Goal: Information Seeking & Learning: Learn about a topic

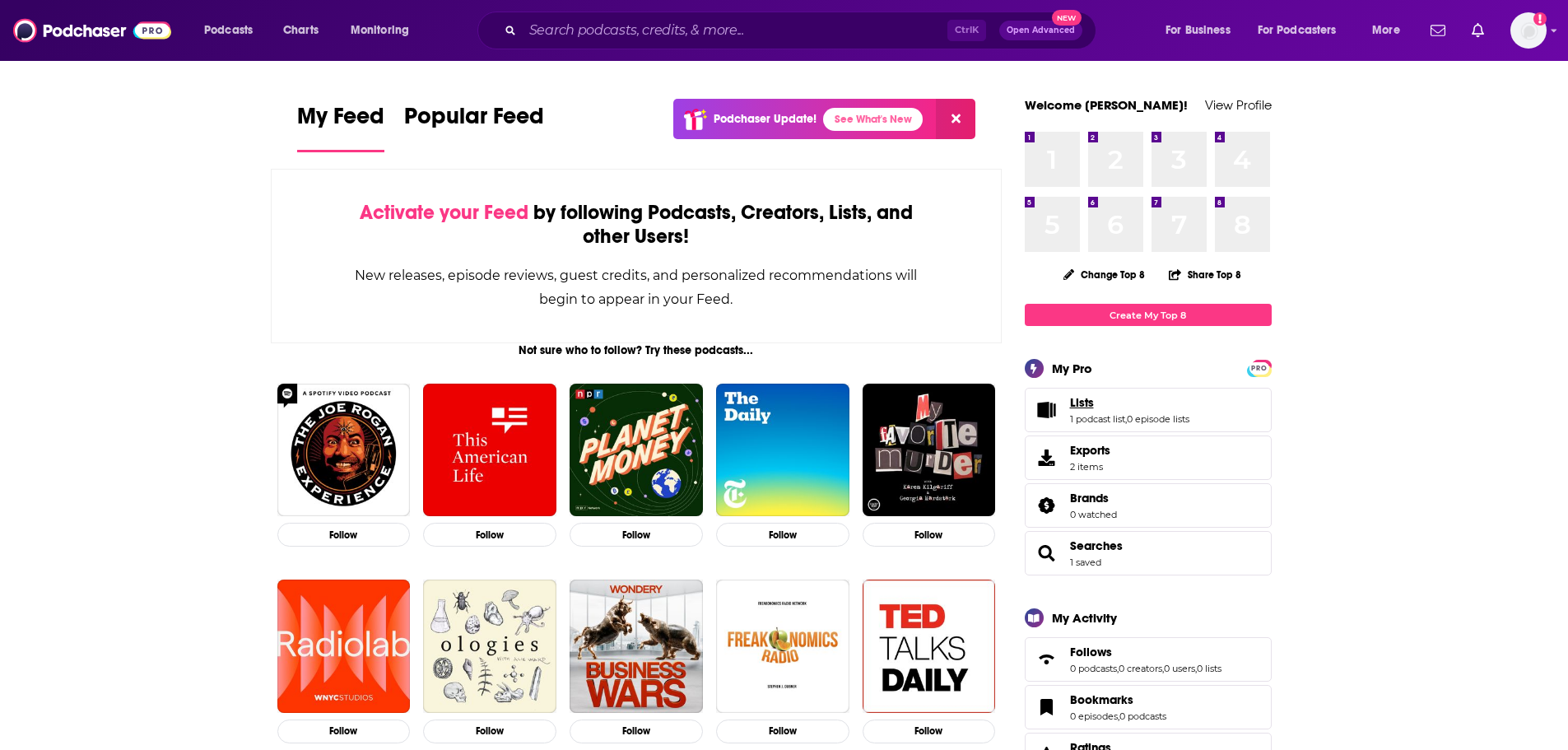
click at [1102, 410] on link "Lists" at bounding box center [1130, 403] width 119 height 15
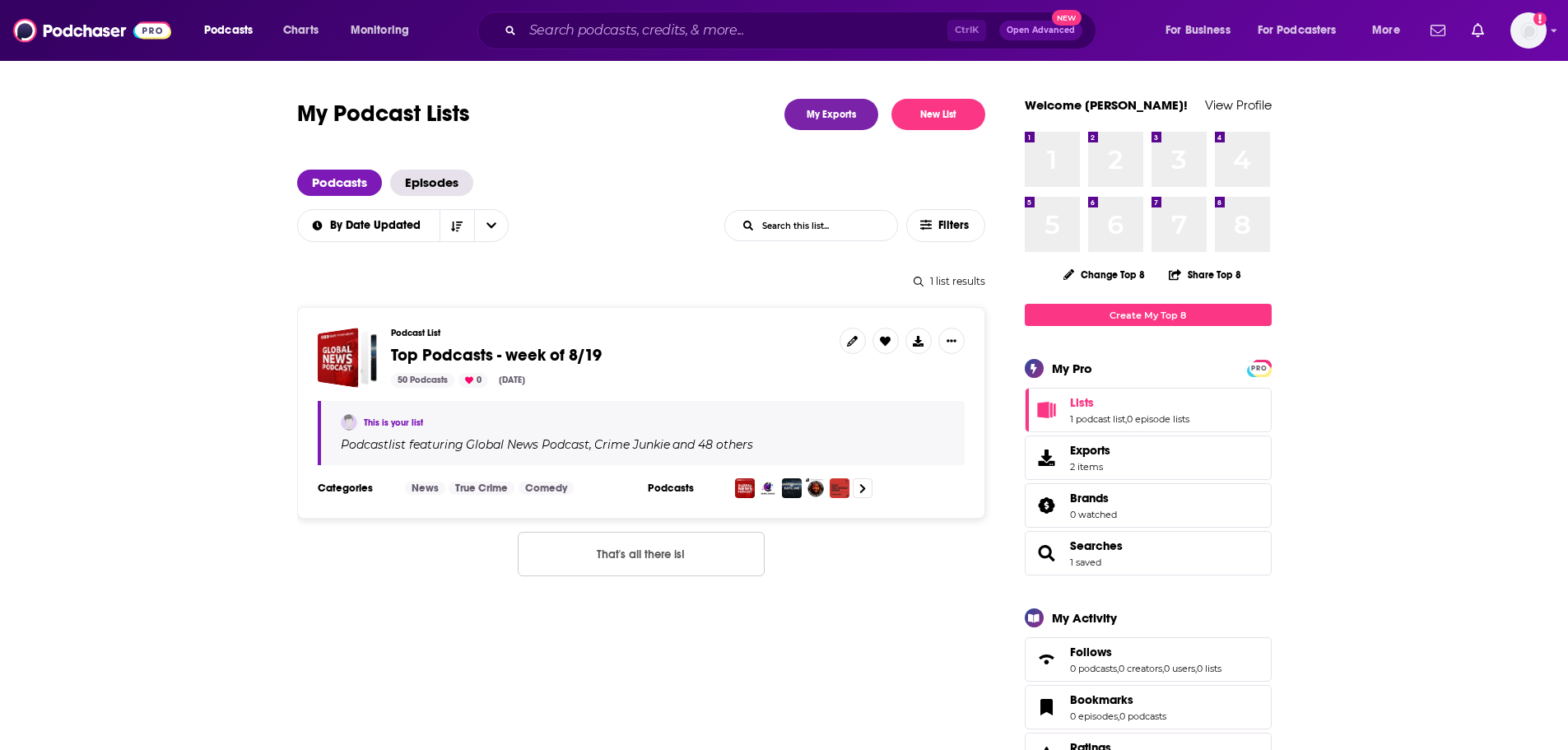
click at [457, 345] on span "Top Podcasts - week of 8/19" at bounding box center [496, 356] width 211 height 20
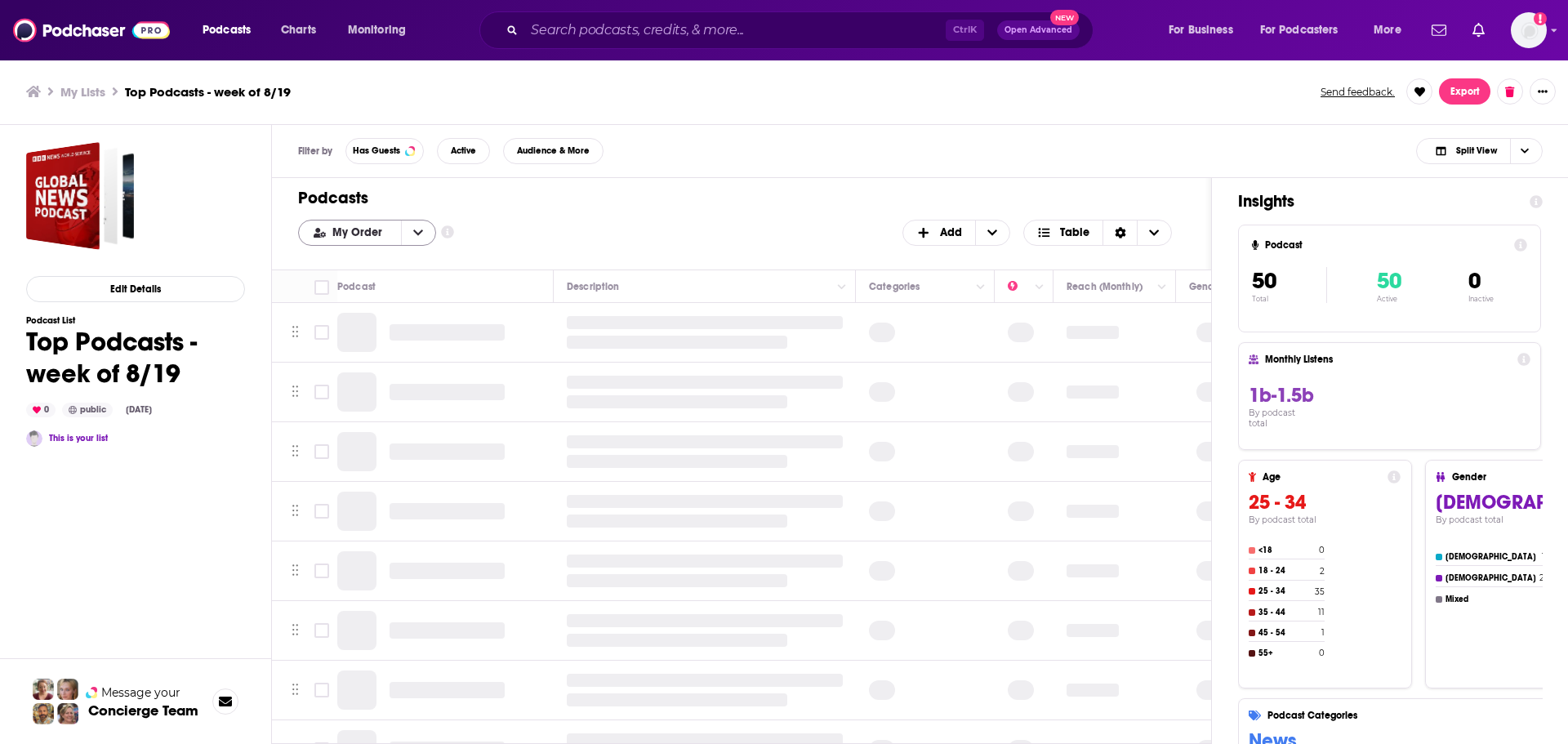
click at [415, 230] on icon "open menu" at bounding box center [418, 233] width 10 height 12
click at [385, 312] on span "Power Score" at bounding box center [377, 314] width 91 height 9
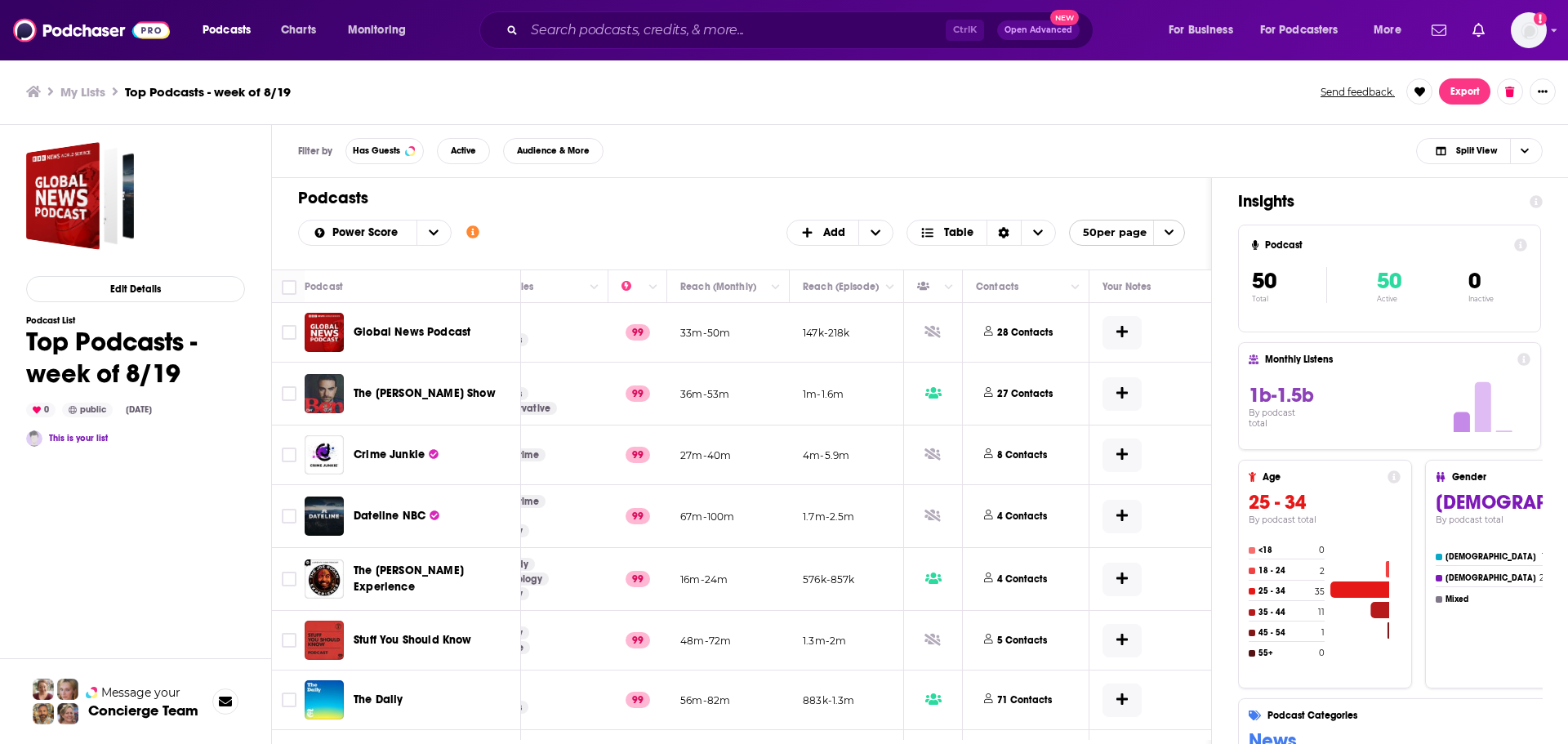
scroll to position [0, 583]
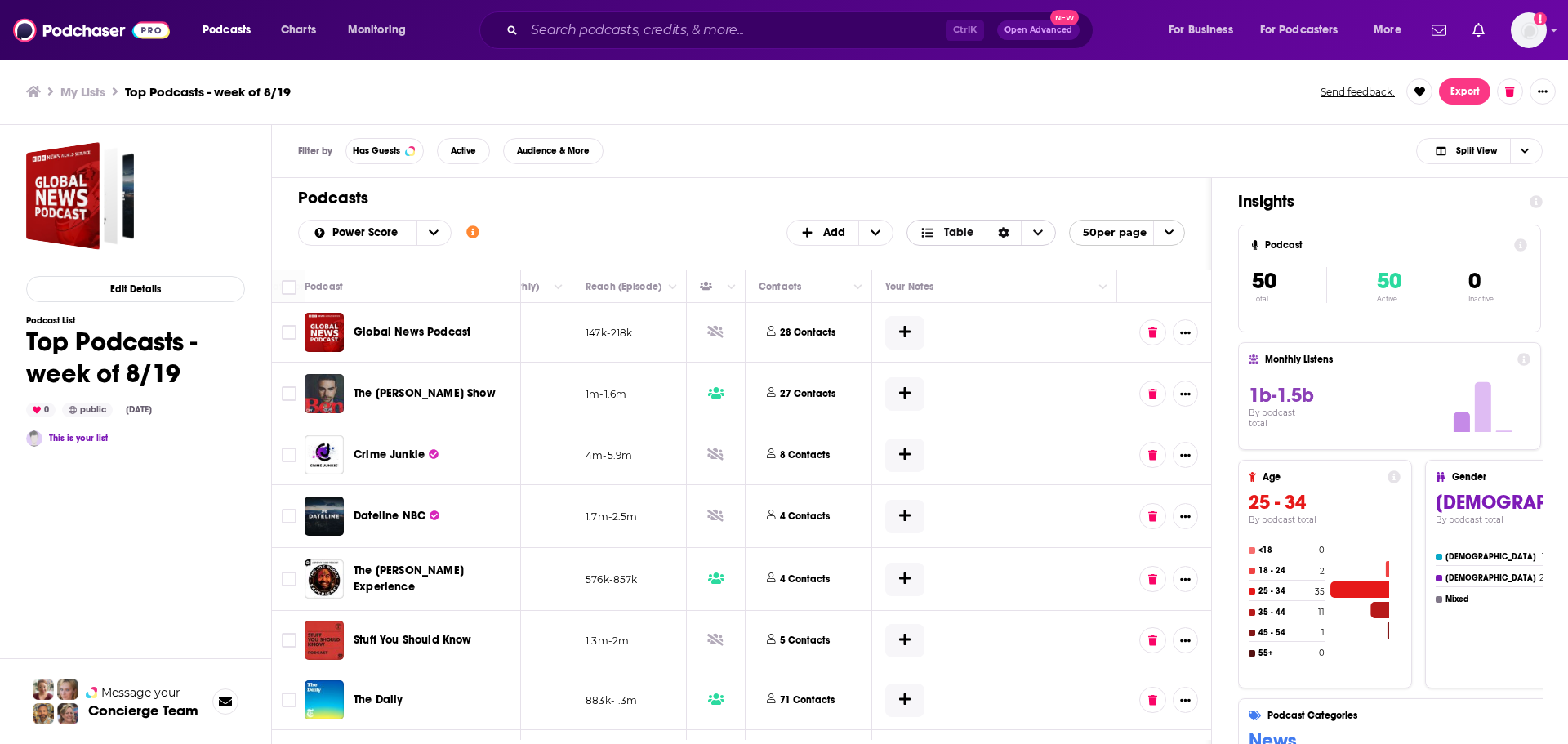
click at [1007, 229] on icon "Sort Direction" at bounding box center [1004, 233] width 11 height 12
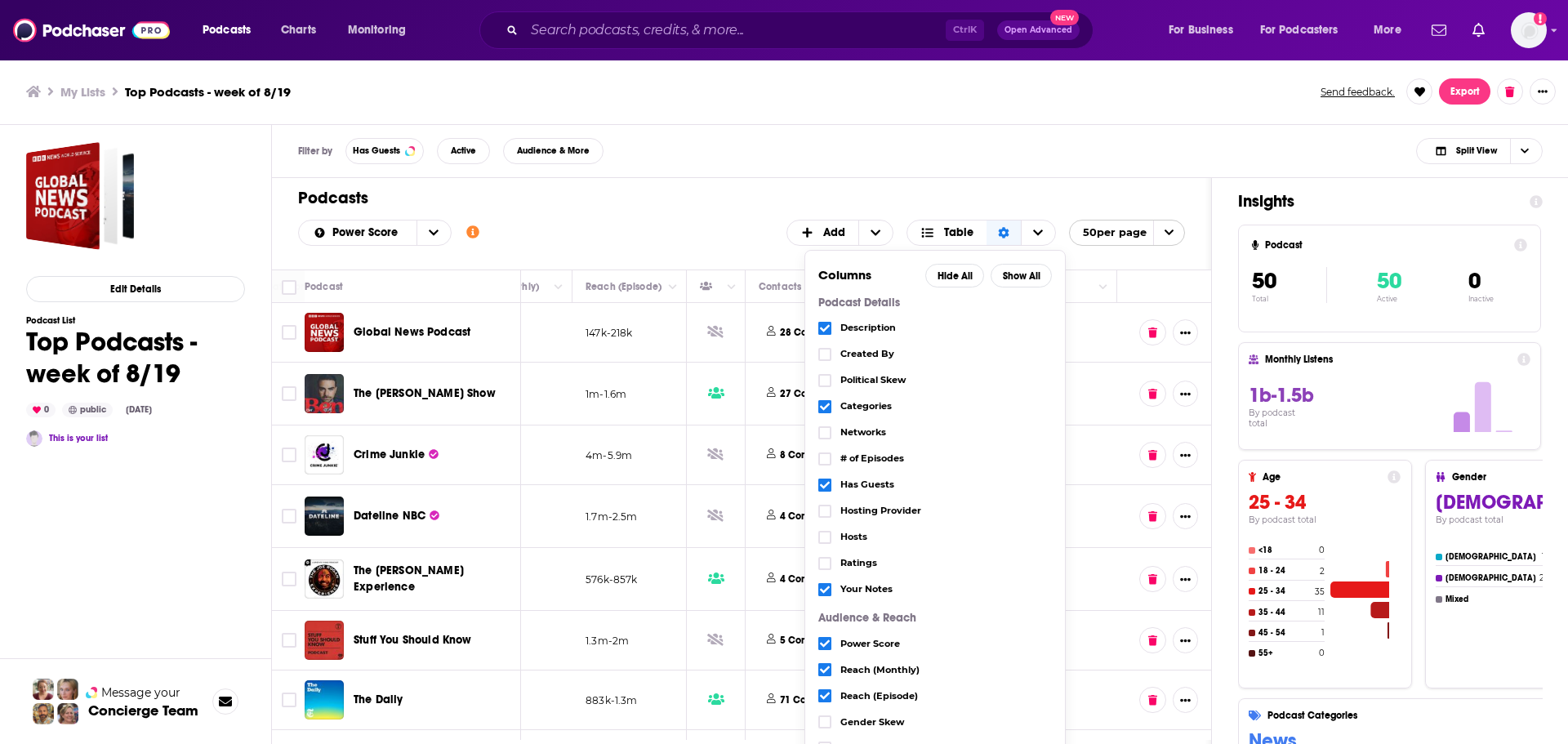
click at [681, 217] on div "Podcasts Add Power Score Customize Your List Order Select the “My Order” sort a…" at bounding box center [741, 223] width 939 height 92
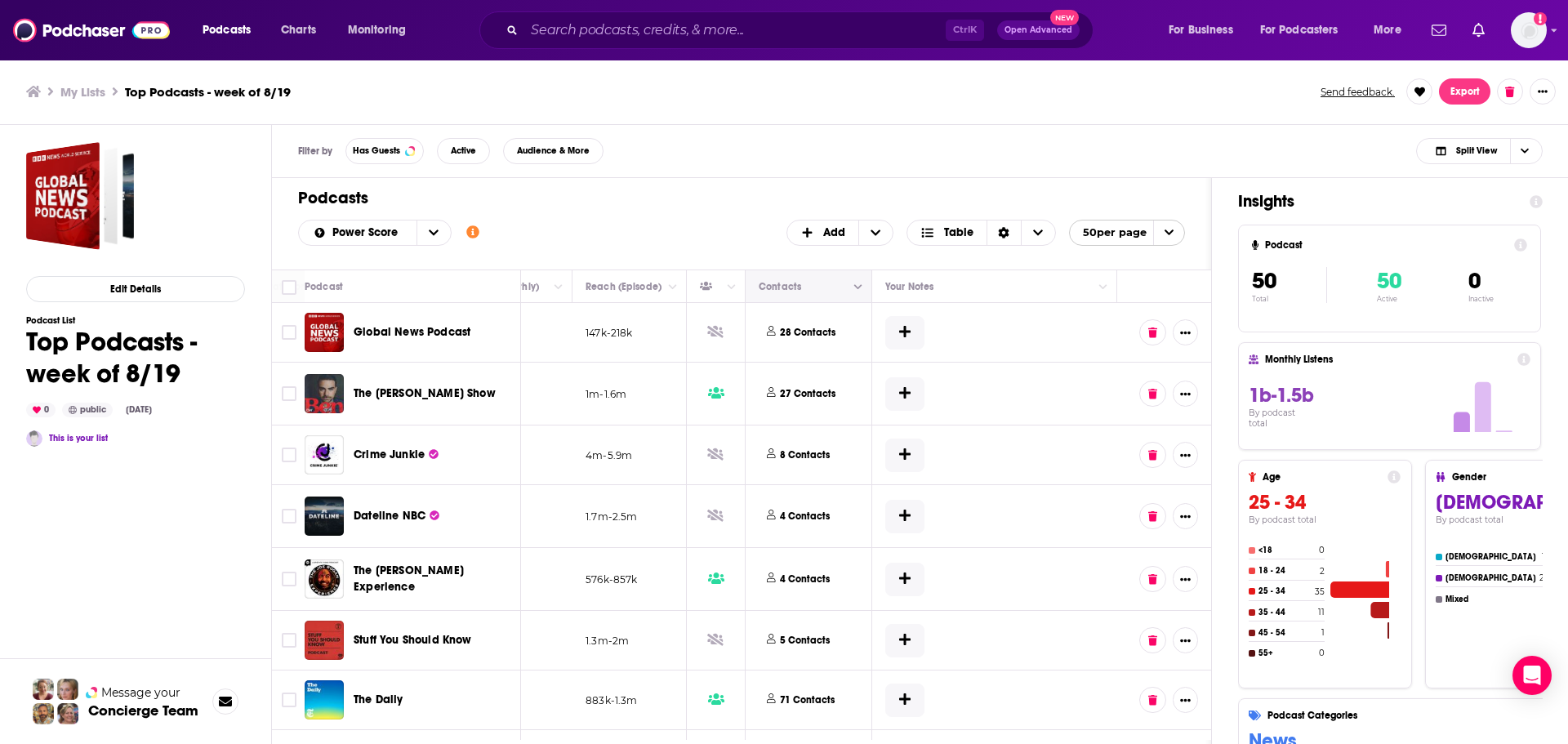
click at [855, 286] on icon "Column Actions" at bounding box center [859, 288] width 8 height 5
click at [893, 321] on div "Hide Contacts column" at bounding box center [916, 317] width 133 height 16
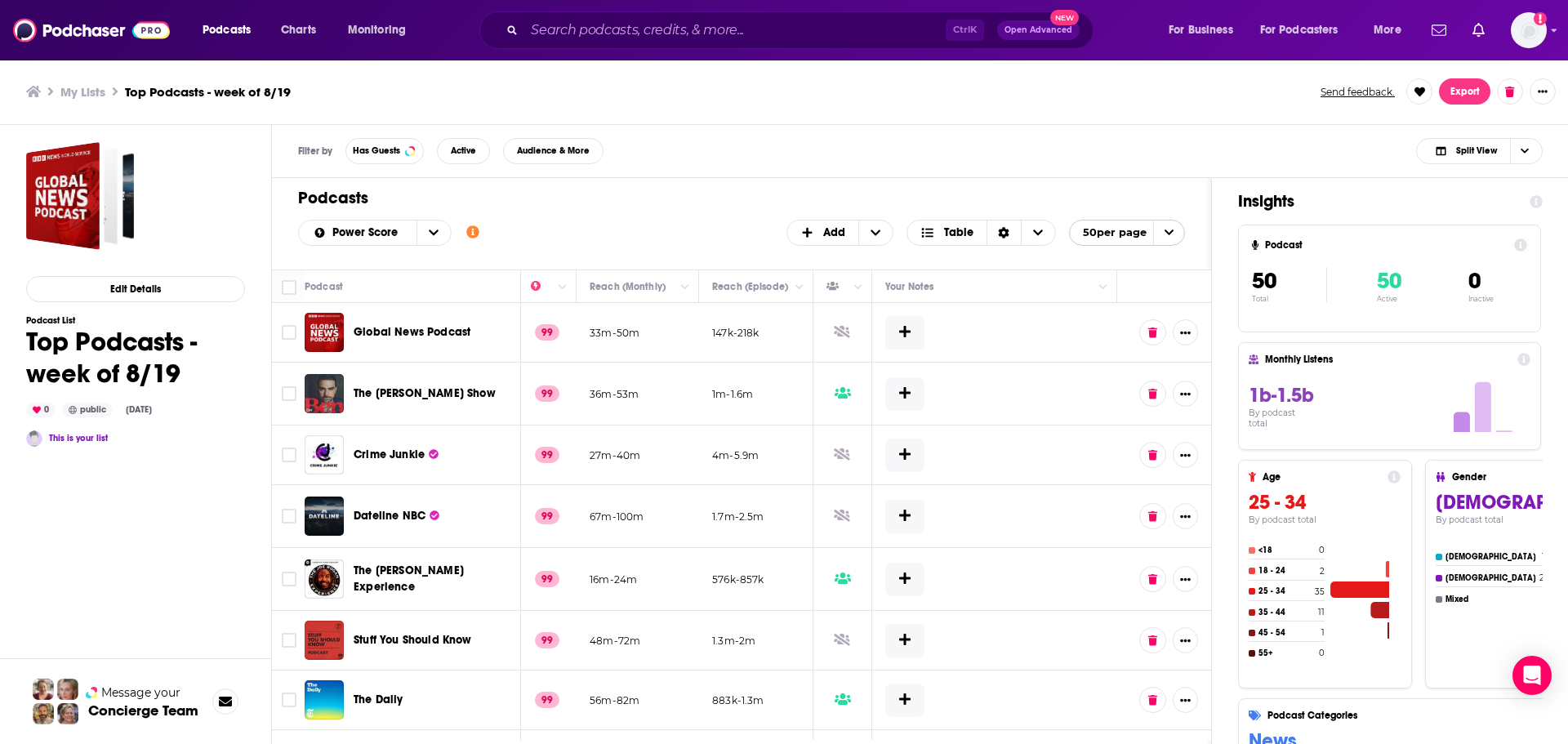
scroll to position [0, 457]
click at [855, 291] on icon "Column Actions" at bounding box center [859, 288] width 8 height 10
click at [880, 318] on div "Hide Has Guests column" at bounding box center [919, 317] width 140 height 16
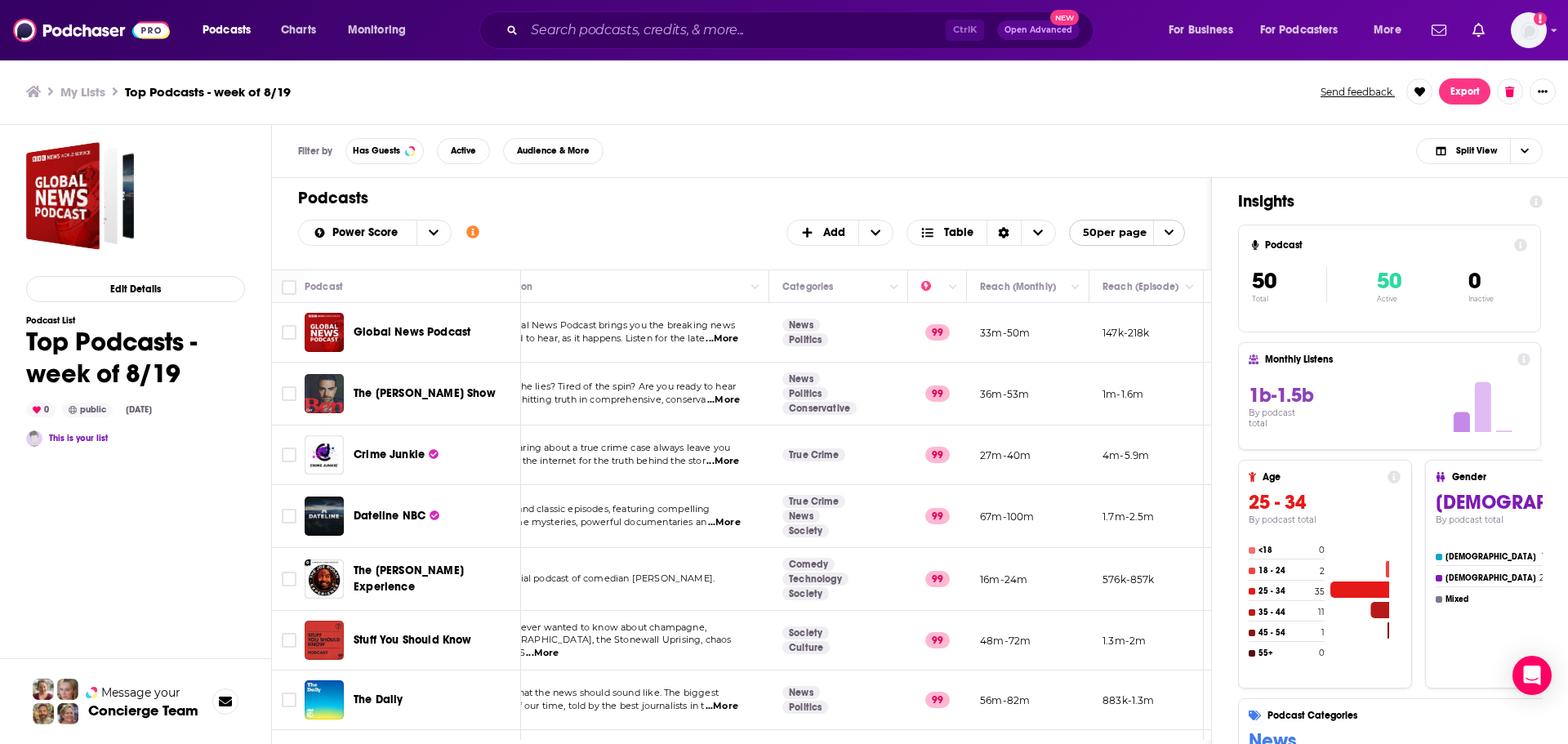
scroll to position [0, 0]
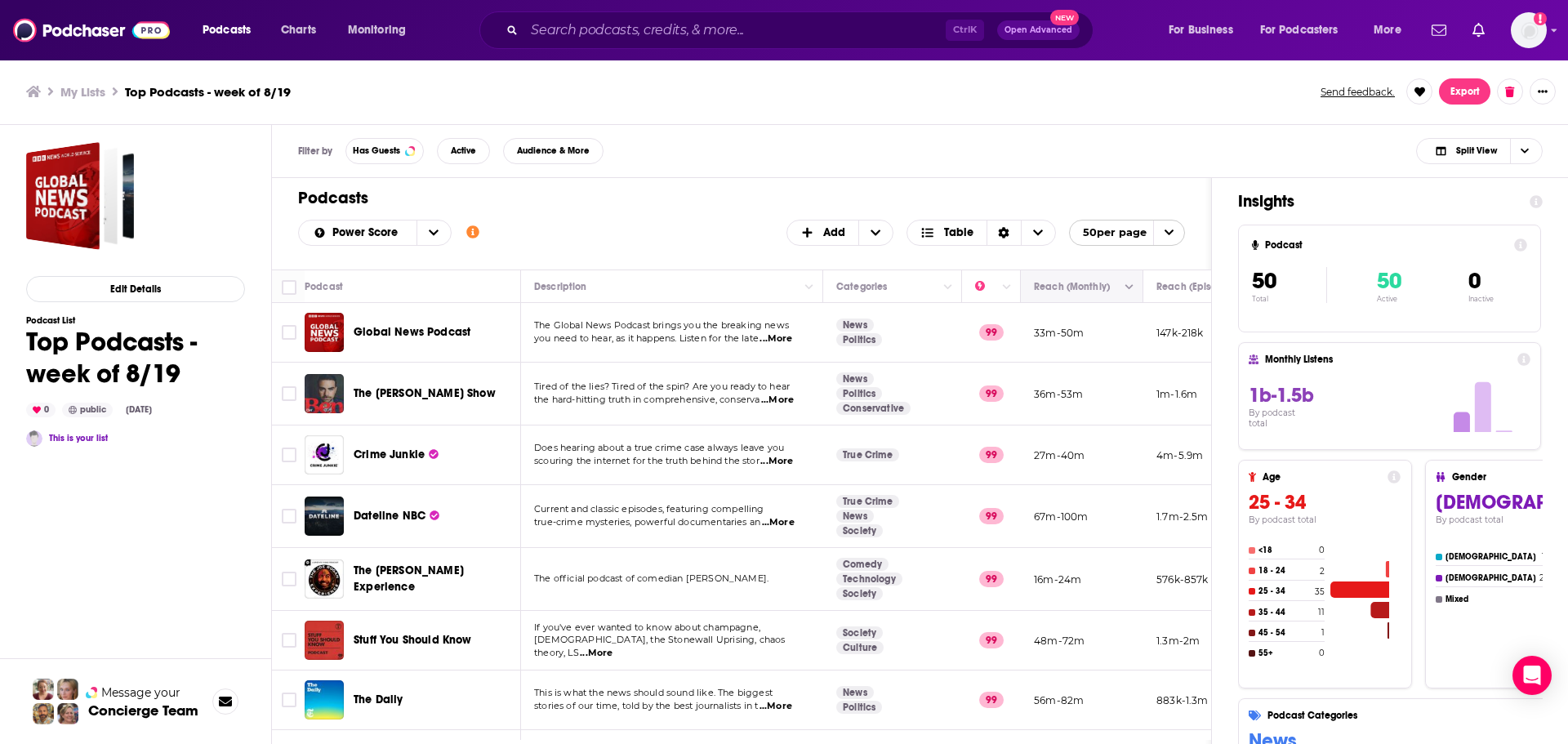
click at [1130, 275] on div "Podcasts Add Power Score Customize Your List Order Select the “My Order” sort a…" at bounding box center [742, 526] width 940 height 696
click at [1130, 283] on icon "Column Actions" at bounding box center [1130, 288] width 8 height 10
click at [1130, 286] on div at bounding box center [784, 372] width 1568 height 744
click at [1130, 286] on icon "Column Actions" at bounding box center [1130, 288] width 8 height 10
click at [1085, 282] on div at bounding box center [784, 372] width 1568 height 744
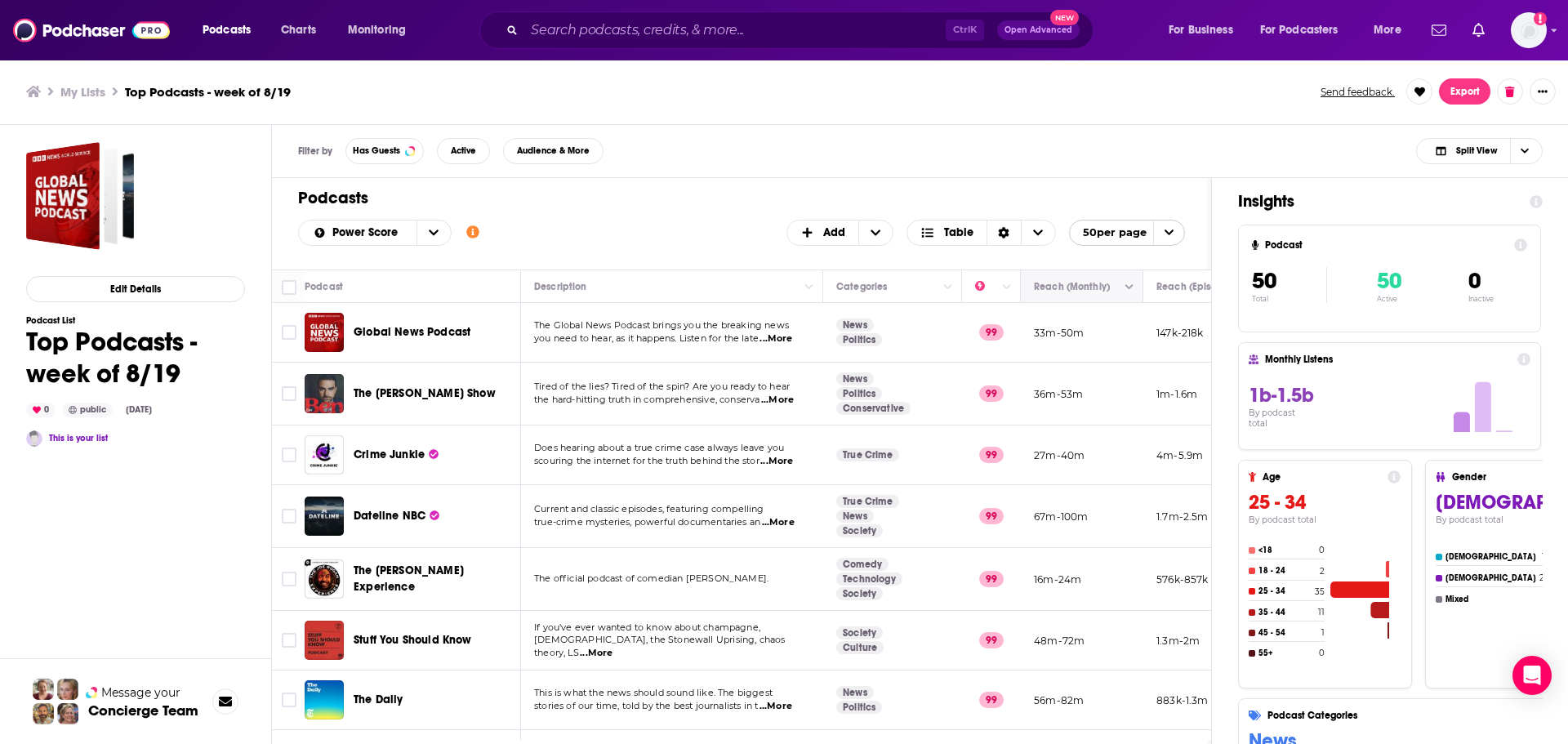
click at [1081, 287] on icon "Move" at bounding box center [1080, 287] width 13 height 5
click at [1083, 289] on icon "Move" at bounding box center [1079, 286] width 19 height 19
click at [1083, 288] on icon "Move" at bounding box center [1080, 287] width 13 height 5
click at [472, 230] on icon "Show additional information" at bounding box center [473, 233] width 13 height 13
click at [708, 195] on h1 "Podcasts" at bounding box center [734, 198] width 874 height 20
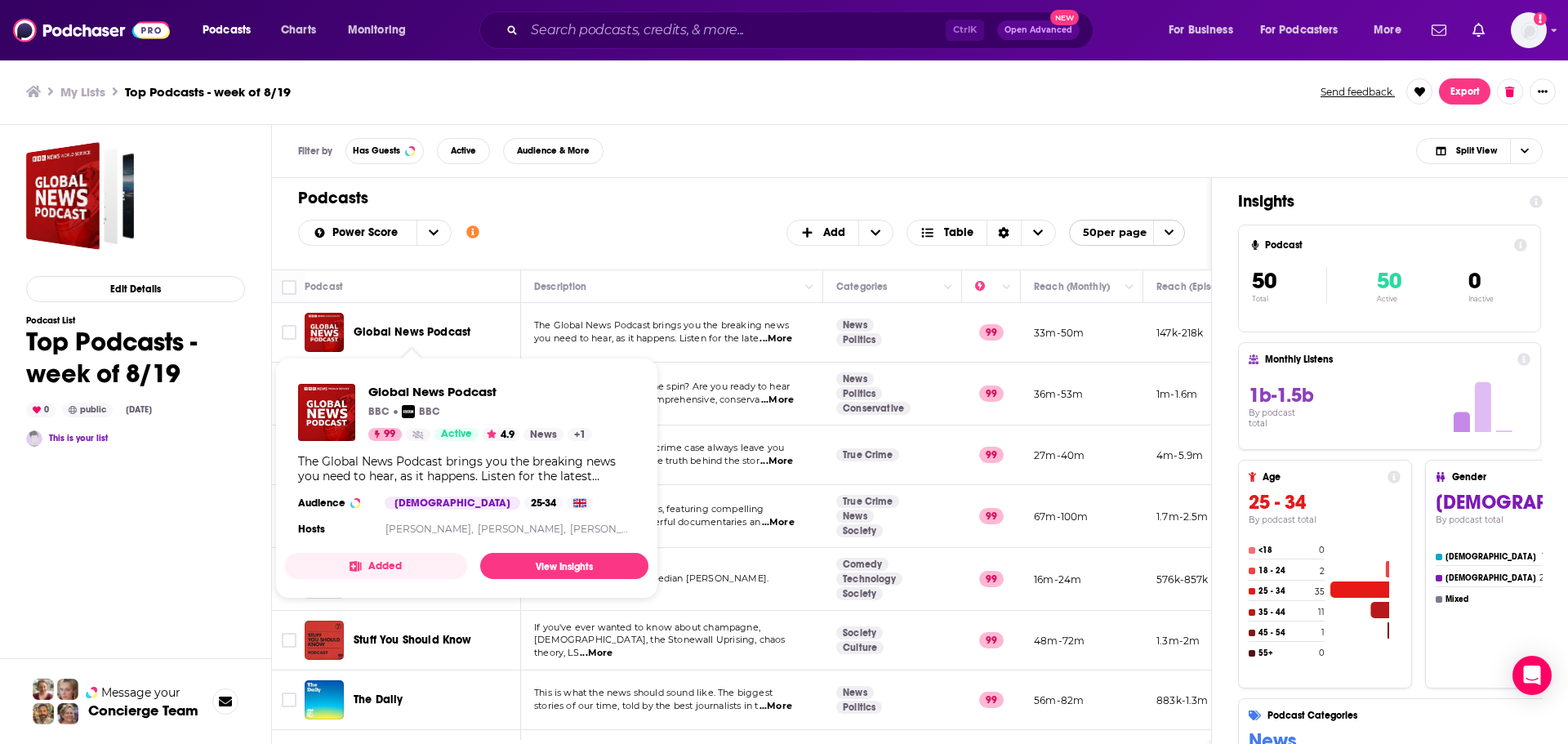
click at [632, 226] on div "Power Score Customize Your List Order Select the “My Order” sort and remove all…" at bounding box center [741, 233] width 886 height 26
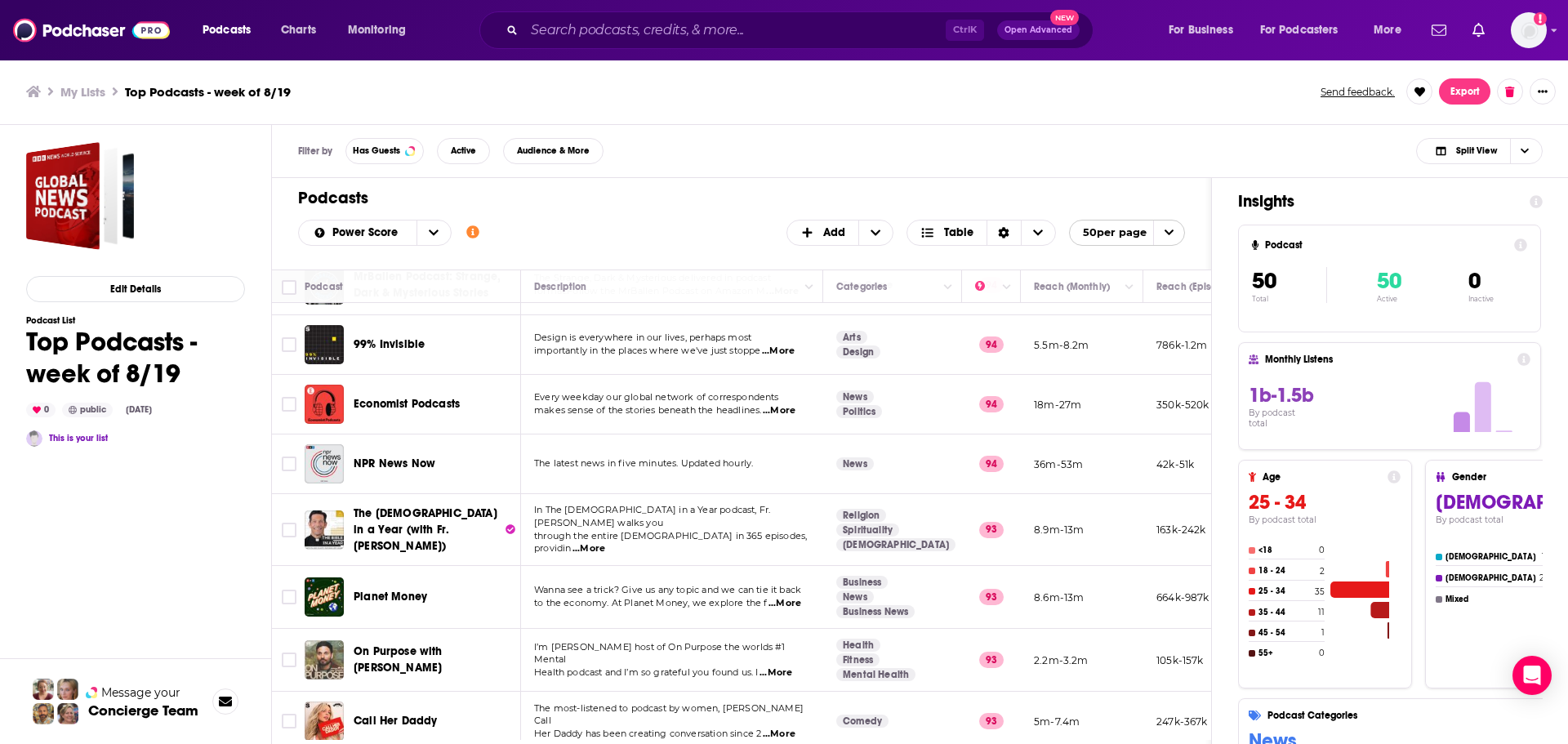
scroll to position [2533, 0]
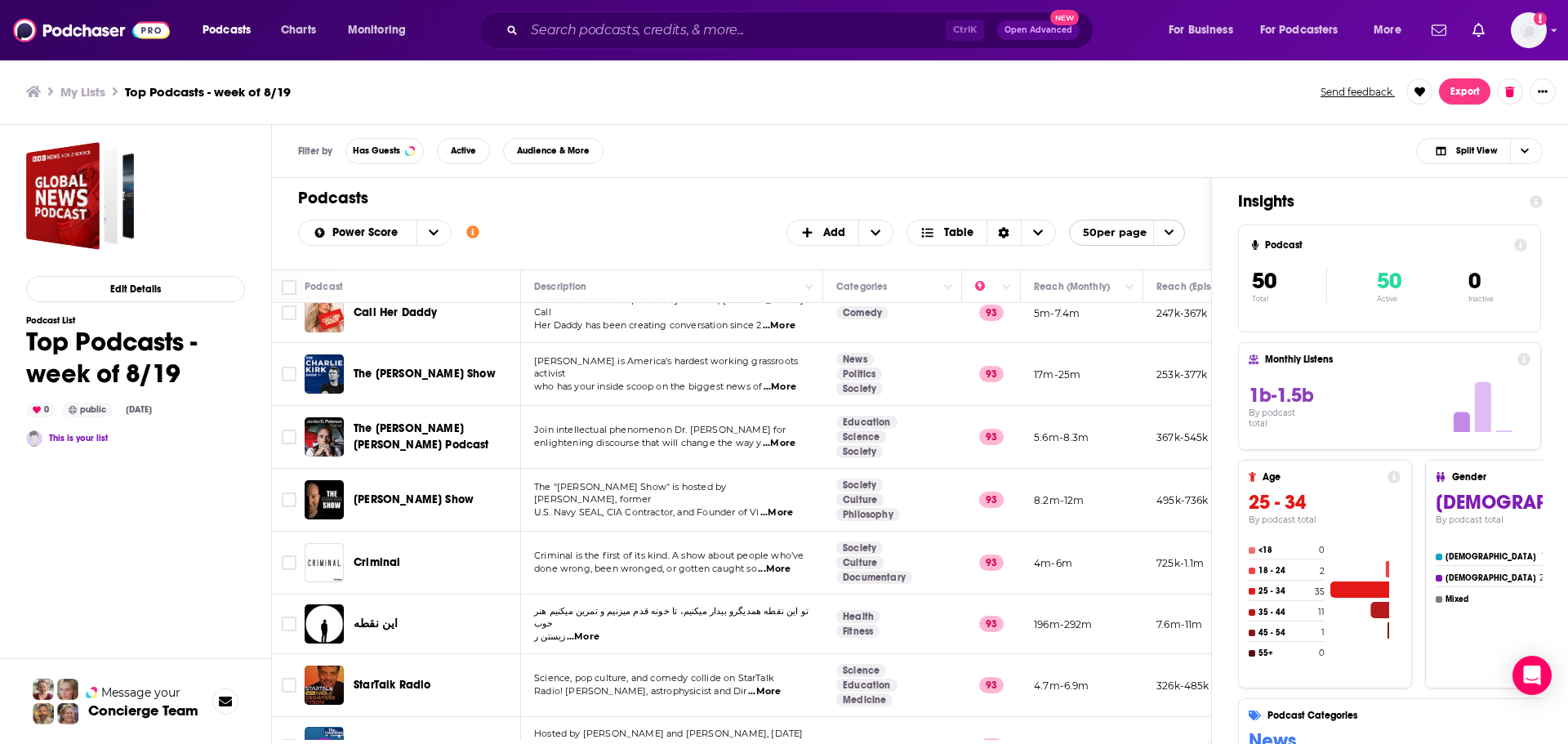
click at [1171, 235] on icon "open menu" at bounding box center [1168, 232] width 11 height 11
click at [1160, 269] on button "25 per page" at bounding box center [1126, 263] width 114 height 25
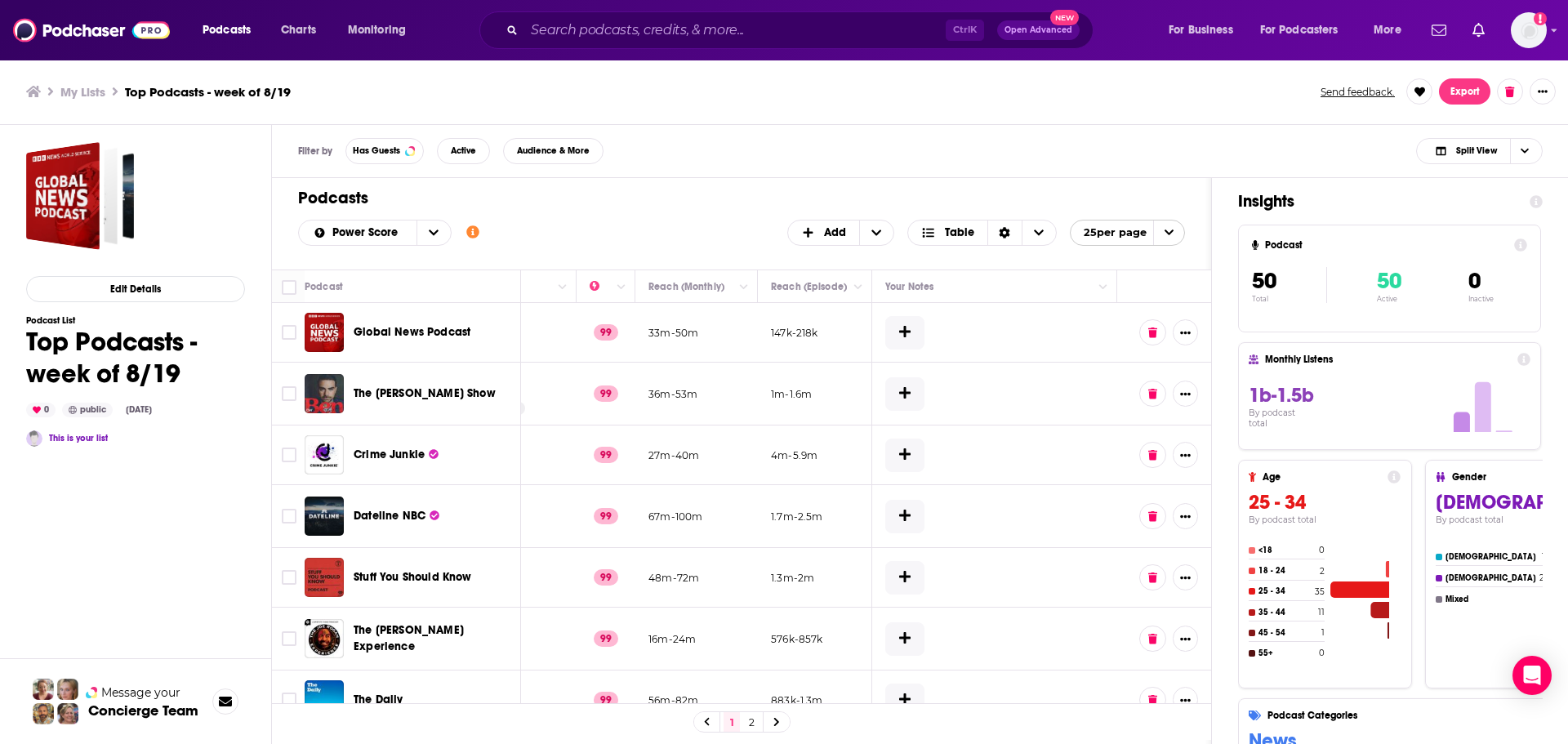
scroll to position [0, 395]
click at [855, 284] on button "Column Actions" at bounding box center [858, 287] width 19 height 19
click at [855, 284] on div at bounding box center [784, 372] width 1568 height 744
drag, startPoint x: 812, startPoint y: 287, endPoint x: 796, endPoint y: 286, distance: 16.0
click at [803, 286] on icon "Move" at bounding box center [813, 286] width 19 height 19
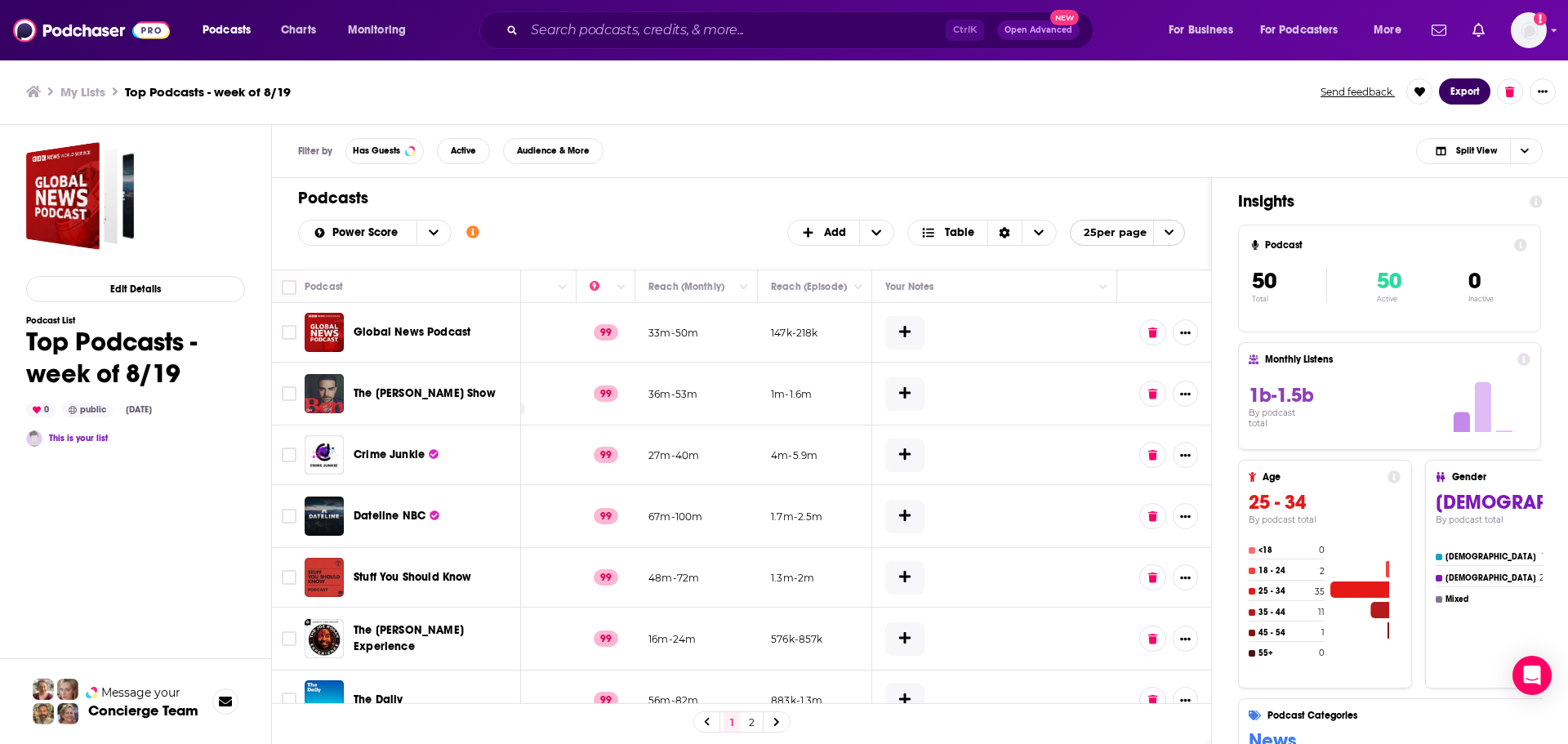
click at [1464, 91] on button "Export" at bounding box center [1464, 91] width 51 height 26
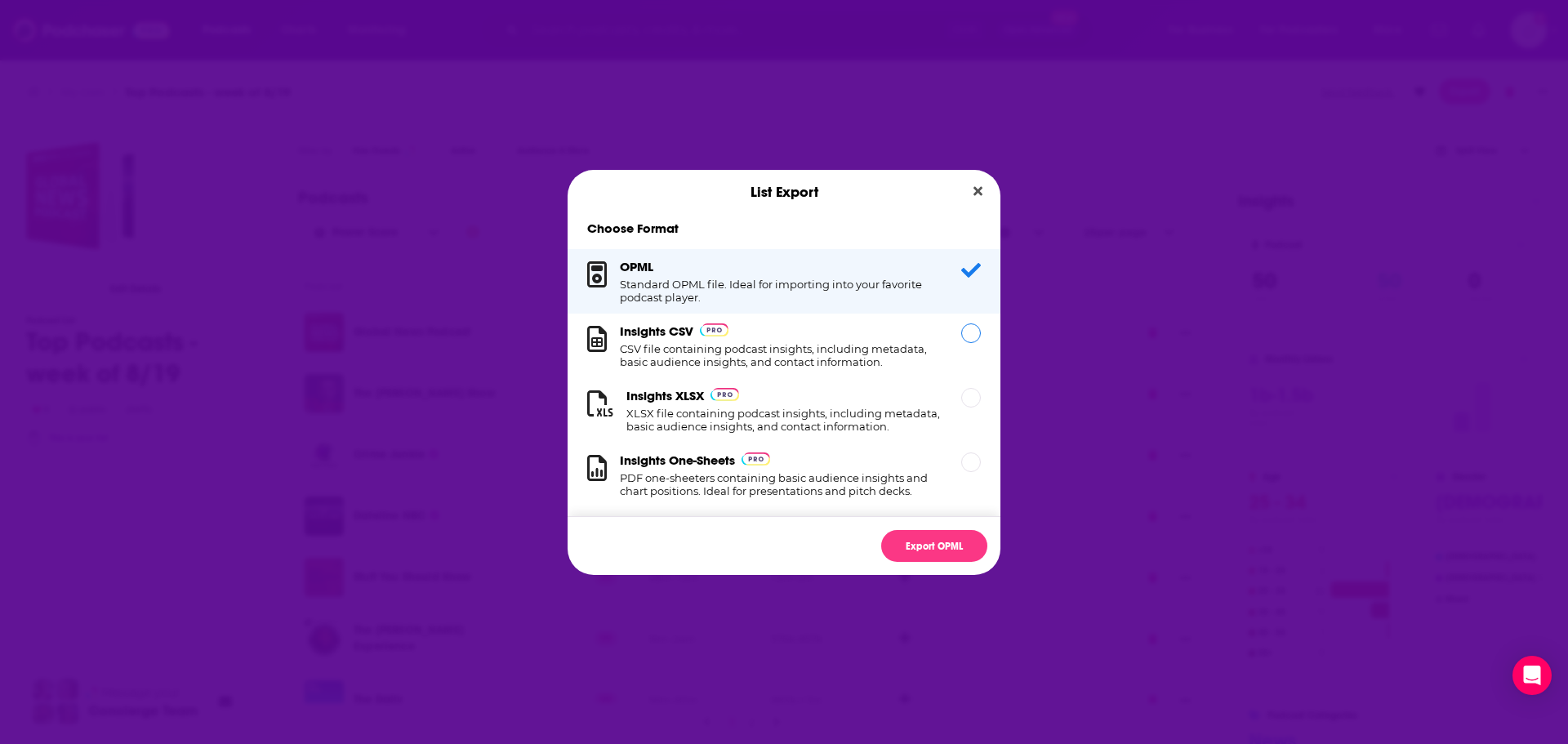
click at [885, 347] on h1 "CSV file containing podcast insights, including metadata, basic audience insigh…" at bounding box center [780, 355] width 321 height 26
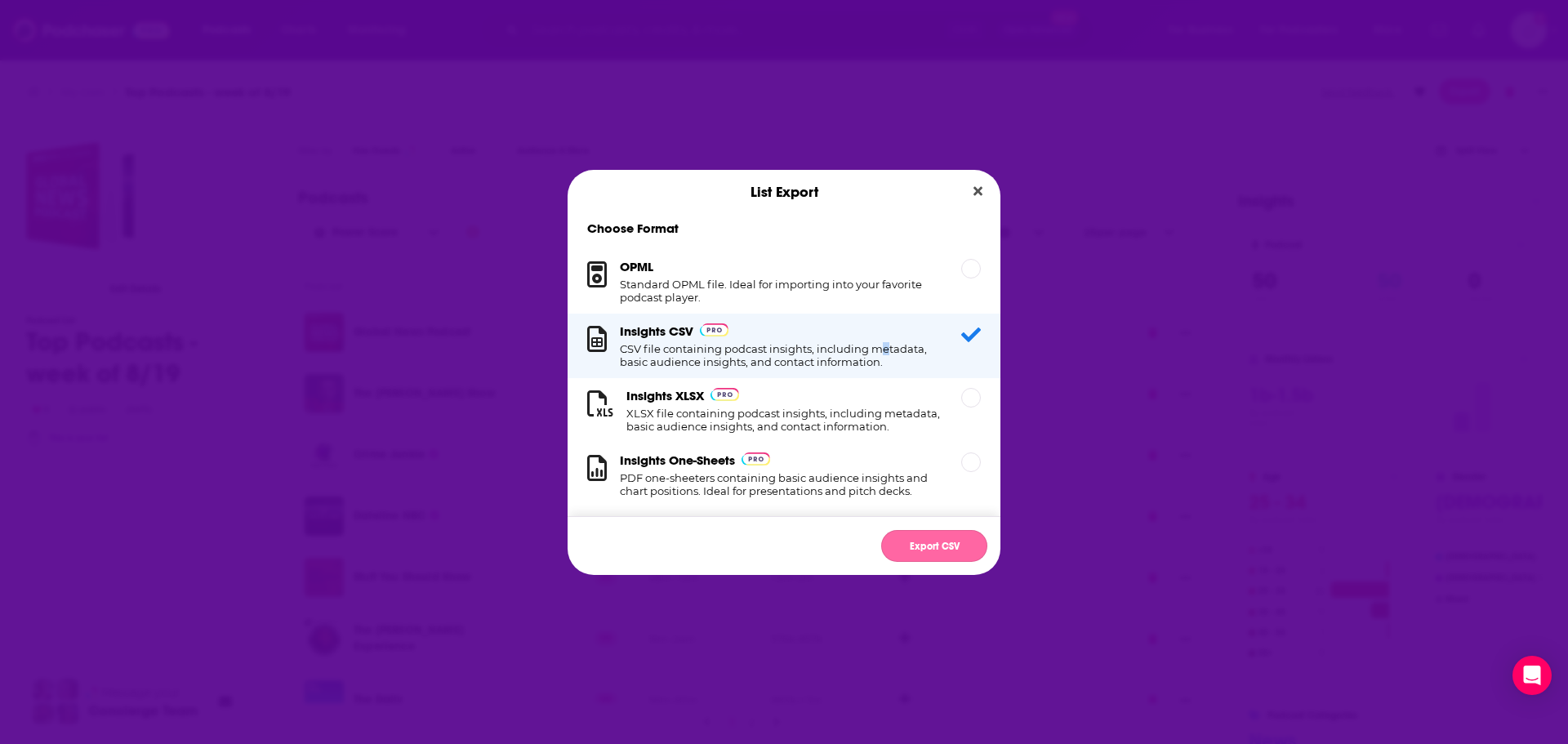
click at [917, 546] on button "Export CSV" at bounding box center [934, 546] width 106 height 32
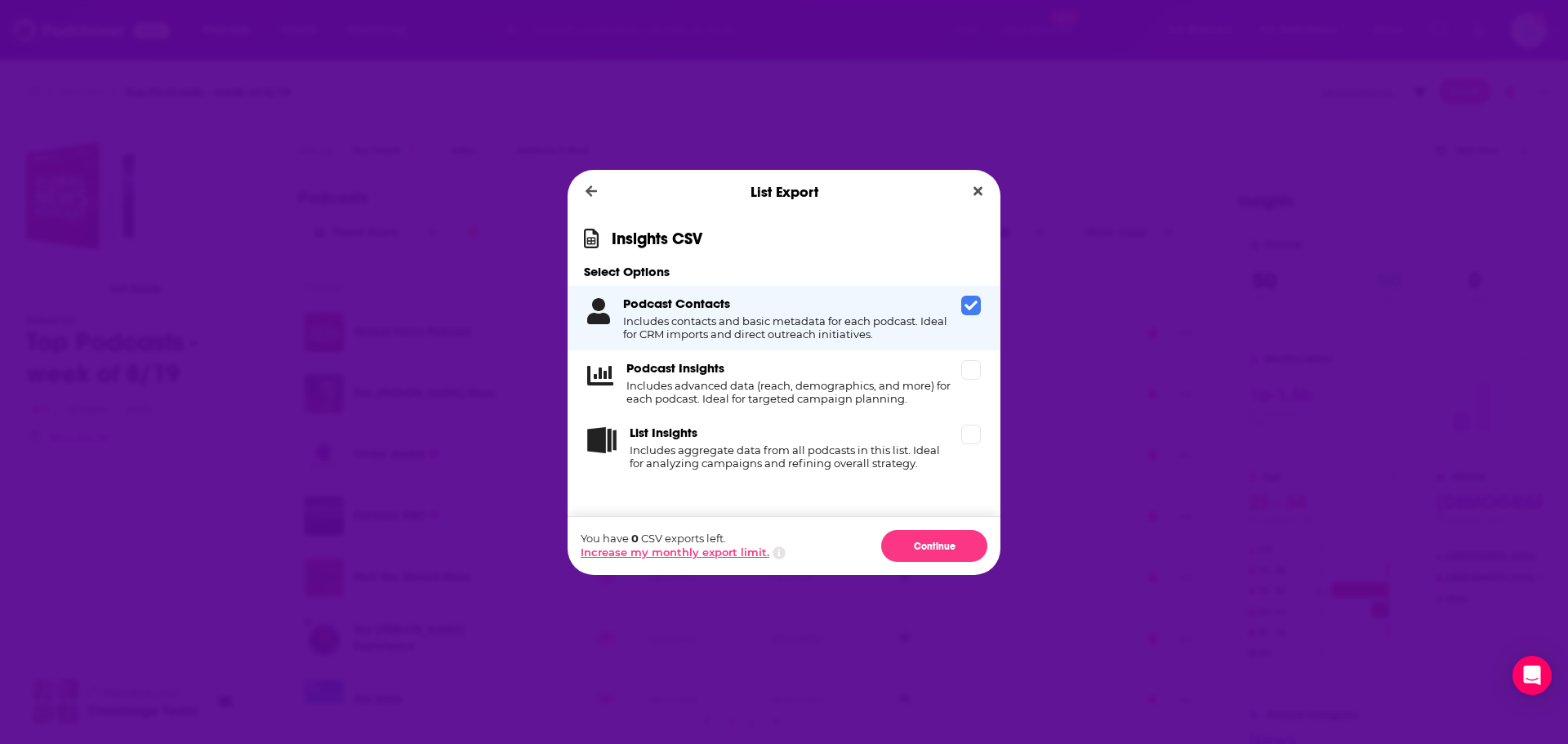
click at [751, 557] on button "Increase my monthly export limit." at bounding box center [675, 553] width 189 height 13
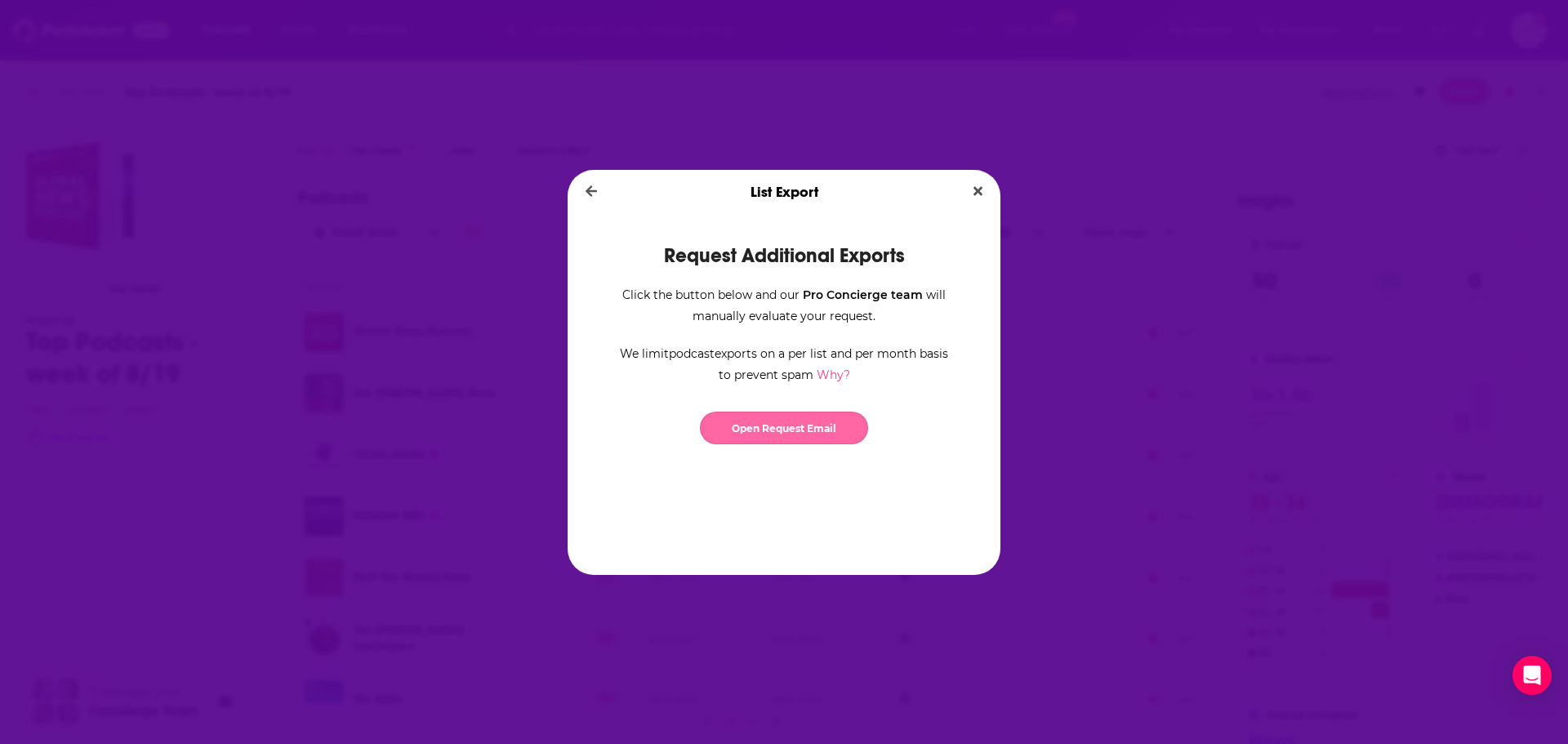
click at [774, 422] on link "Open Request Email" at bounding box center [784, 427] width 168 height 33
click at [971, 189] on button "Close" at bounding box center [978, 191] width 22 height 20
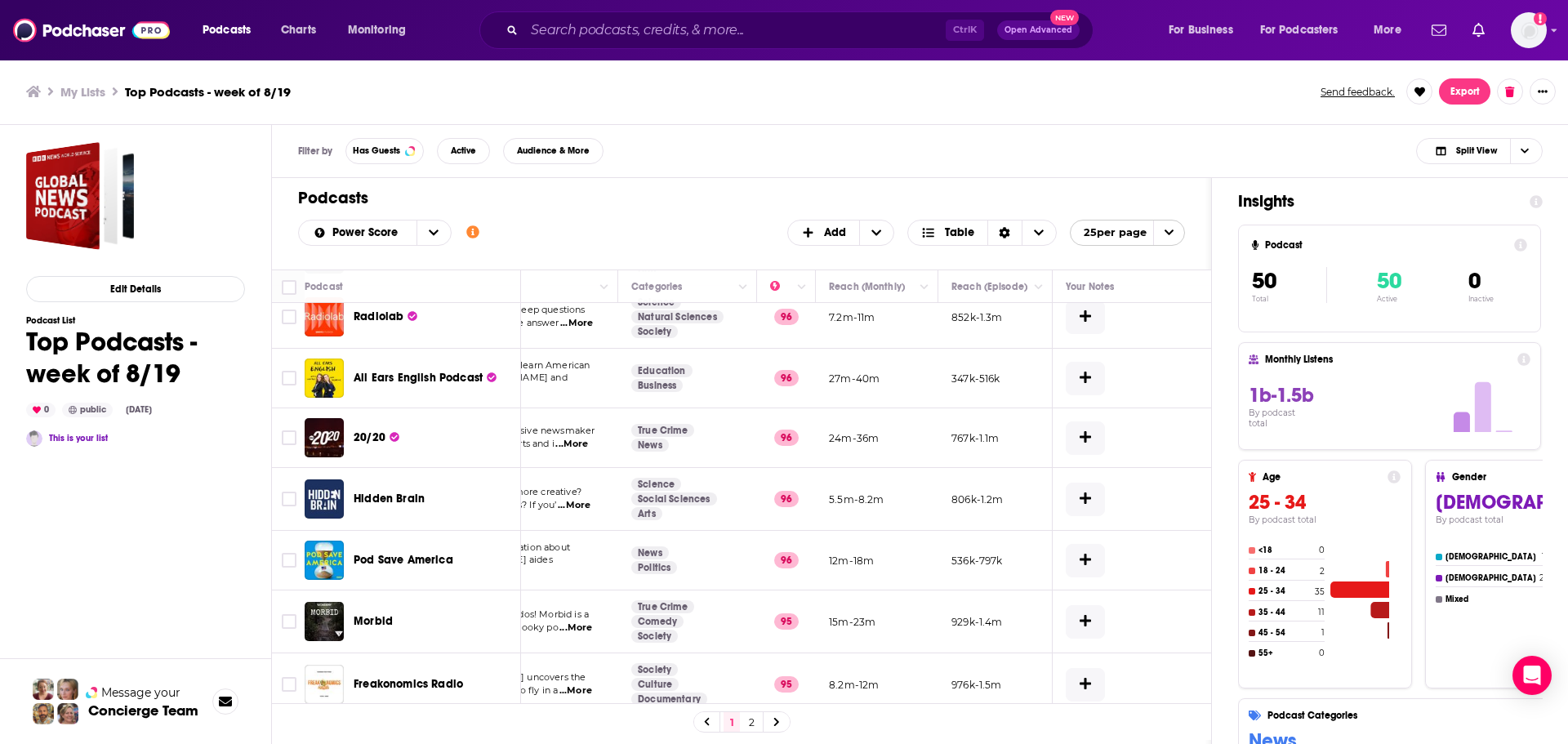
scroll to position [1151, 205]
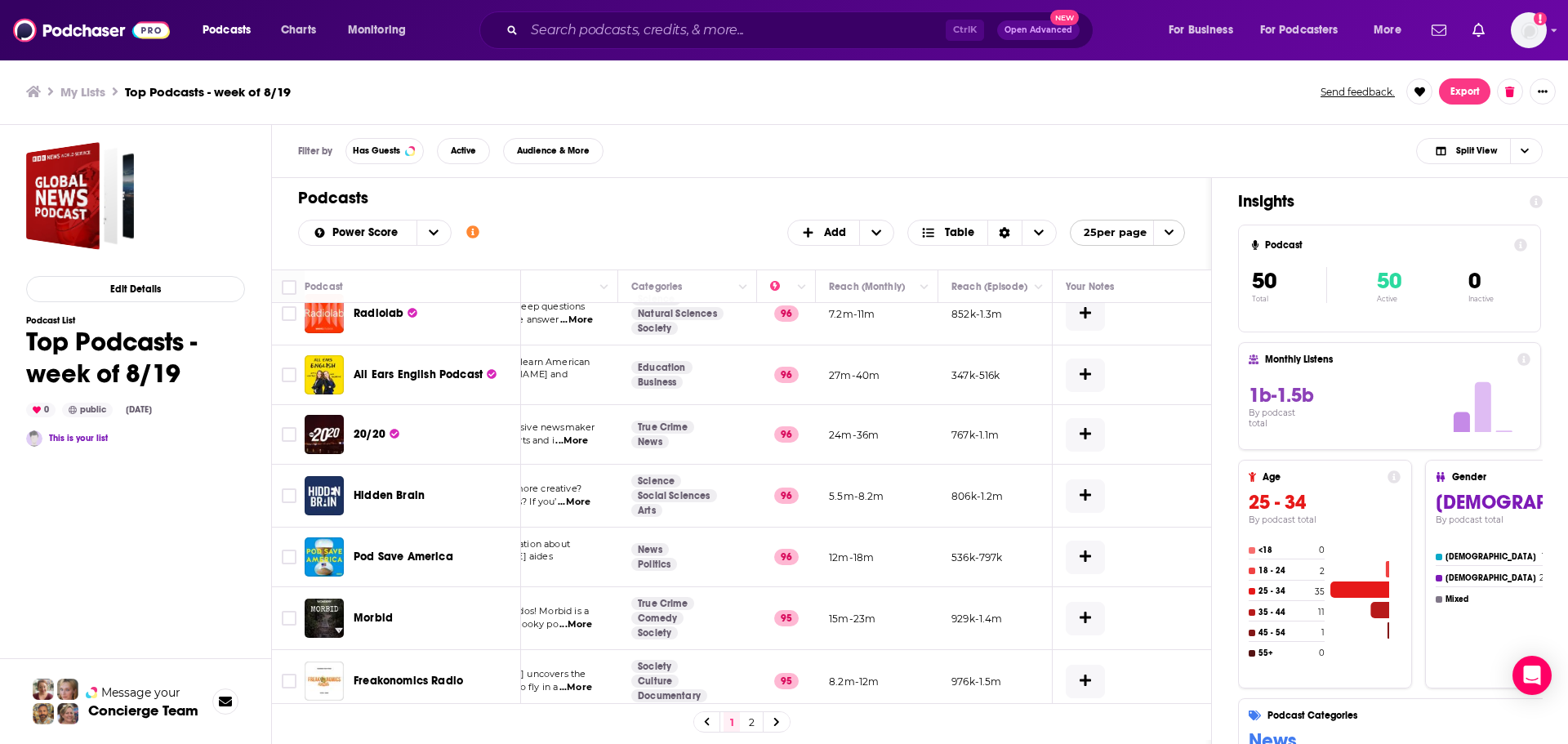
click at [755, 726] on link "2" at bounding box center [750, 721] width 16 height 19
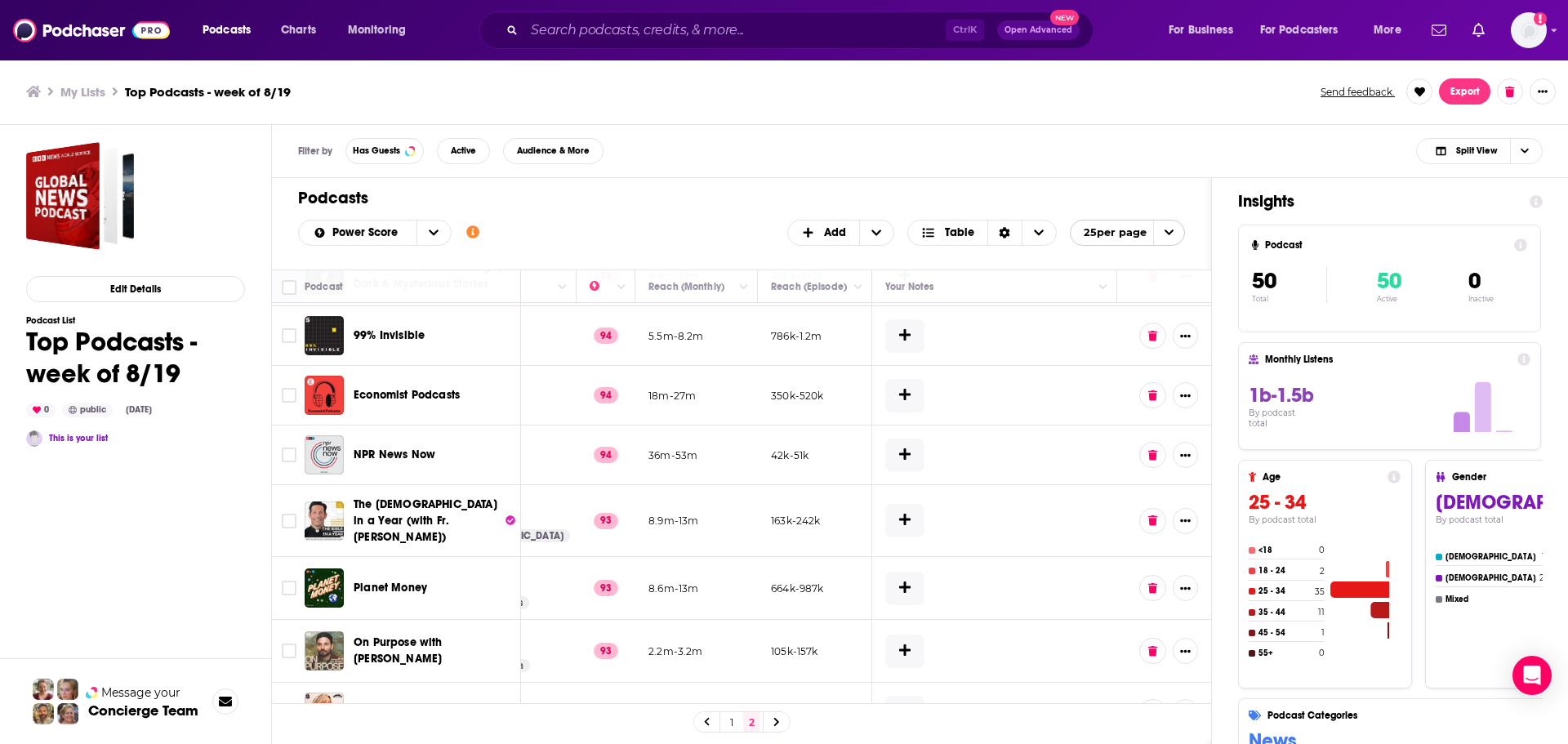
scroll to position [572, 0]
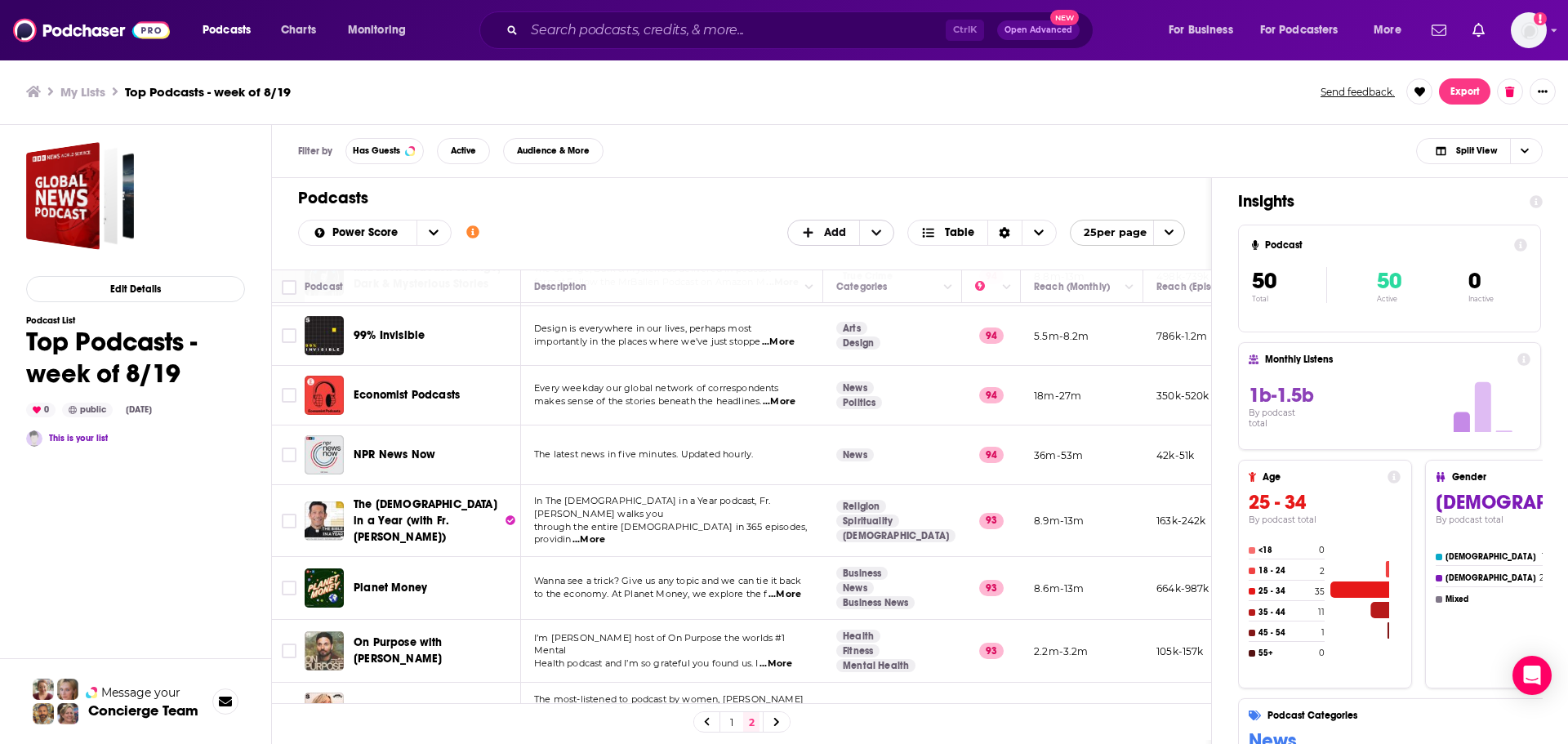
click at [838, 228] on span "Add" at bounding box center [835, 233] width 22 height 12
click at [907, 206] on h1 "Podcasts" at bounding box center [734, 198] width 874 height 20
click at [846, 238] on span "Add" at bounding box center [824, 233] width 72 height 28
click at [857, 280] on div "Add a Section" at bounding box center [842, 286] width 109 height 28
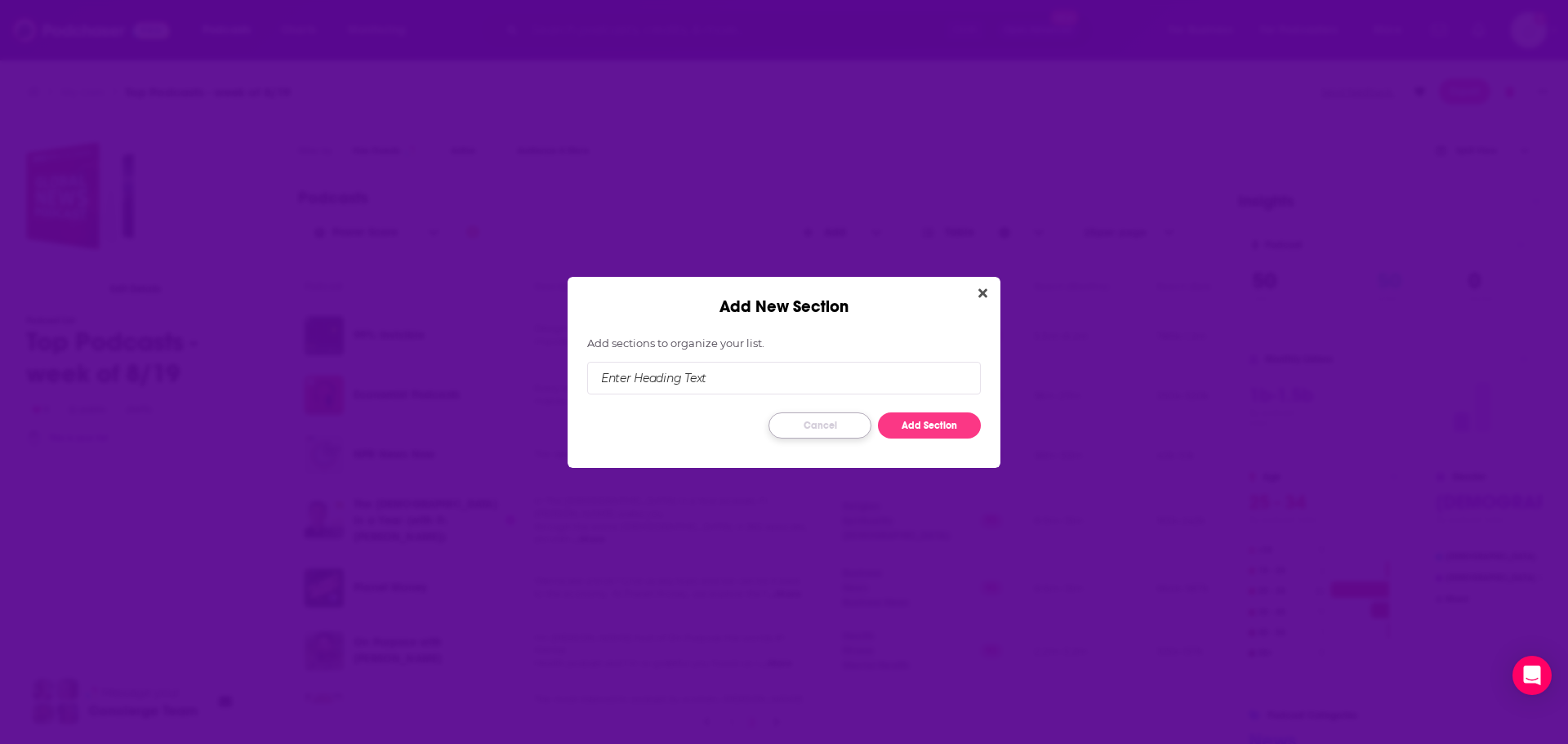
click at [828, 430] on button "Cancel" at bounding box center [819, 425] width 103 height 26
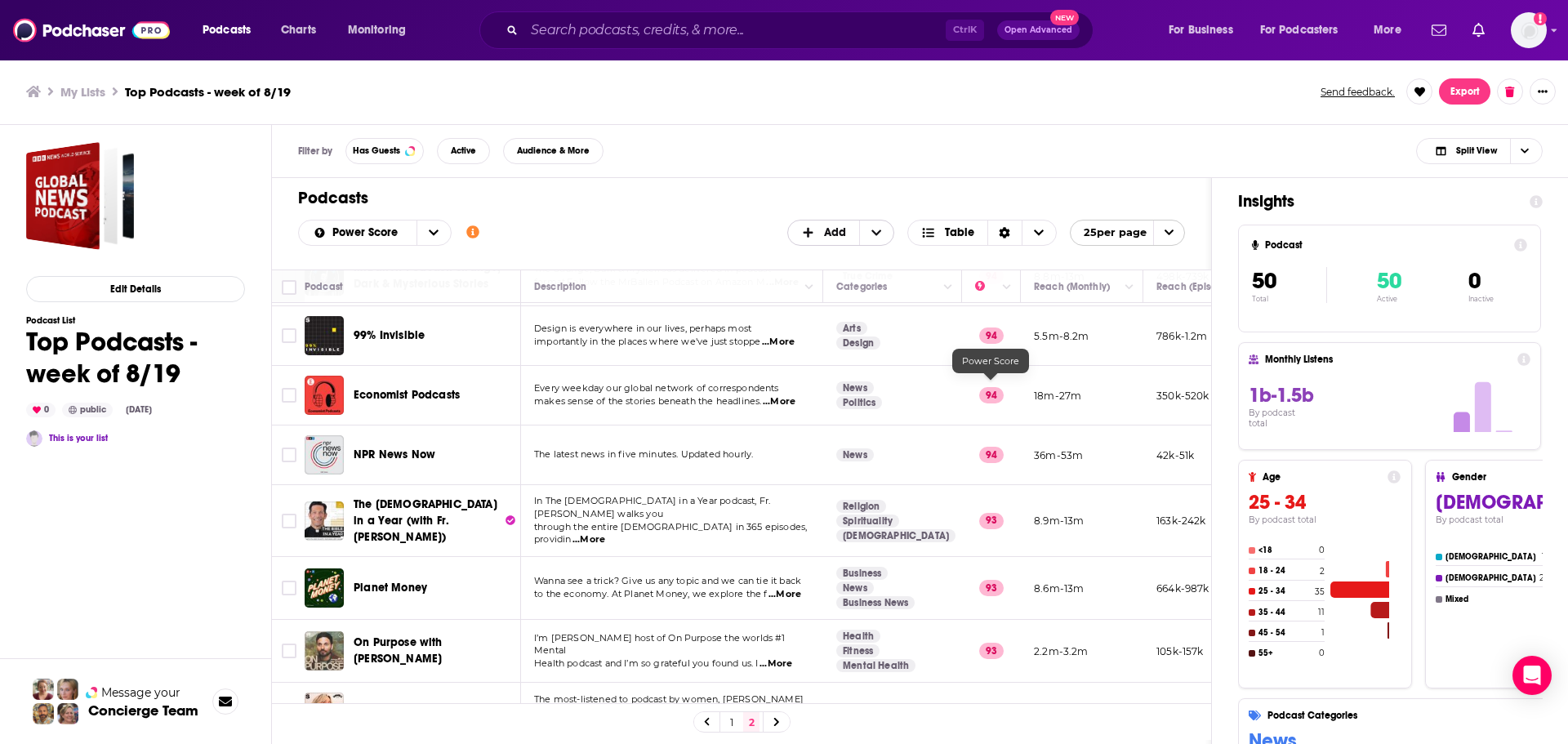
scroll to position [245, 0]
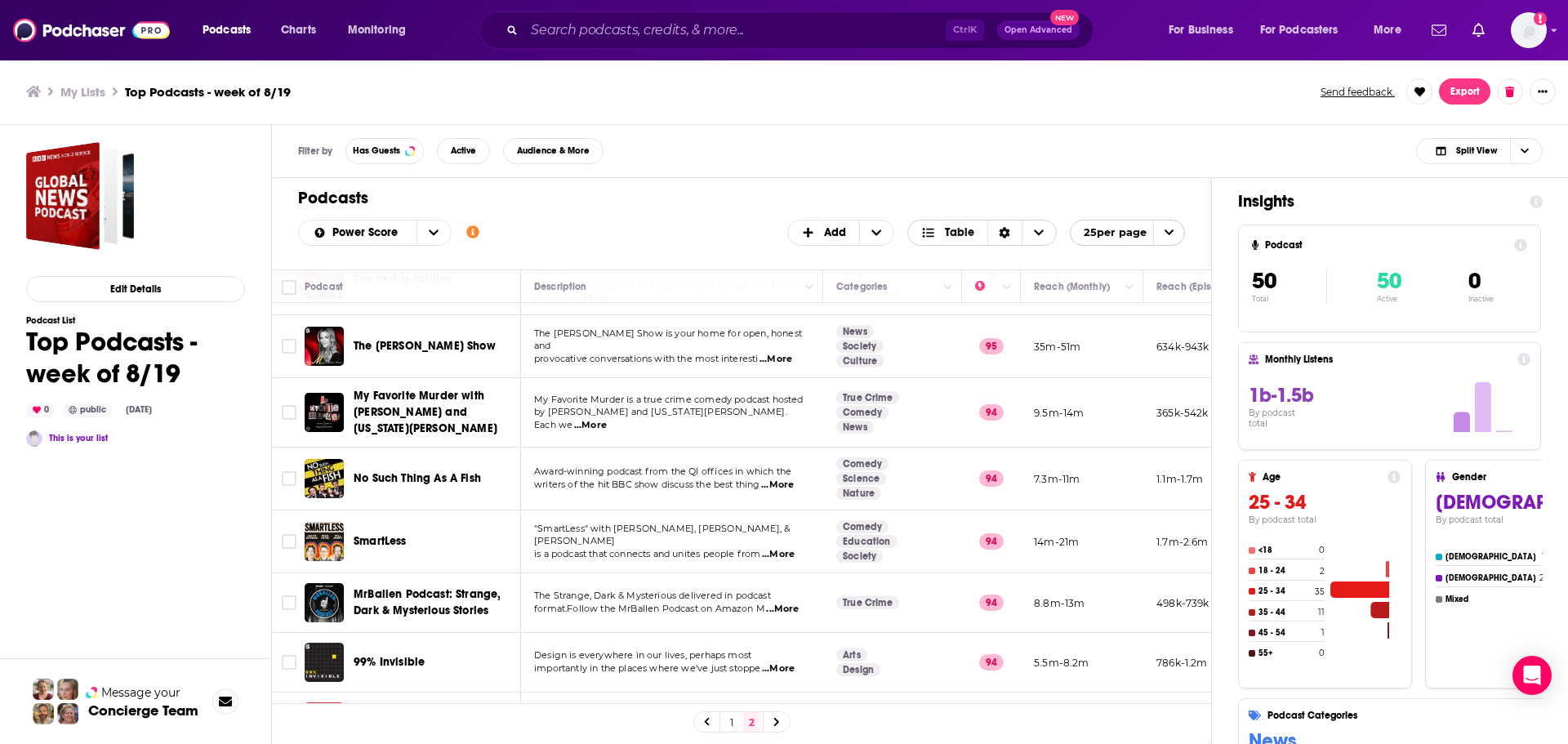
click at [1001, 231] on icon "Sort Direction" at bounding box center [1005, 233] width 11 height 12
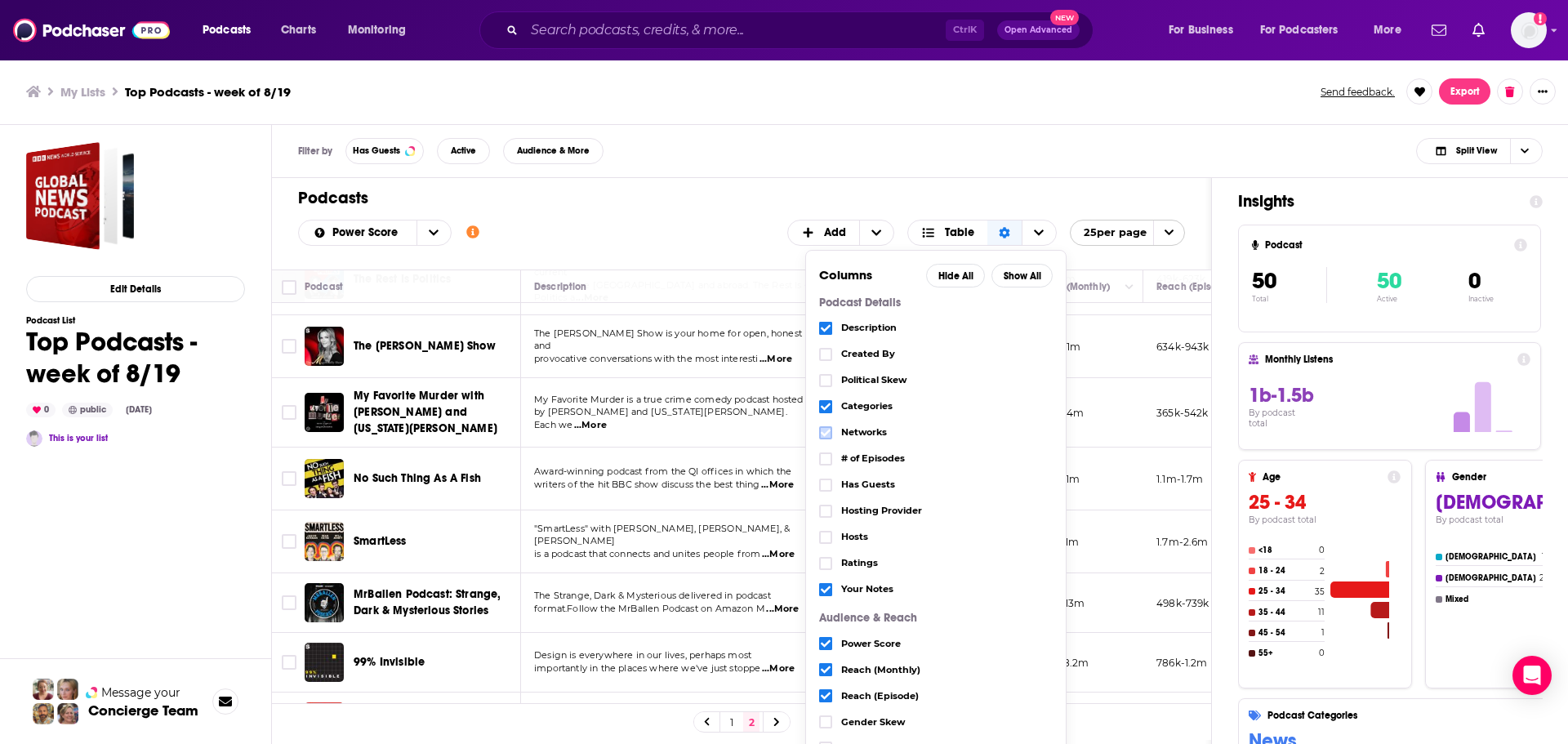
click at [823, 432] on icon "Choose View" at bounding box center [826, 433] width 10 height 10
click at [765, 224] on div "Power Score Customize Your List Order Select the “My Order” sort and remove all…" at bounding box center [741, 233] width 886 height 26
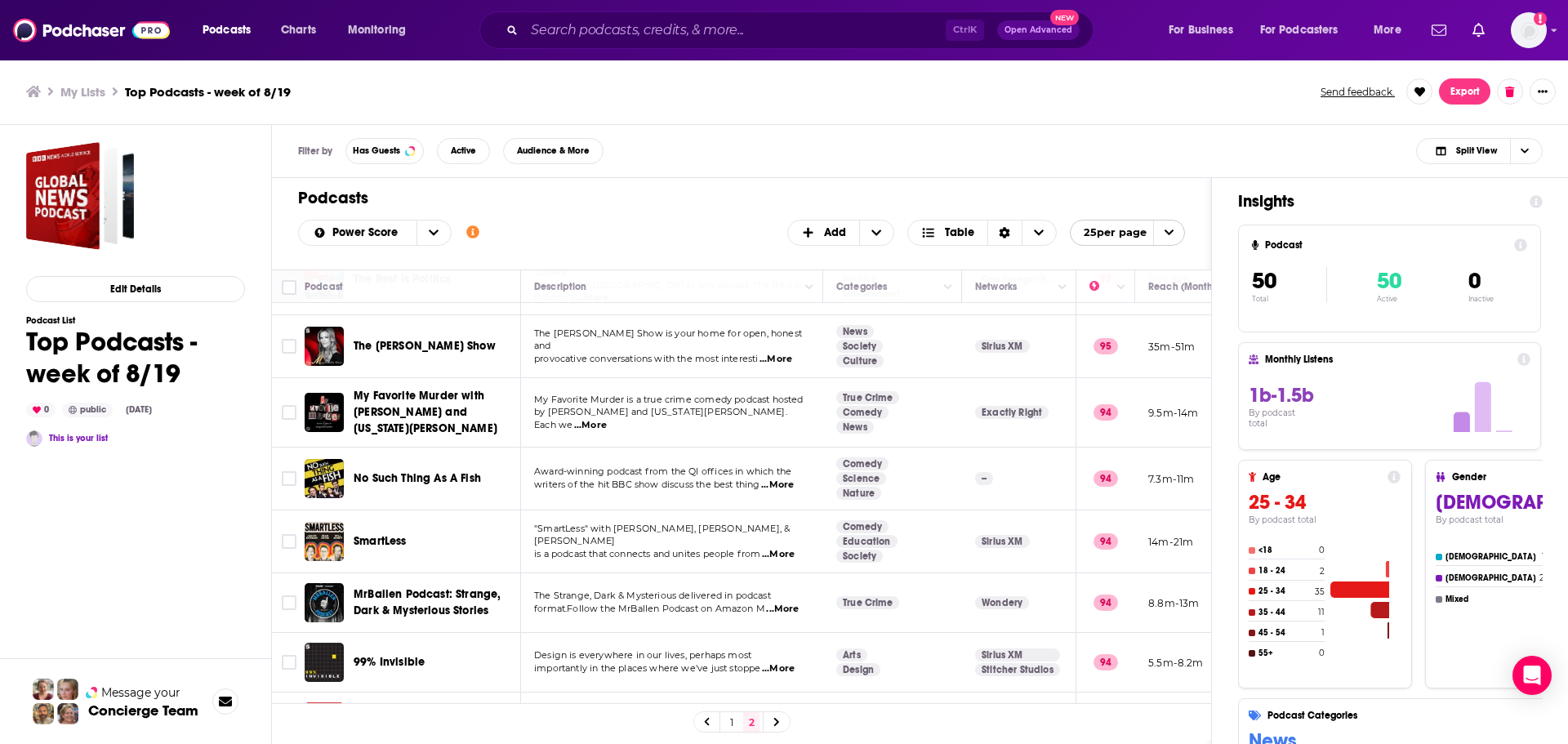
drag, startPoint x: 729, startPoint y: 718, endPoint x: 864, endPoint y: 642, distance: 154.9
click at [729, 719] on link "1" at bounding box center [731, 721] width 16 height 19
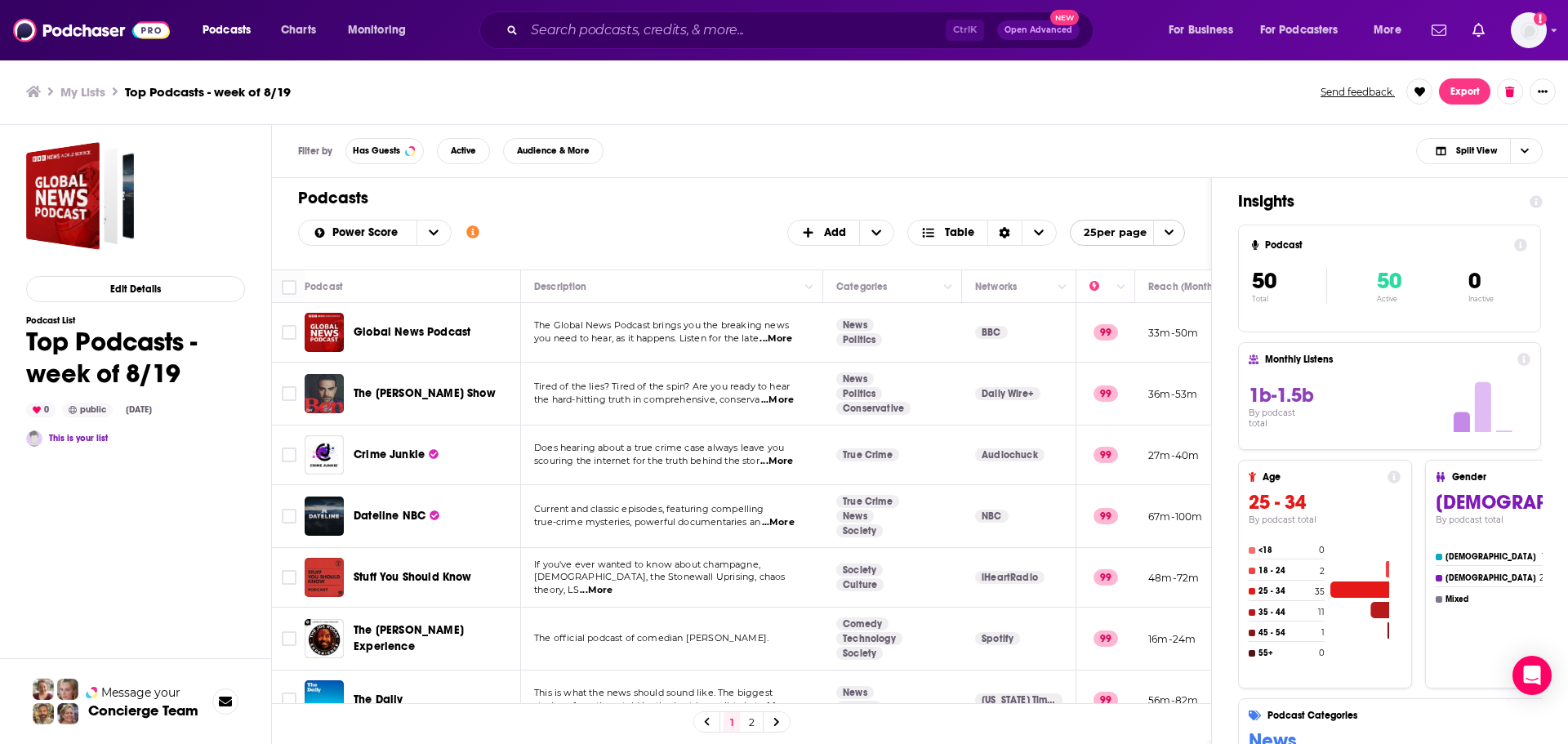
click at [1160, 232] on span "open menu" at bounding box center [1168, 233] width 31 height 24
click at [1134, 291] on button "50 per page" at bounding box center [1126, 288] width 113 height 25
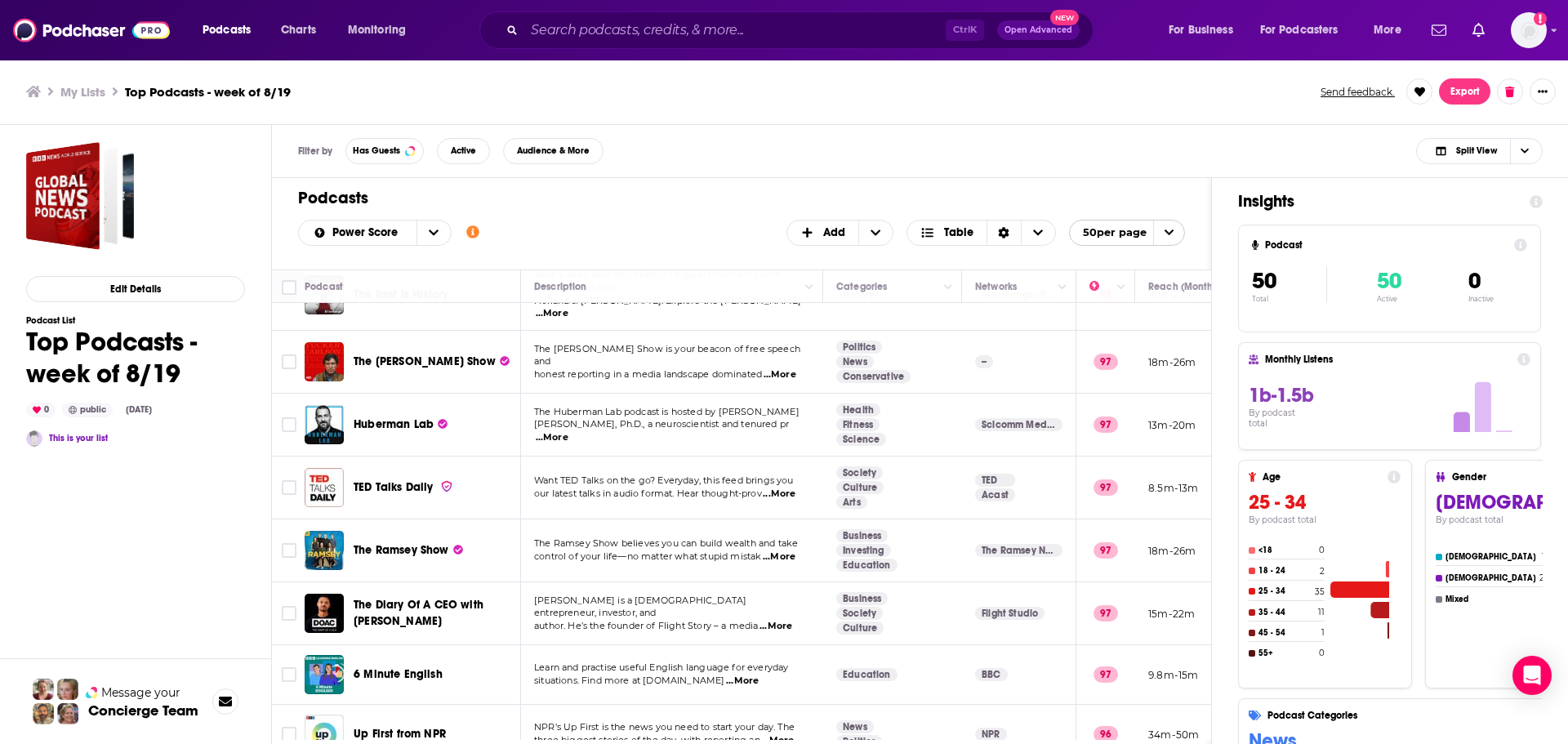
scroll to position [217, 0]
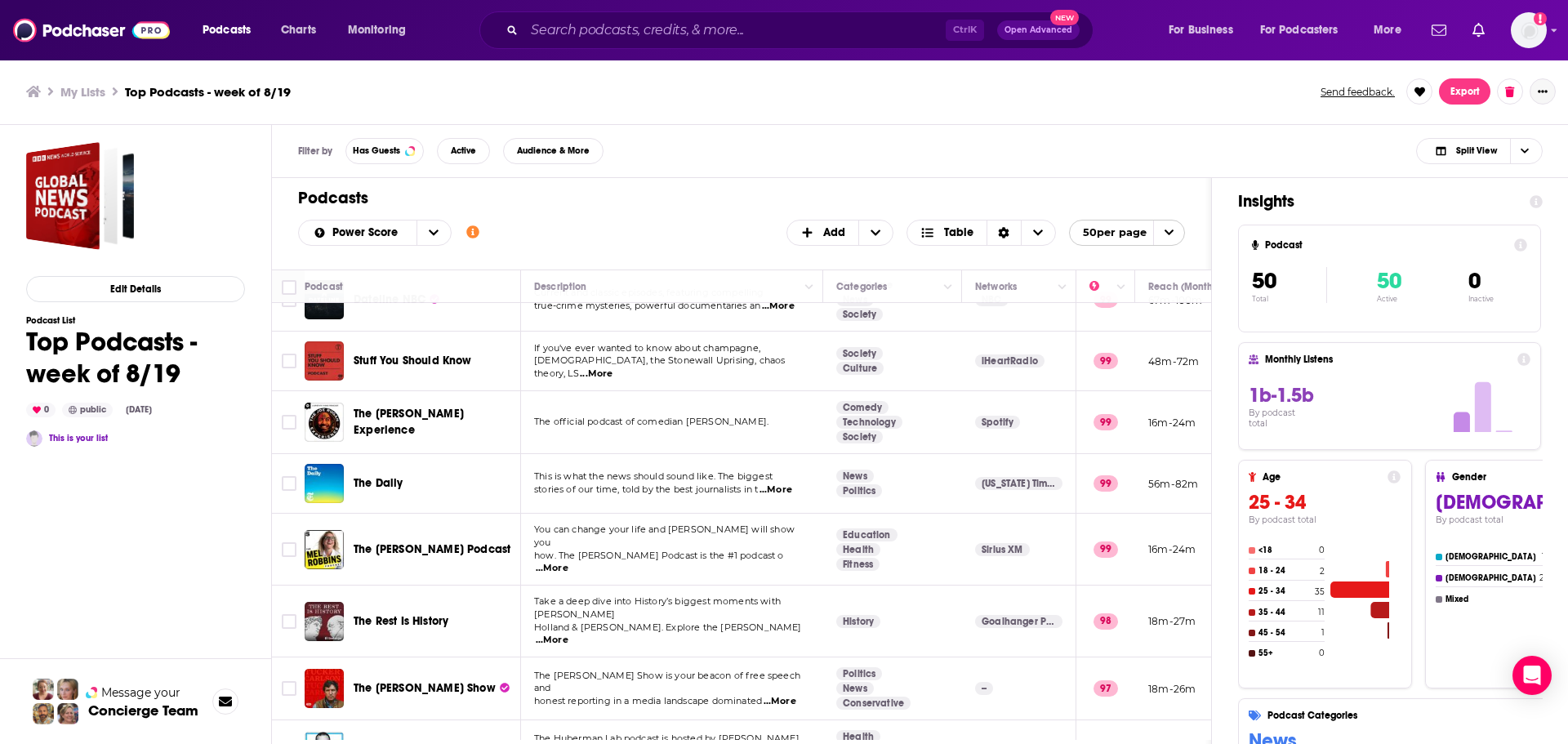
click at [1548, 94] on button "Show More Button" at bounding box center [1542, 91] width 26 height 26
click at [1513, 249] on button "Share" at bounding box center [1487, 252] width 157 height 30
click at [1554, 153] on icon "Show additional menu" at bounding box center [1549, 157] width 33 height 13
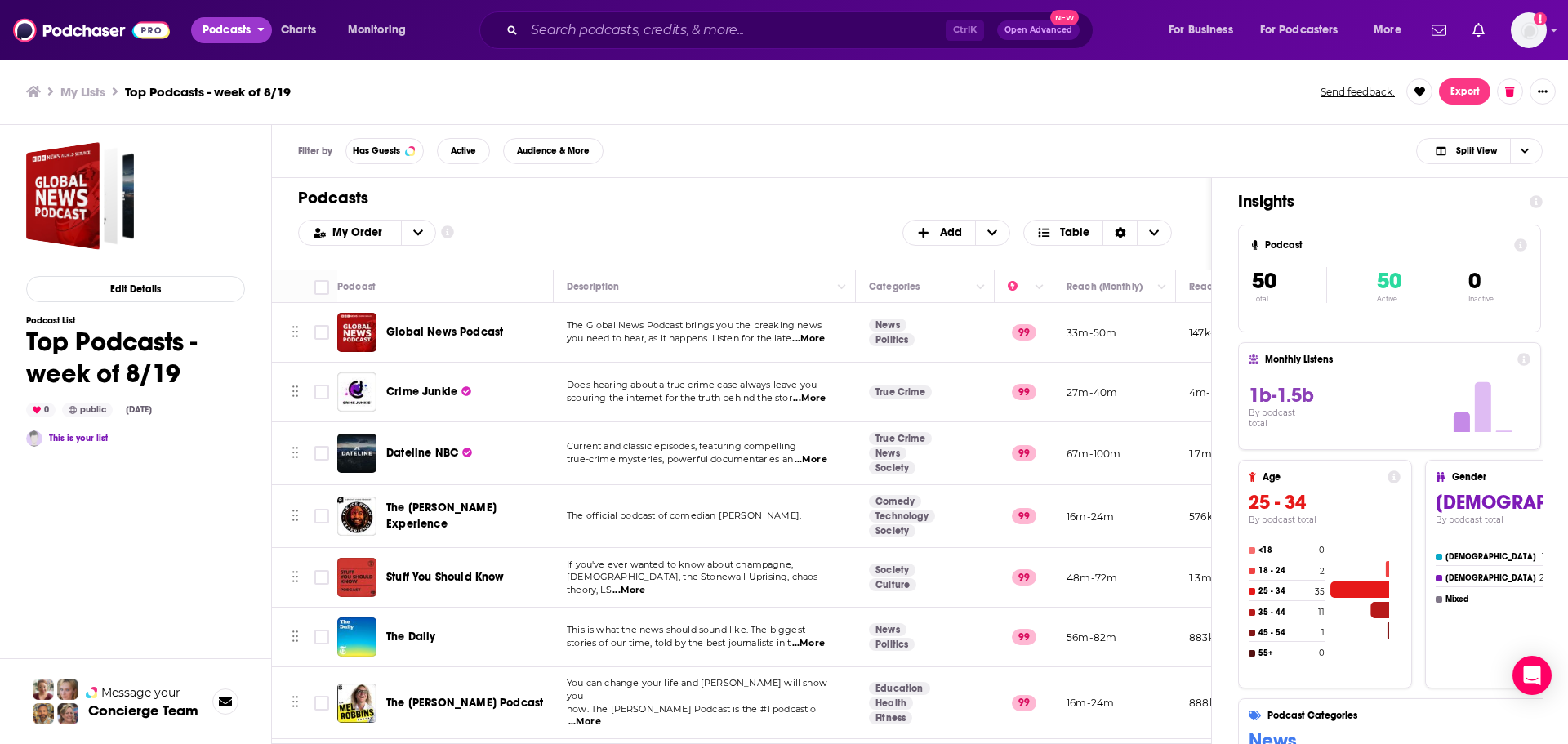
click at [218, 32] on span "Podcasts" at bounding box center [226, 29] width 48 height 23
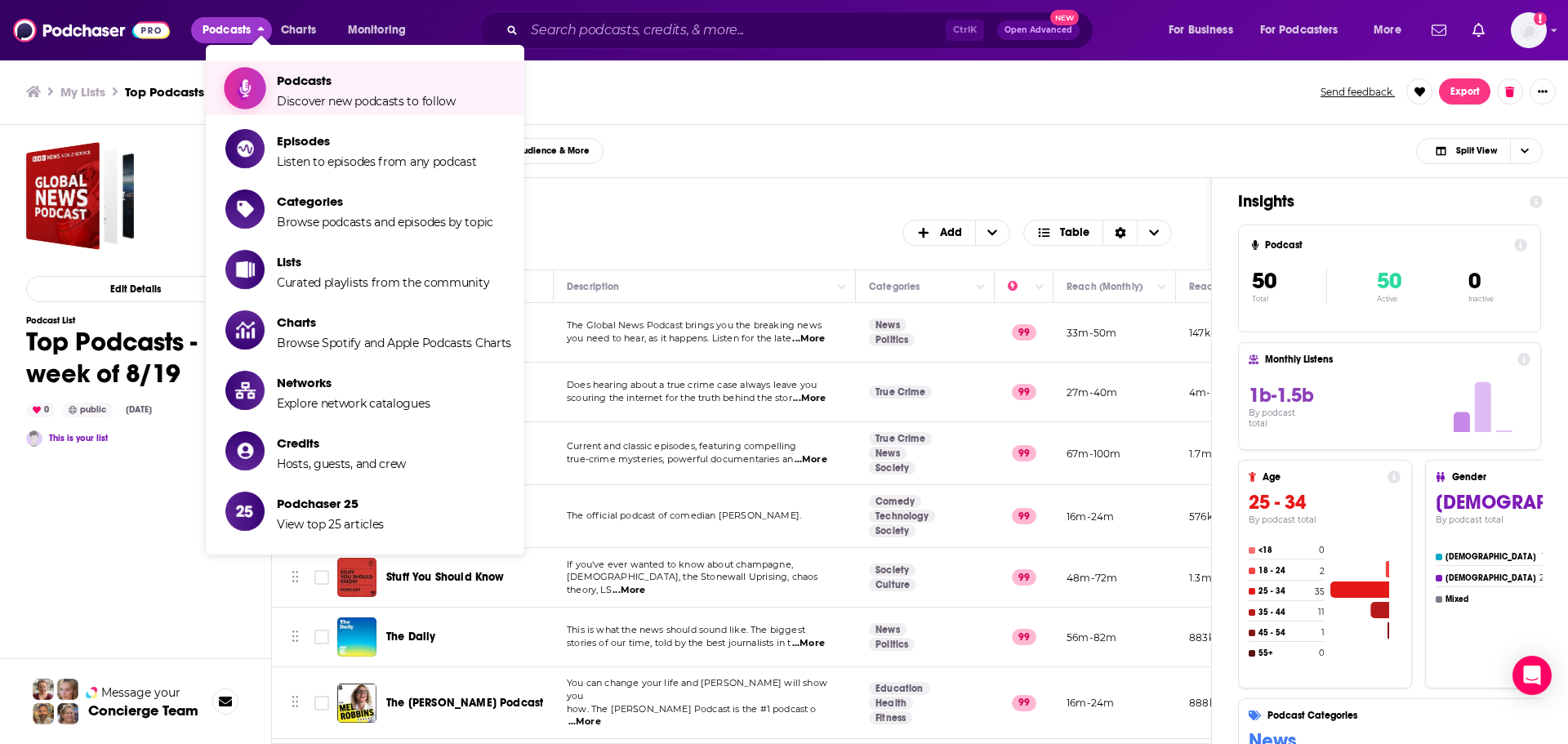
click at [355, 100] on span "Discover new podcasts to follow" at bounding box center [366, 102] width 179 height 15
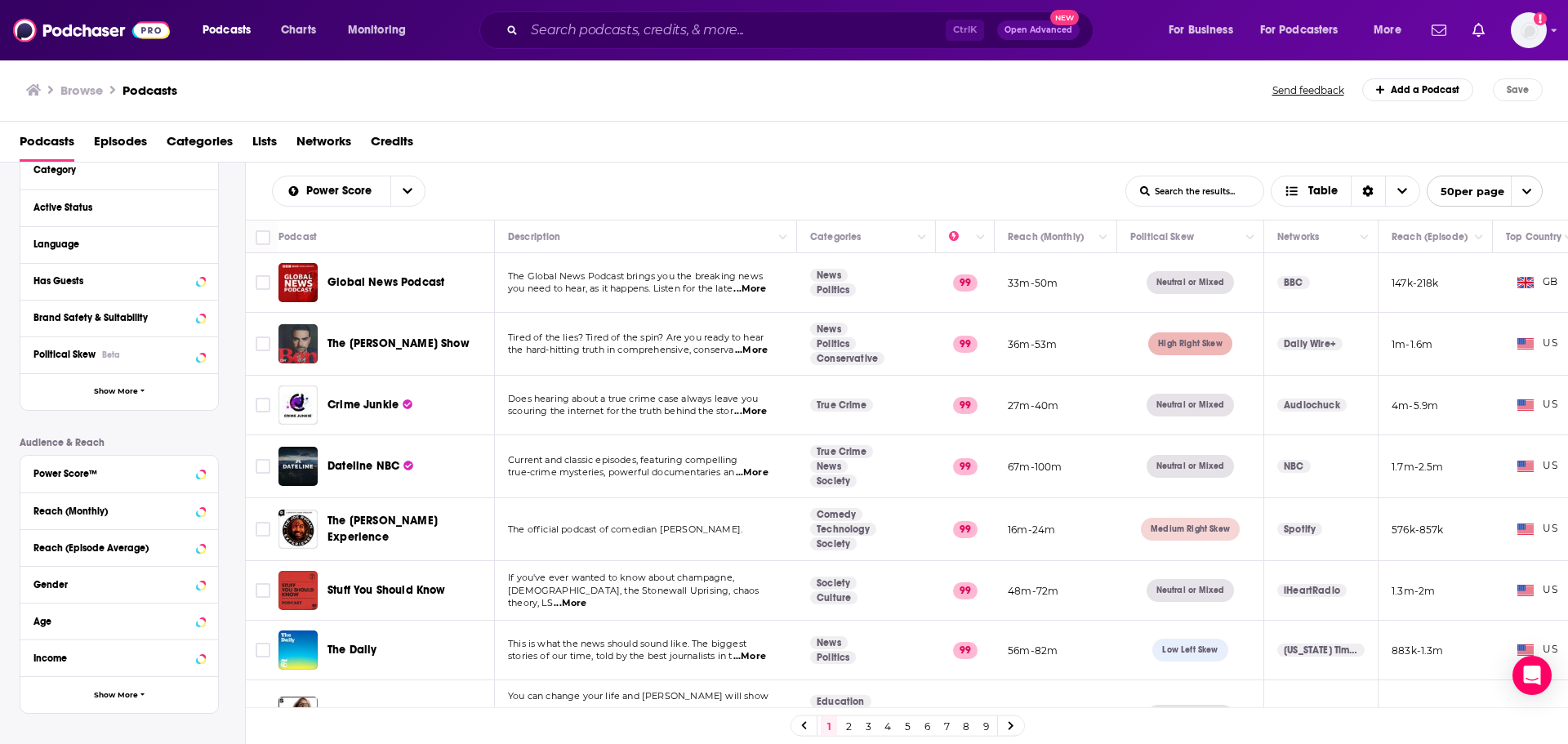
scroll to position [244, 0]
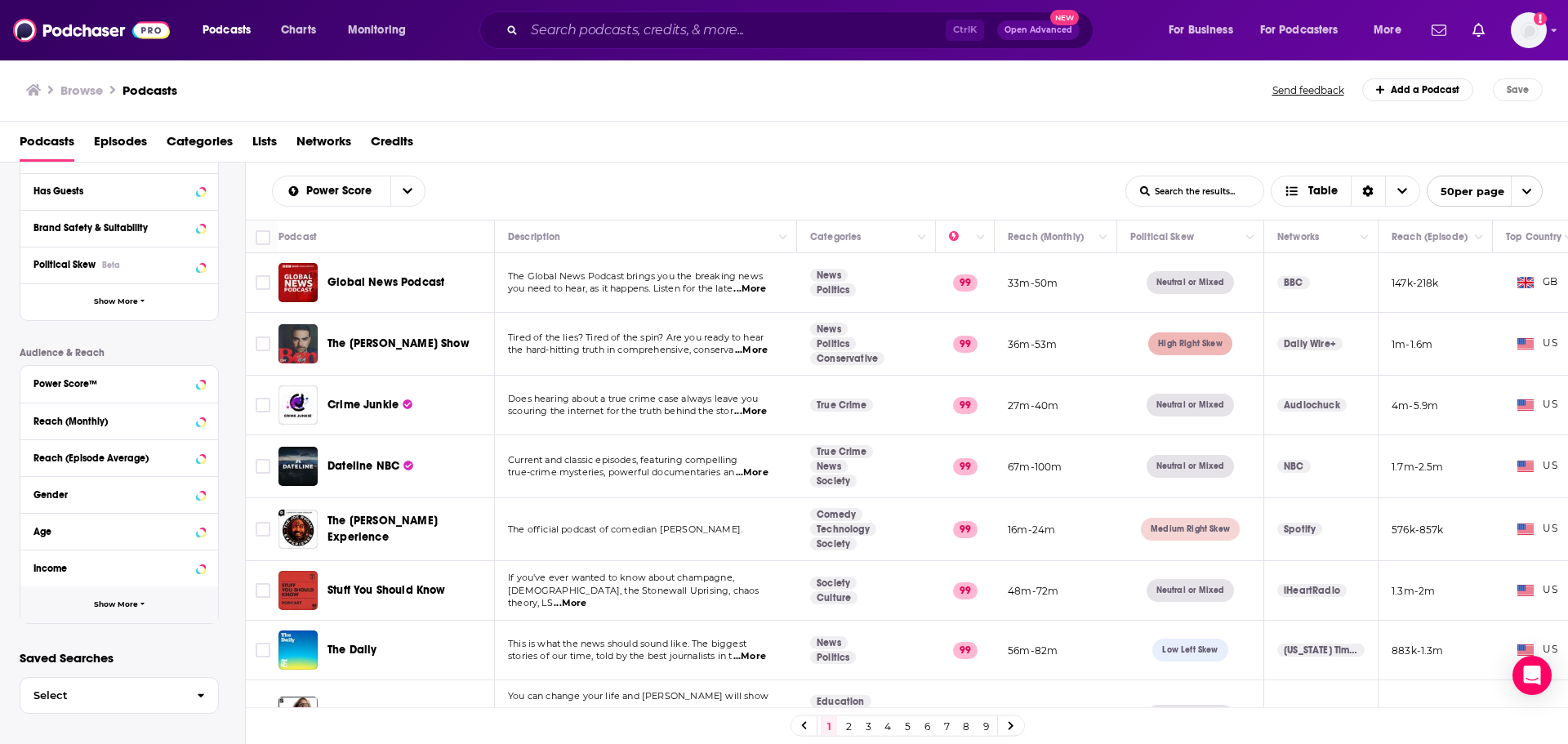
click at [150, 616] on button "Show More" at bounding box center [118, 605] width 197 height 37
click at [203, 681] on icon at bounding box center [201, 679] width 8 height 13
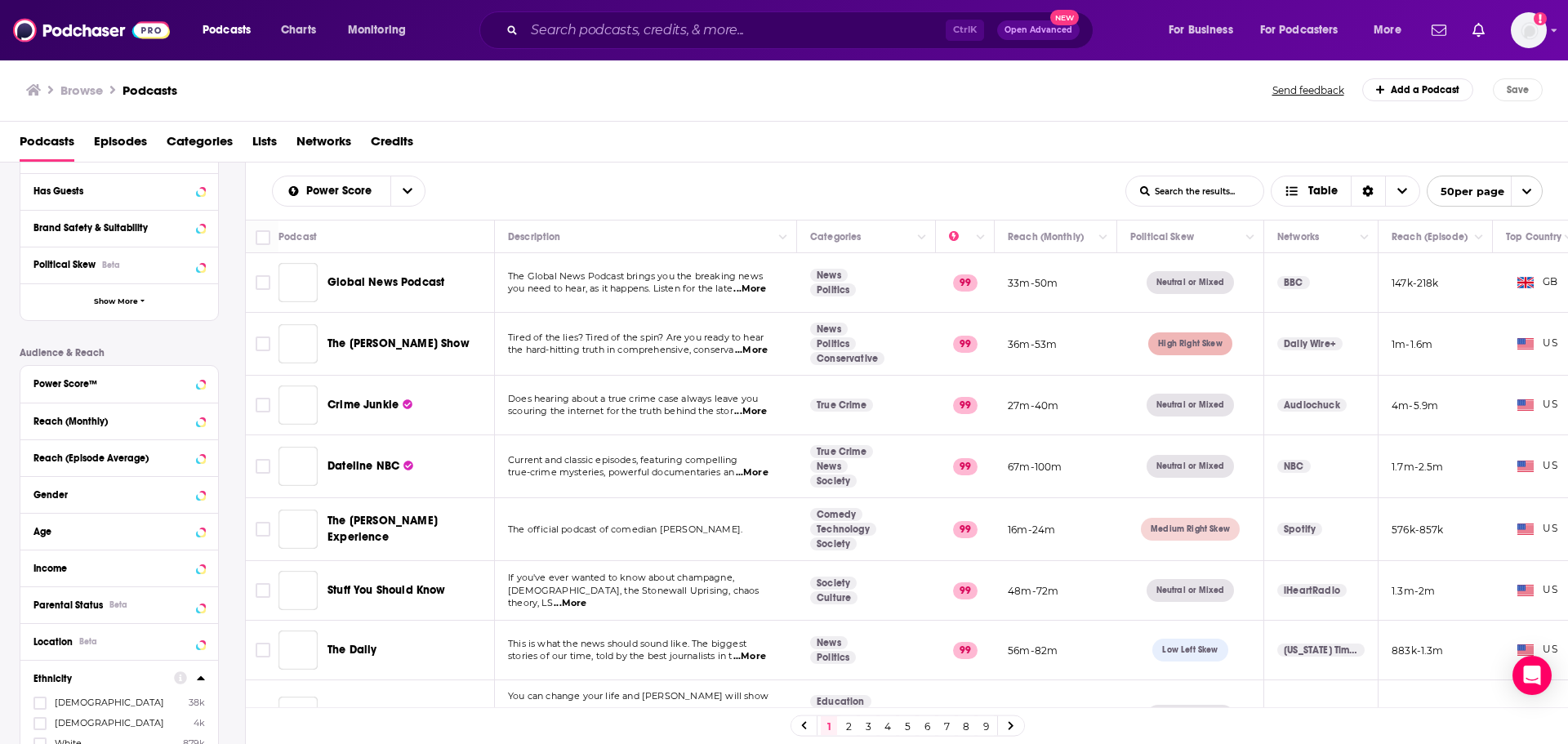
scroll to position [490, 0]
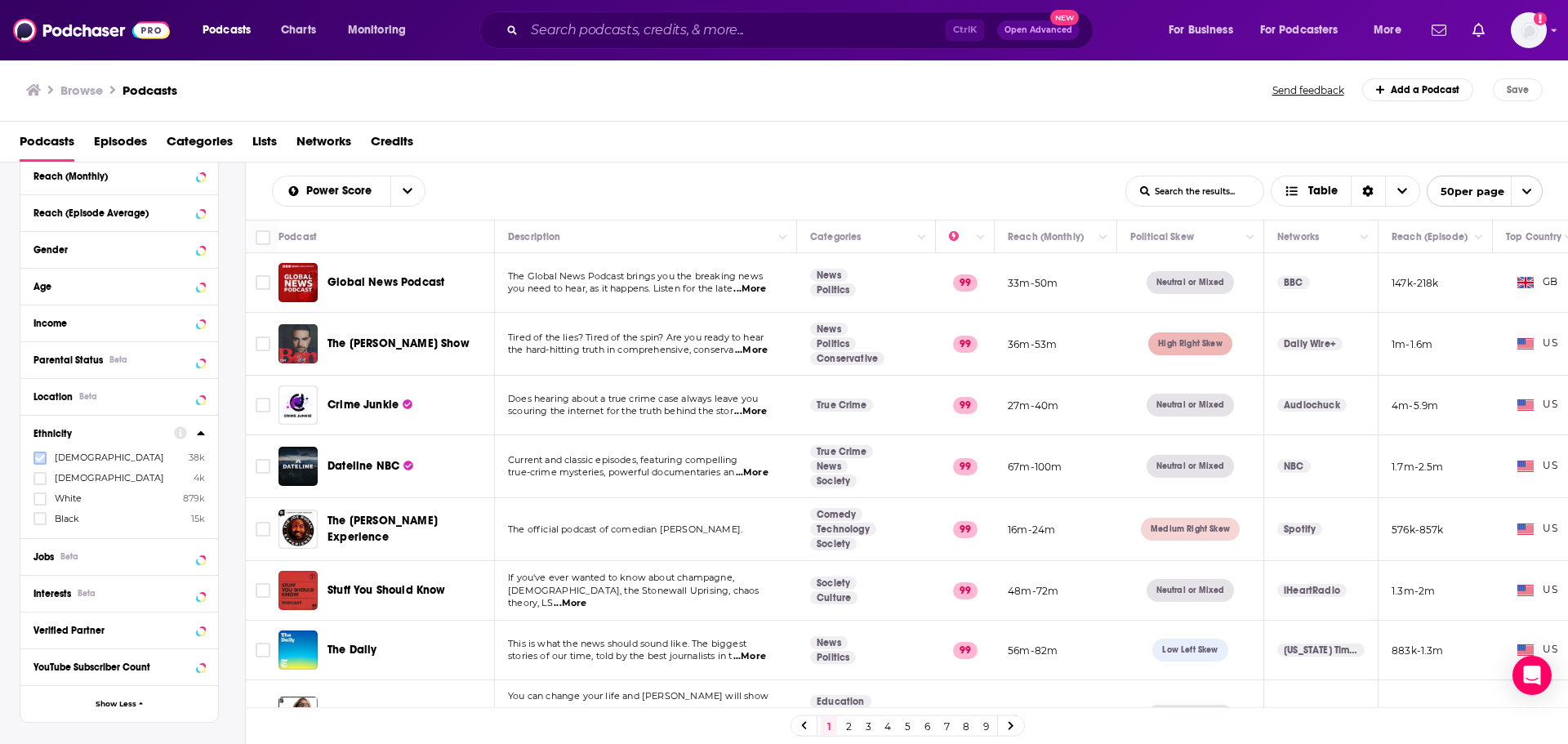
click at [38, 458] on icon at bounding box center [40, 458] width 10 height 8
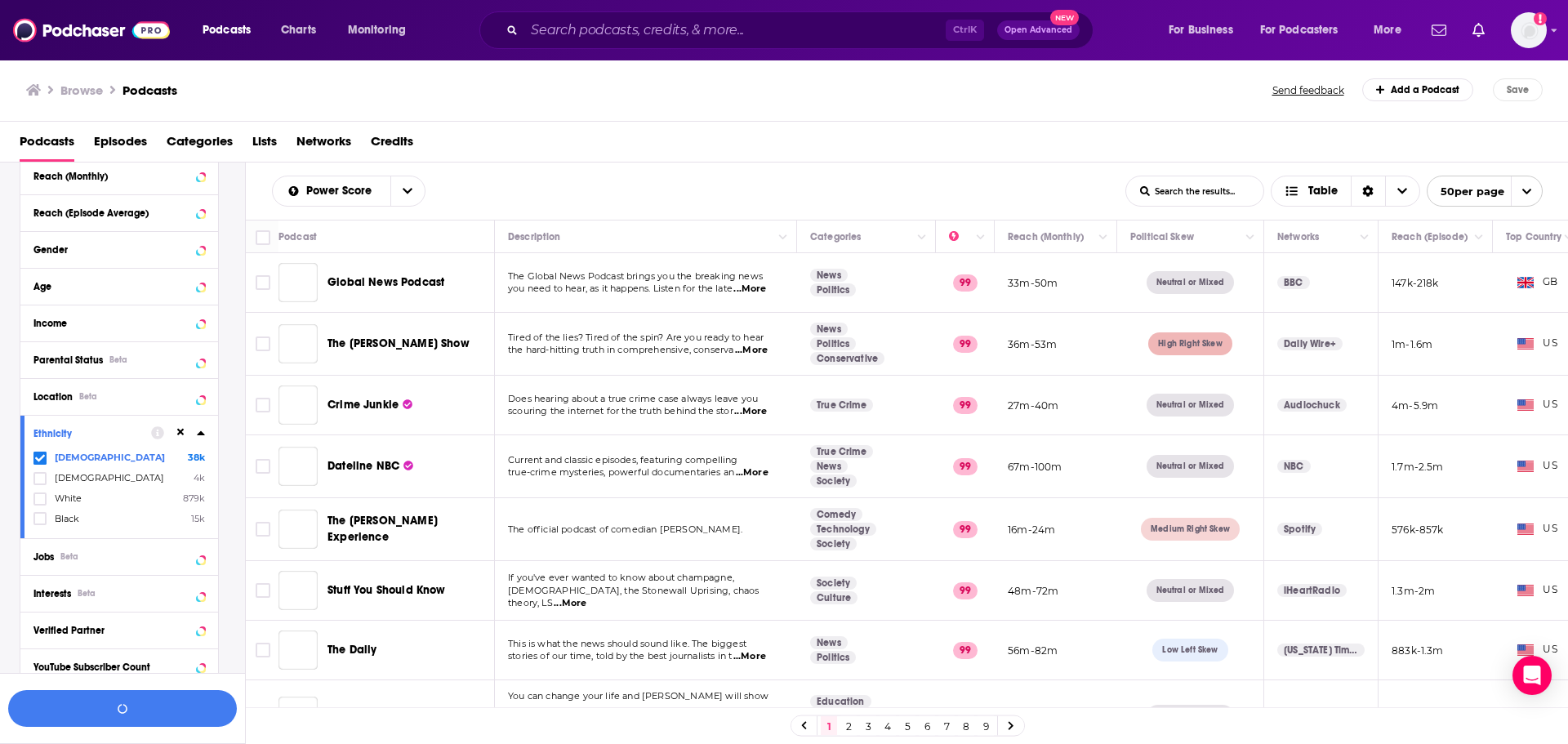
scroll to position [530, 0]
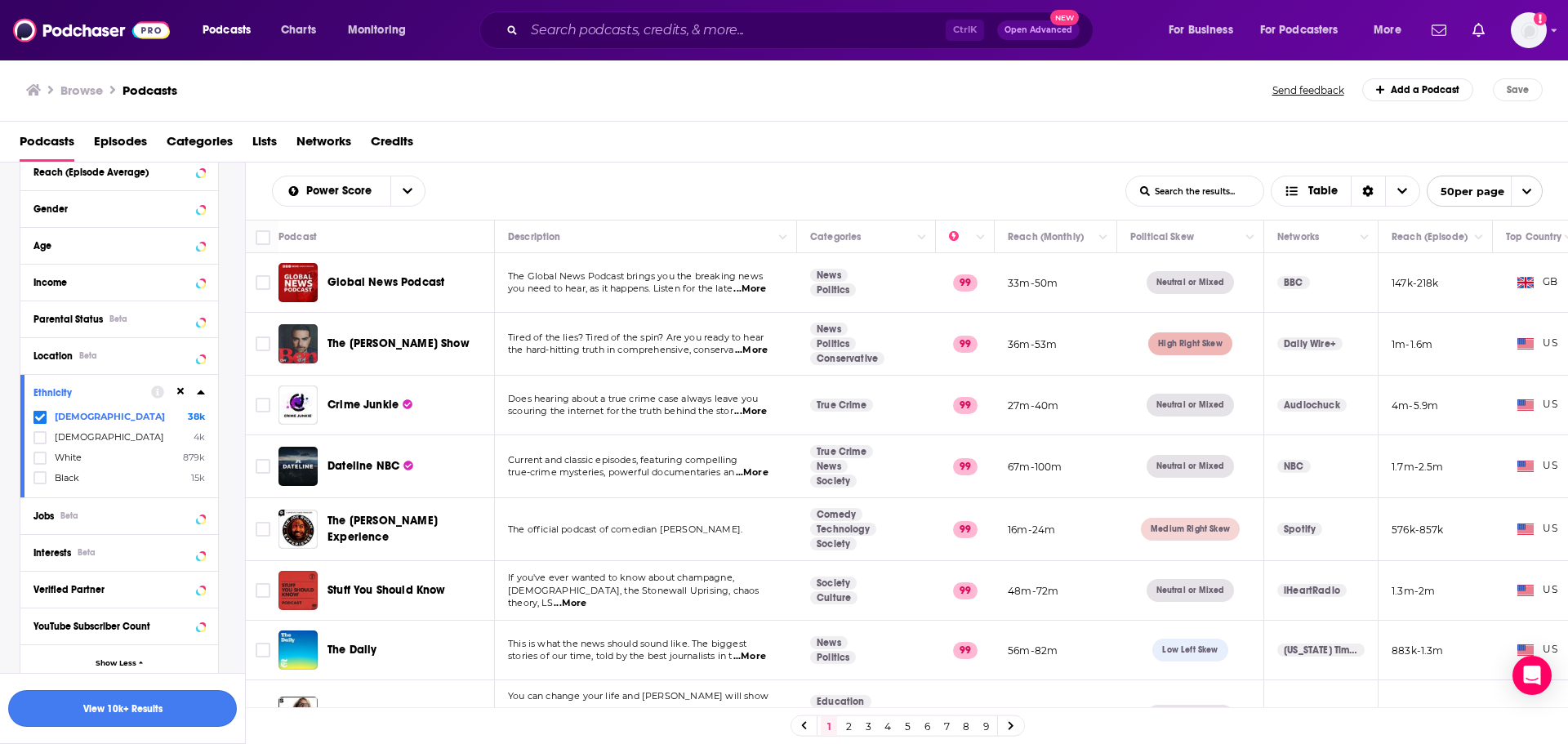
click at [191, 716] on button "View 10k+ Results" at bounding box center [123, 709] width 228 height 37
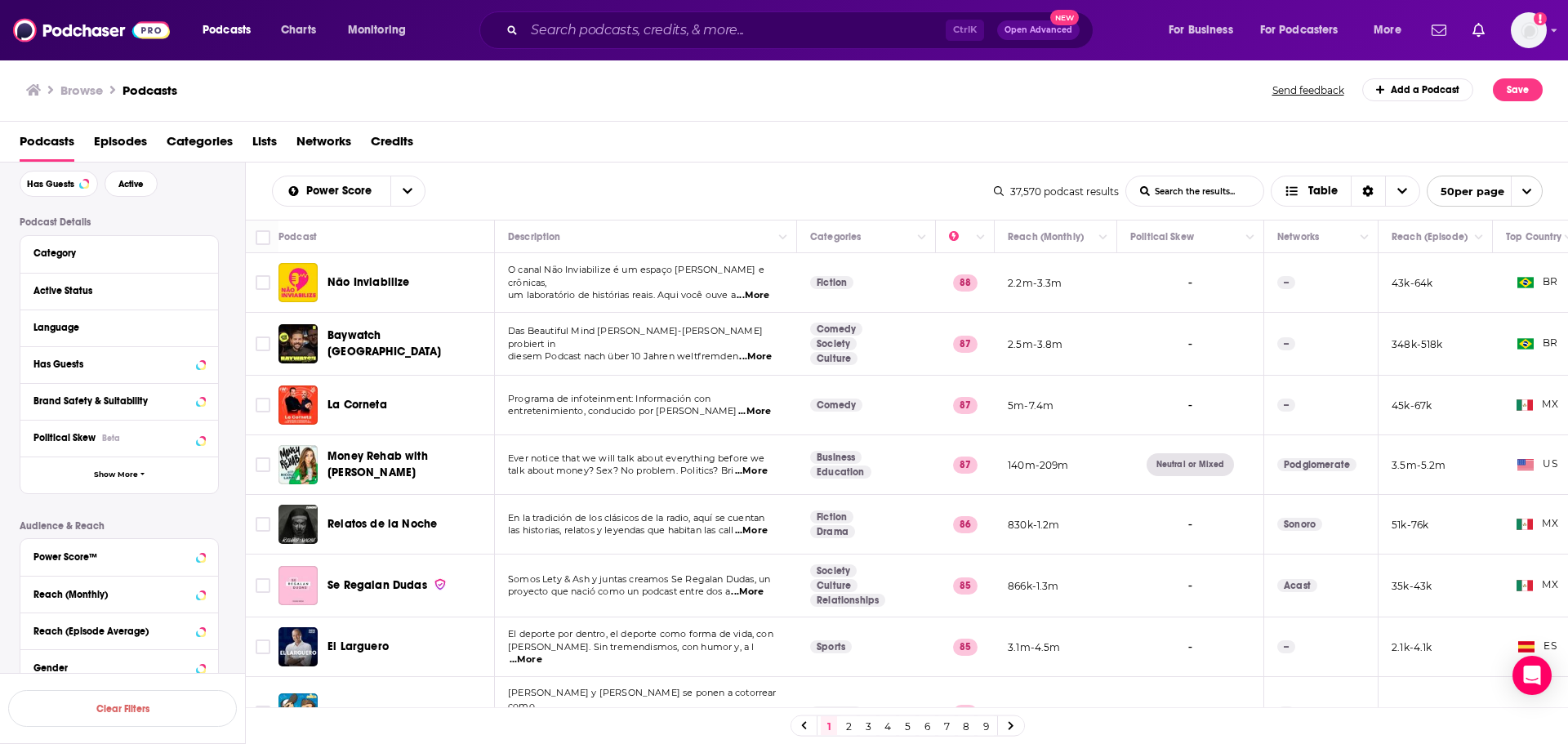
scroll to position [16, 0]
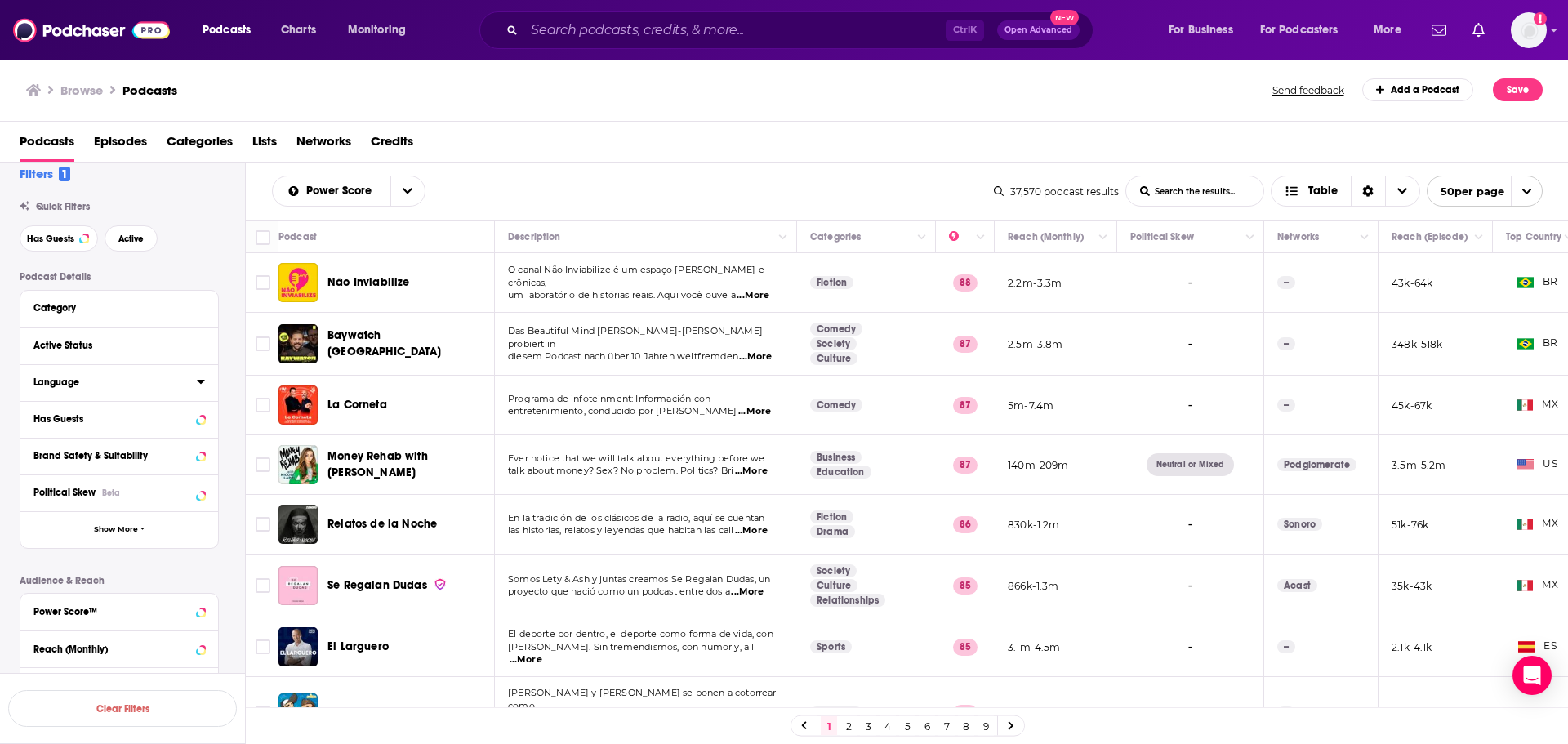
click at [200, 385] on icon at bounding box center [201, 382] width 8 height 13
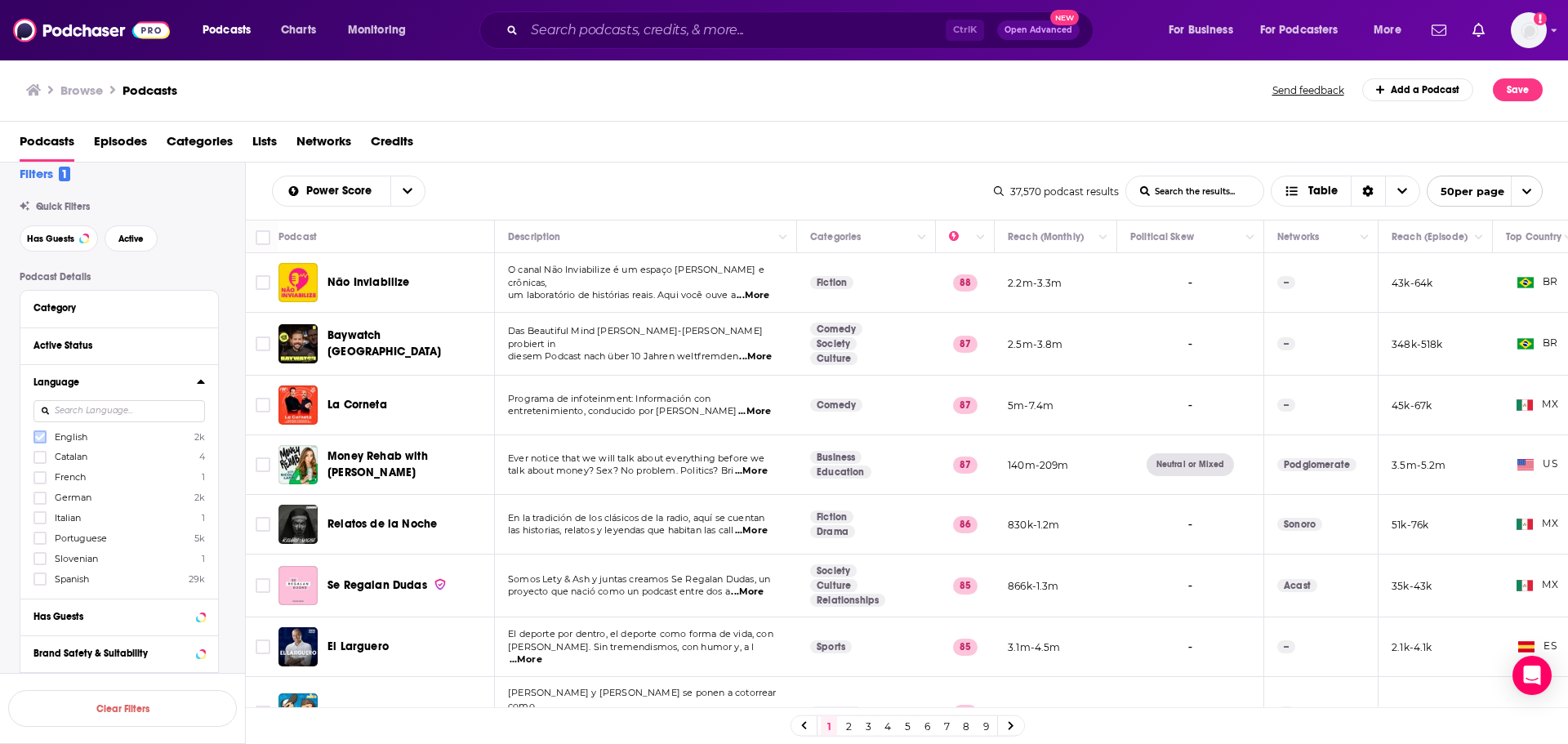
click at [42, 438] on icon at bounding box center [40, 437] width 10 height 10
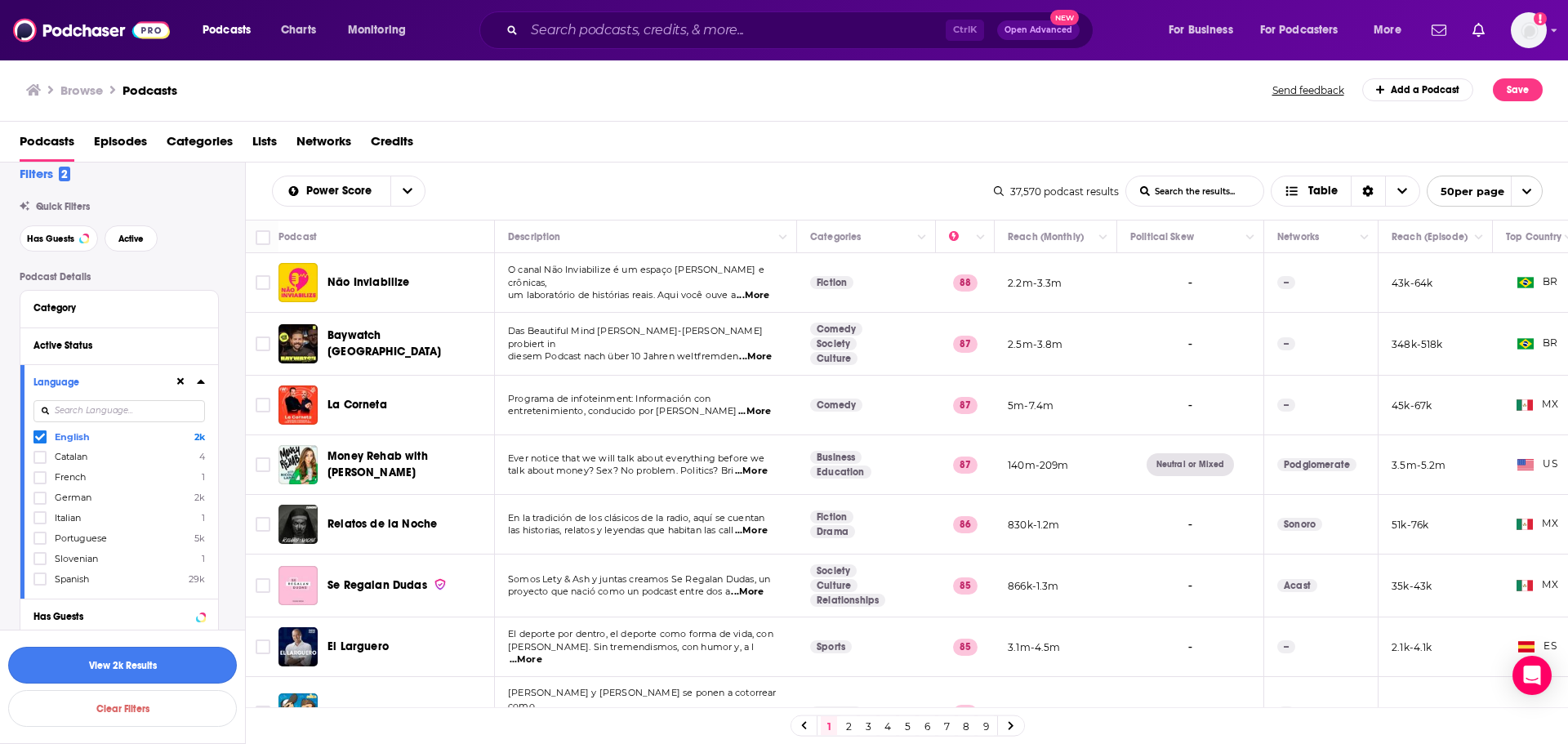
click at [146, 668] on button "View 2k Results" at bounding box center [123, 665] width 228 height 37
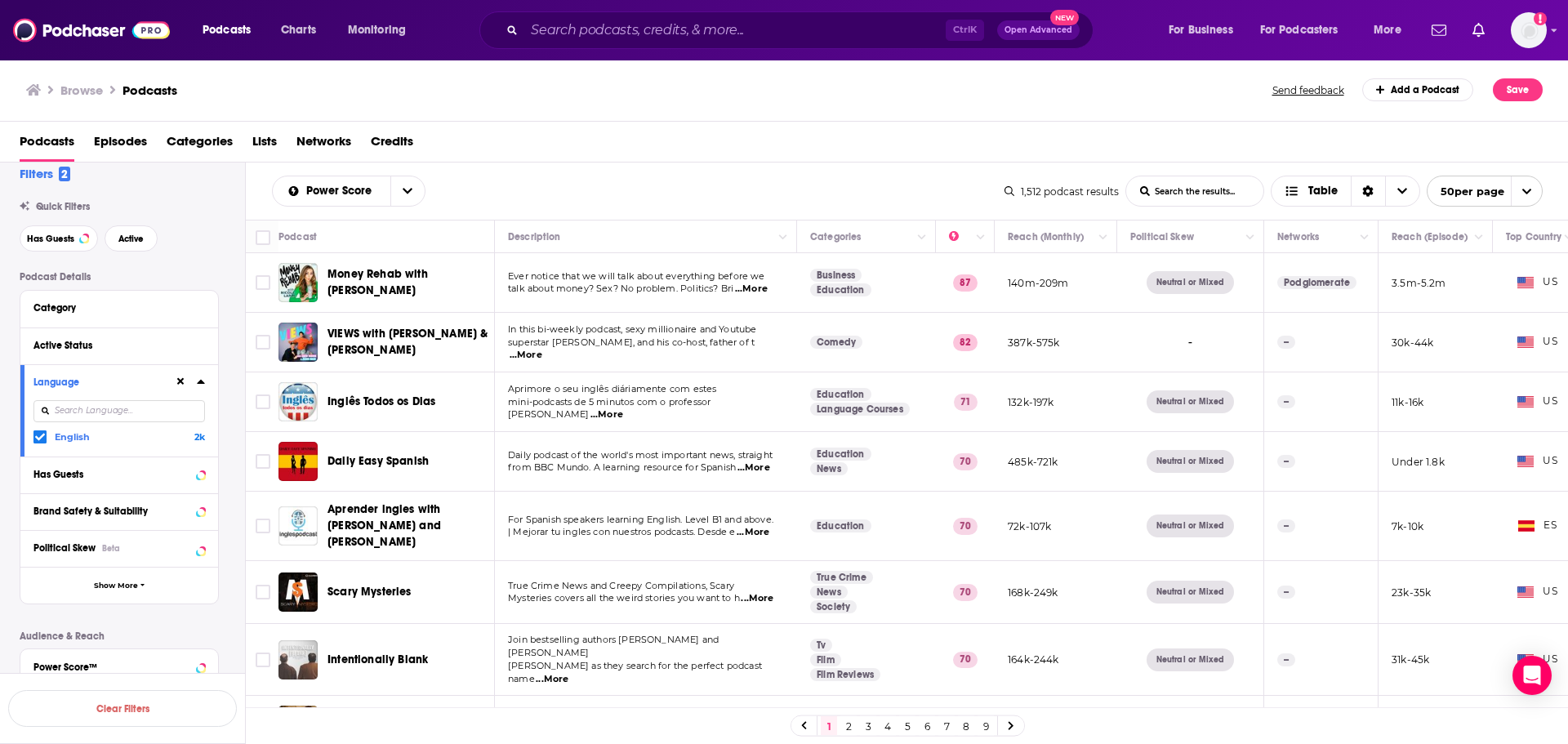
click at [755, 288] on span "...More" at bounding box center [751, 290] width 33 height 13
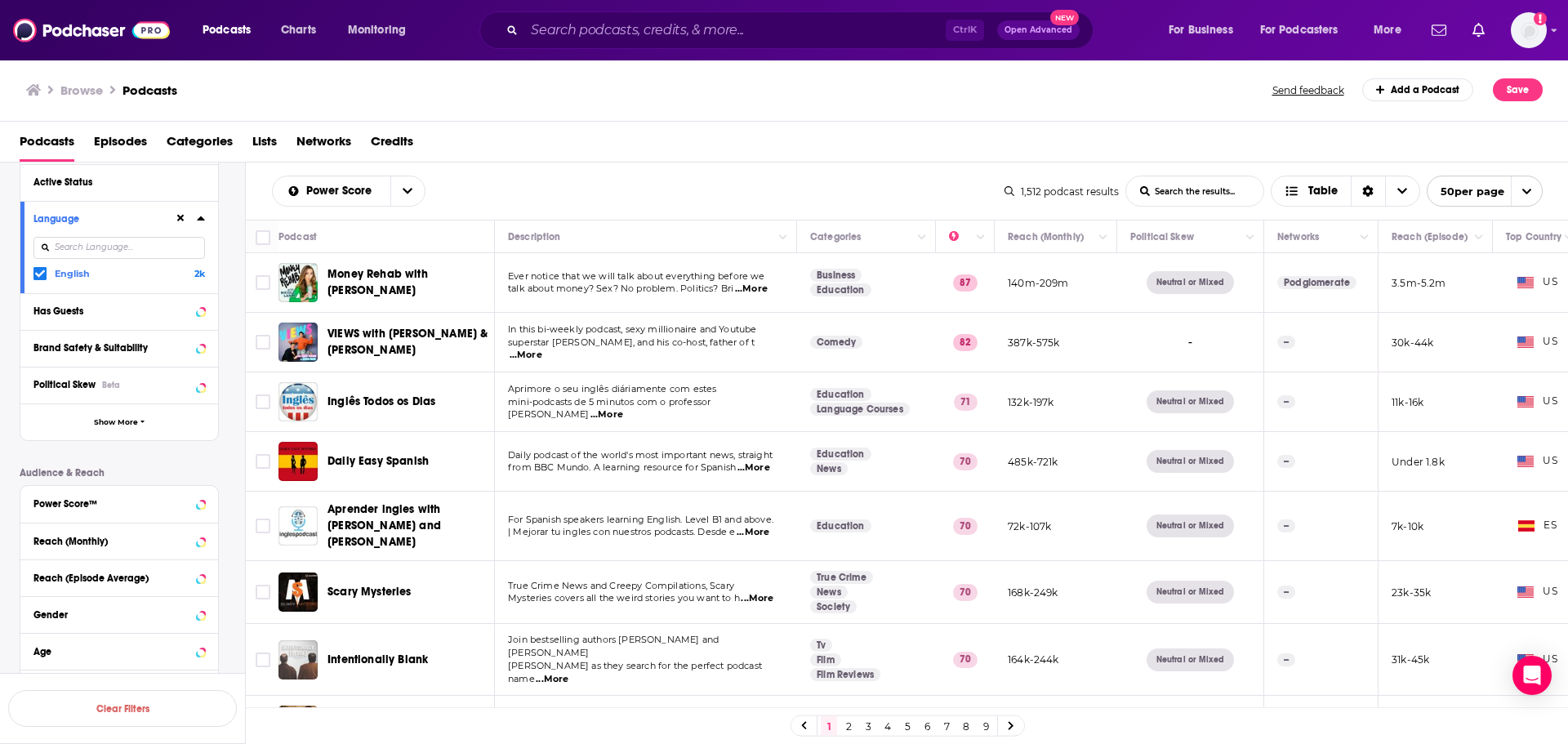
click at [605, 190] on div "Power Score List Search Input Search the results... Table" at bounding box center [638, 191] width 733 height 31
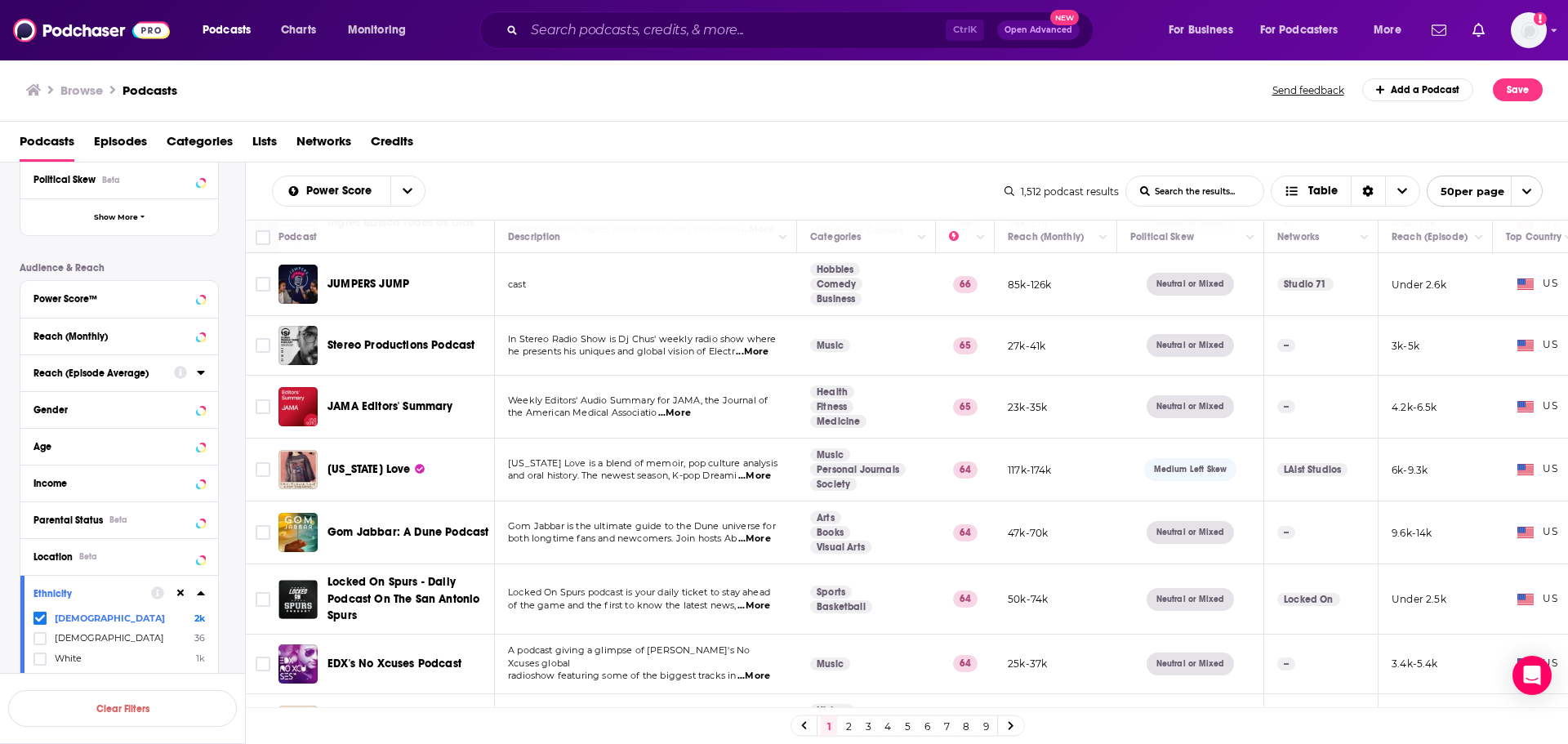
scroll to position [506, 0]
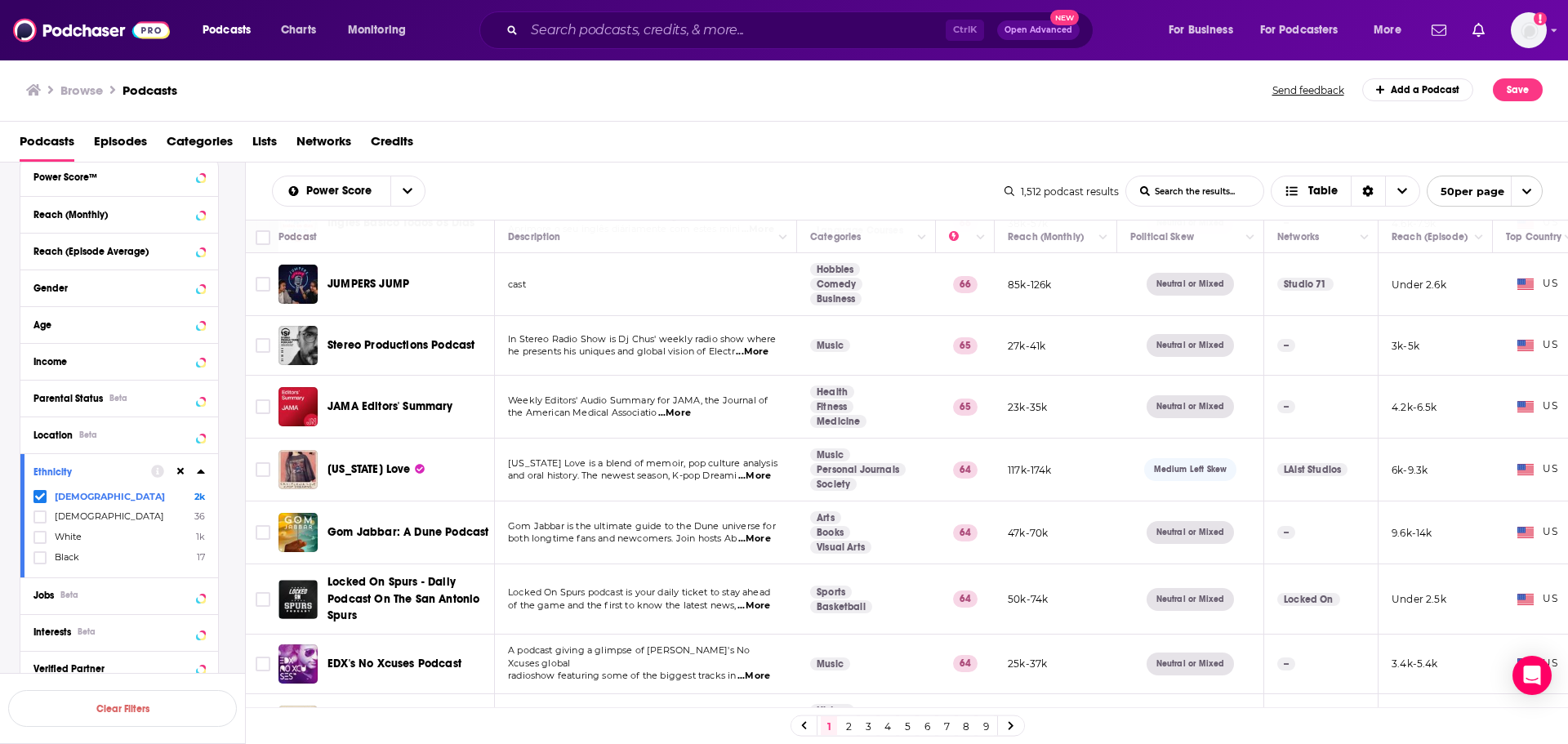
click at [38, 496] on icon at bounding box center [40, 497] width 10 height 8
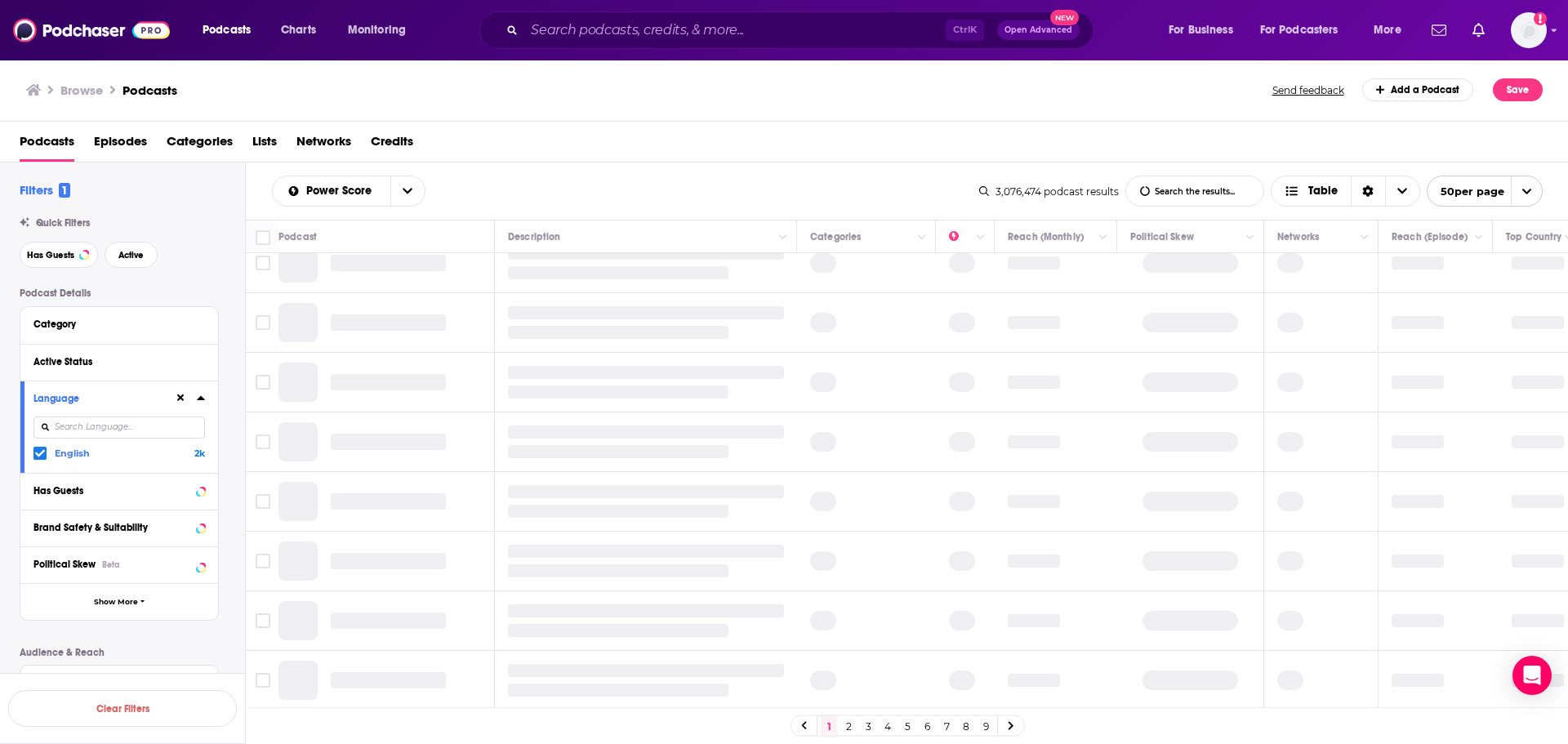
click at [38, 456] on icon at bounding box center [40, 453] width 10 height 8
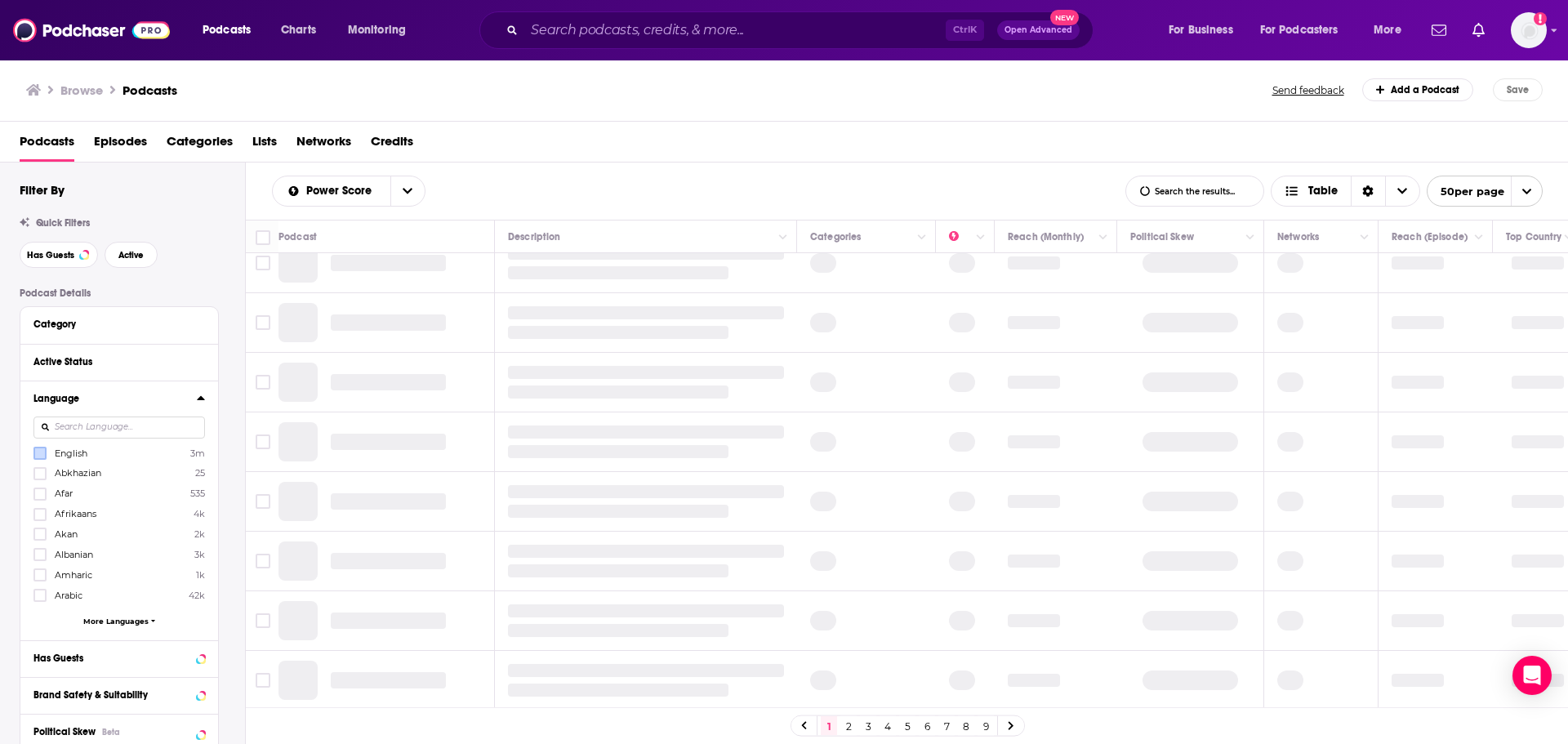
click at [121, 623] on span "More Languages" at bounding box center [116, 621] width 65 height 9
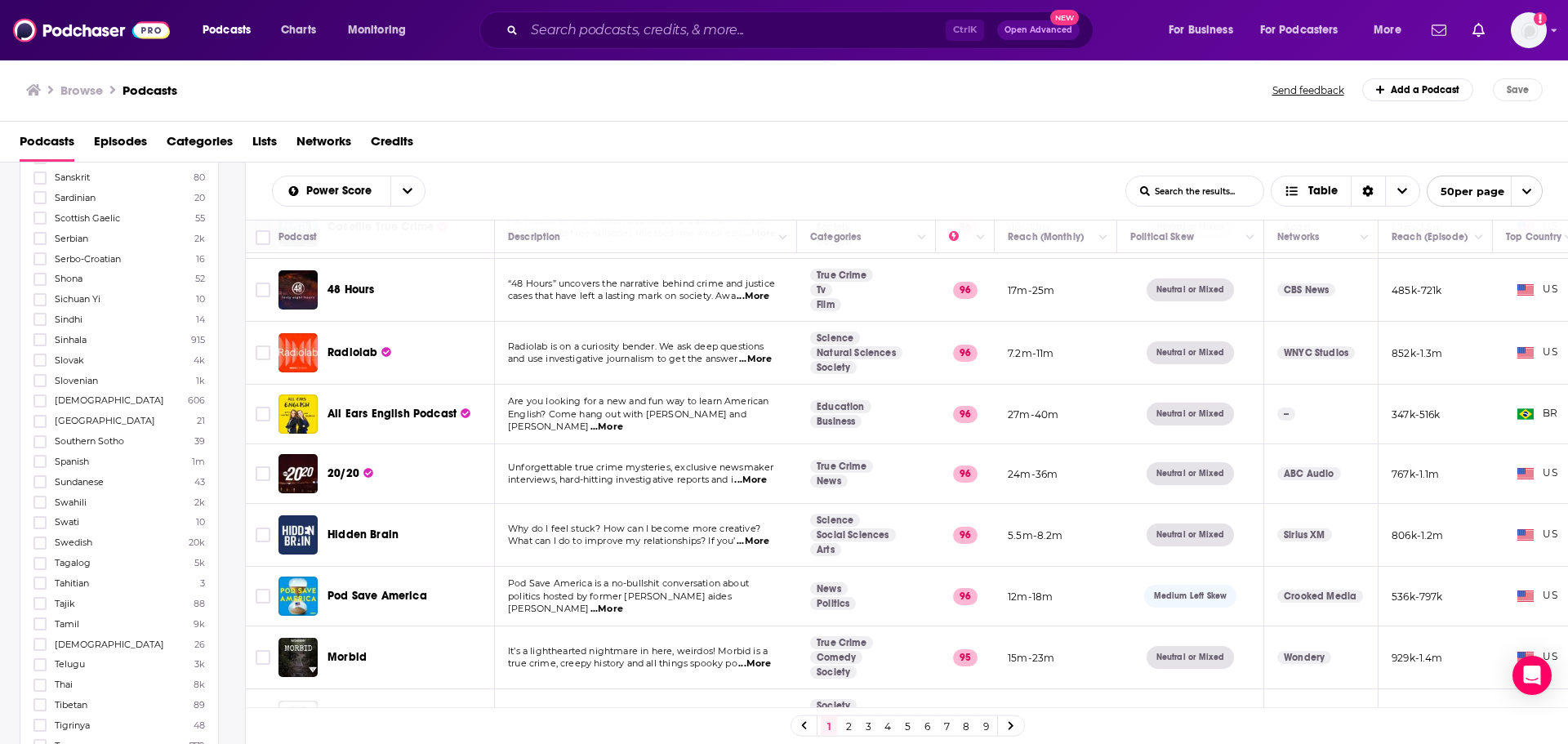
scroll to position [2941, 0]
click at [39, 460] on icon at bounding box center [40, 455] width 10 height 10
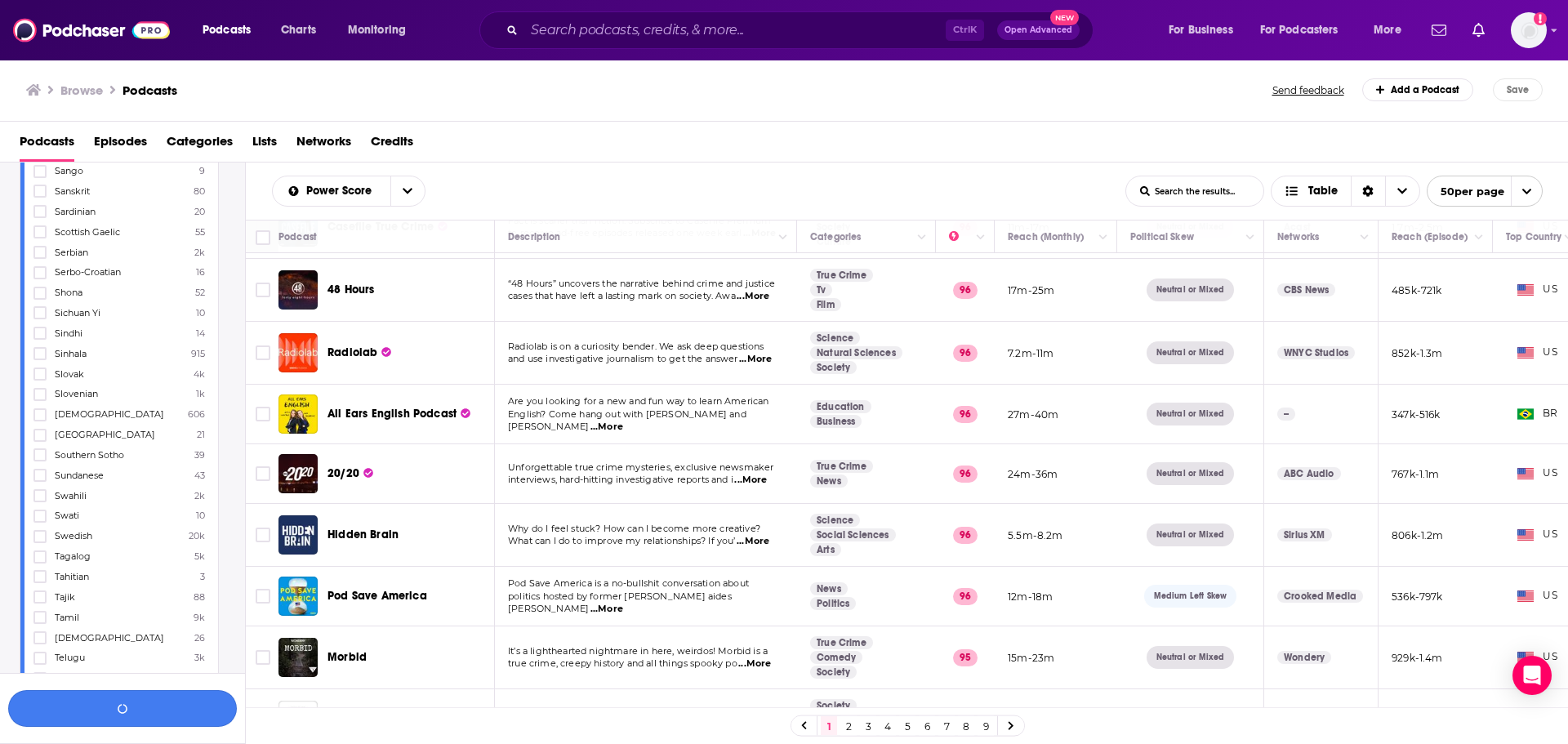
click at [177, 715] on button "button" at bounding box center [123, 709] width 228 height 37
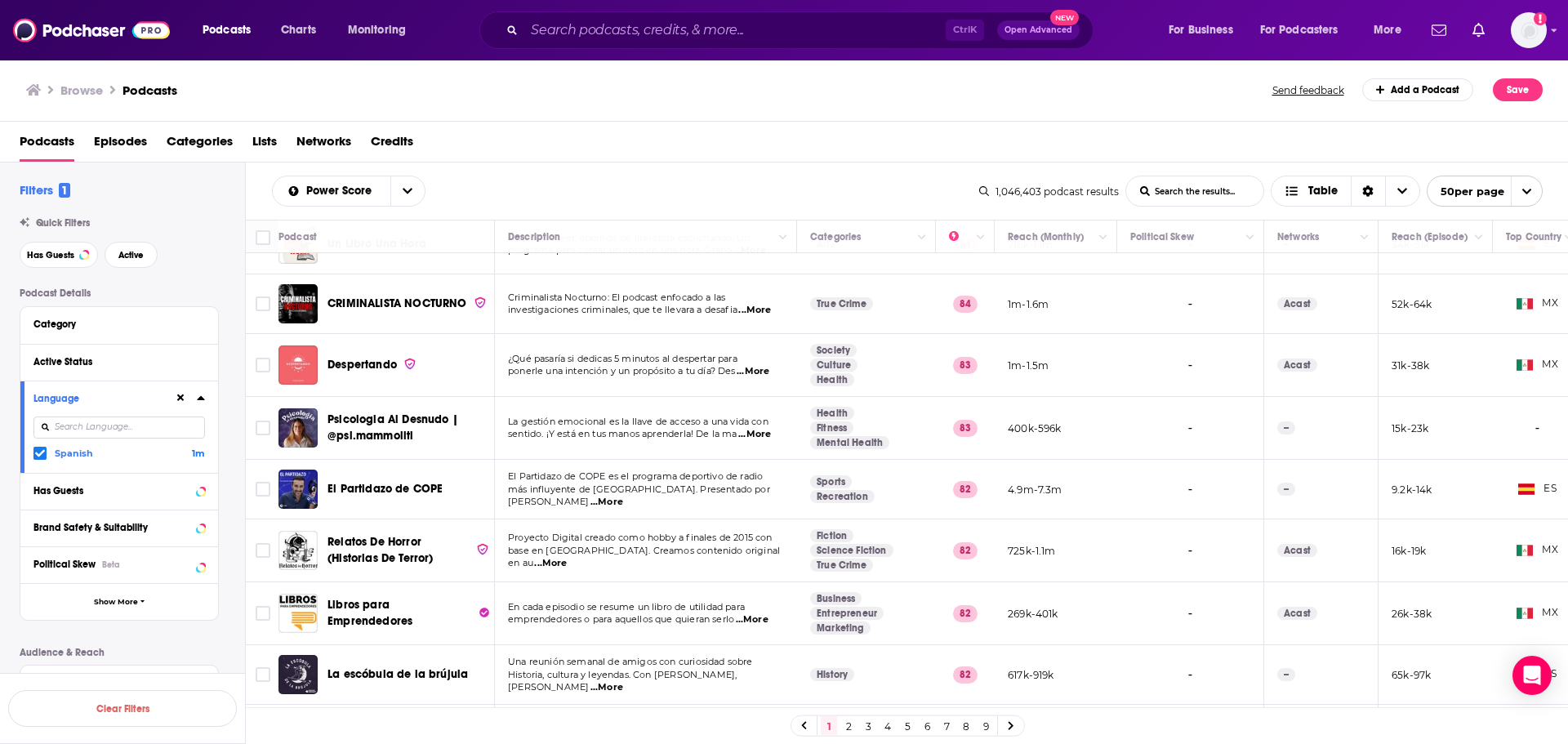
click at [34, 453] on span at bounding box center [40, 453] width 13 height 13
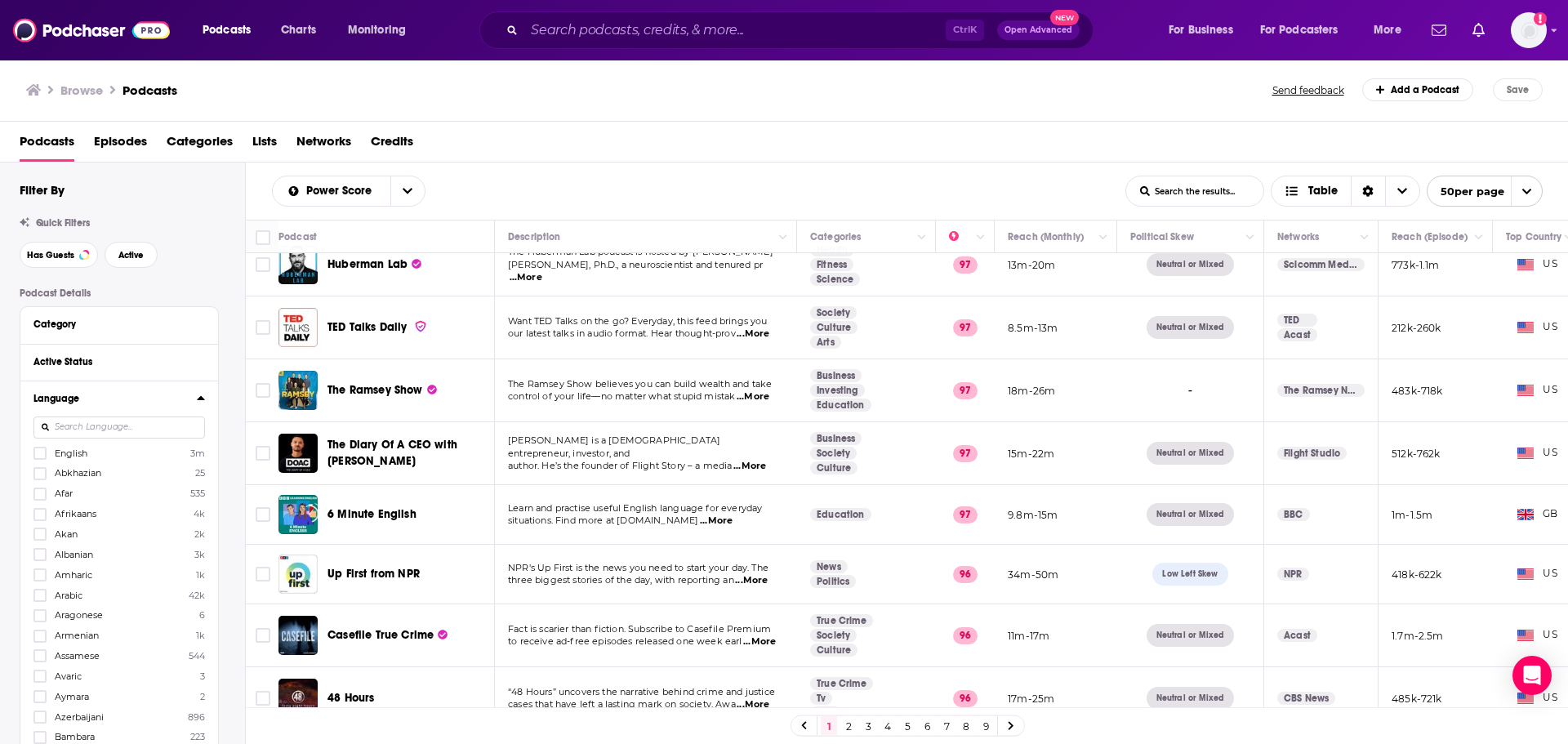
click at [199, 399] on icon at bounding box center [200, 398] width 8 height 4
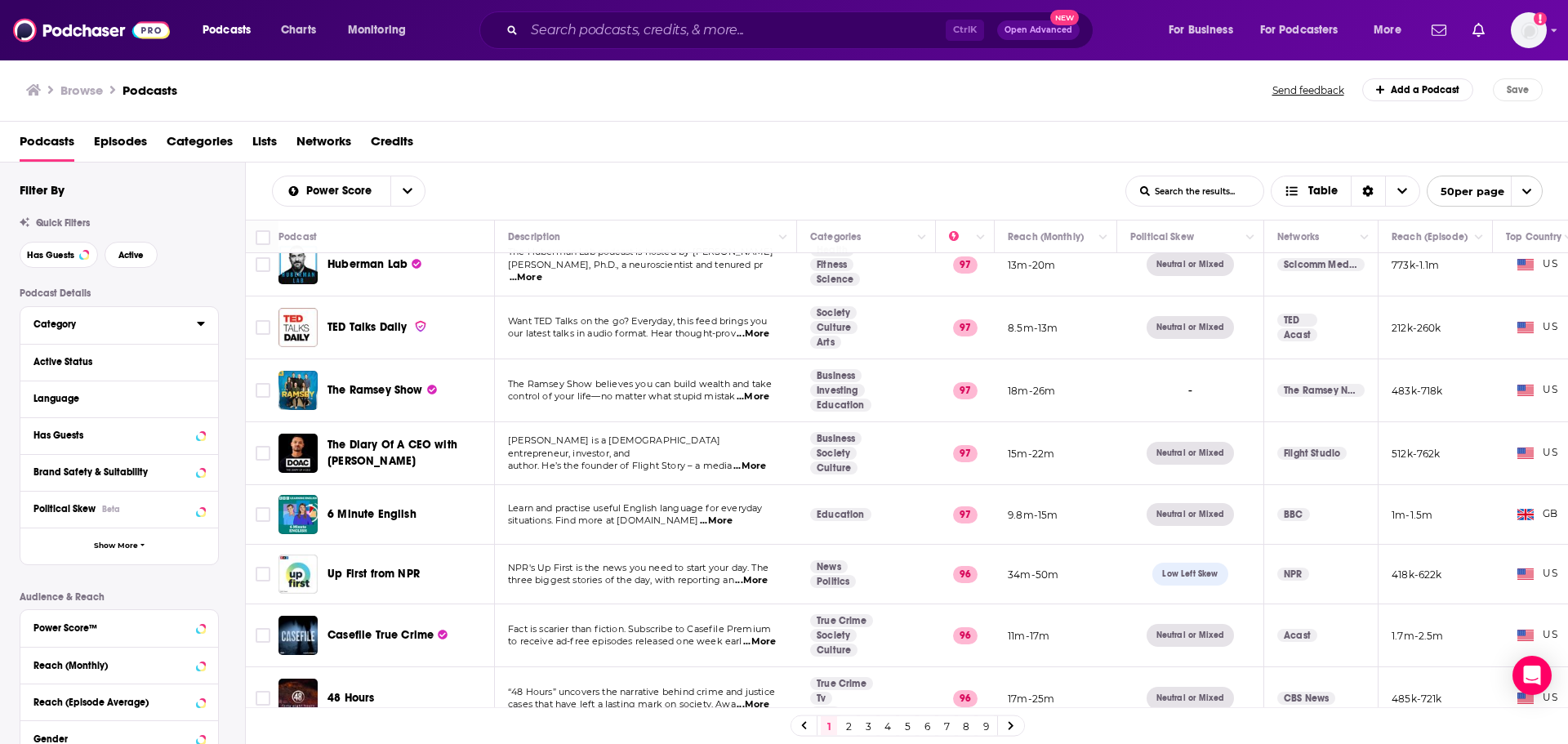
click at [199, 321] on icon at bounding box center [201, 323] width 8 height 13
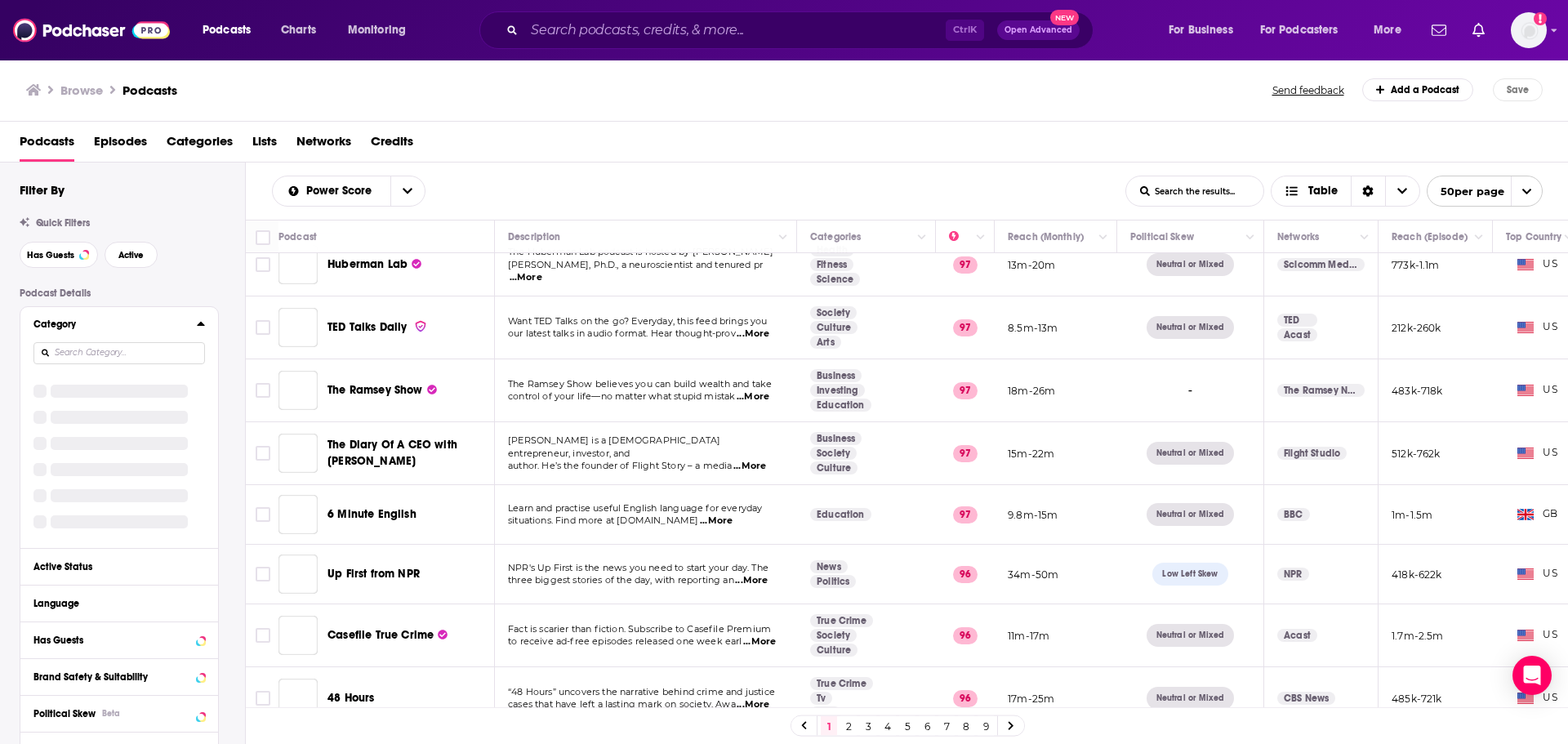
click at [199, 321] on icon at bounding box center [201, 323] width 8 height 13
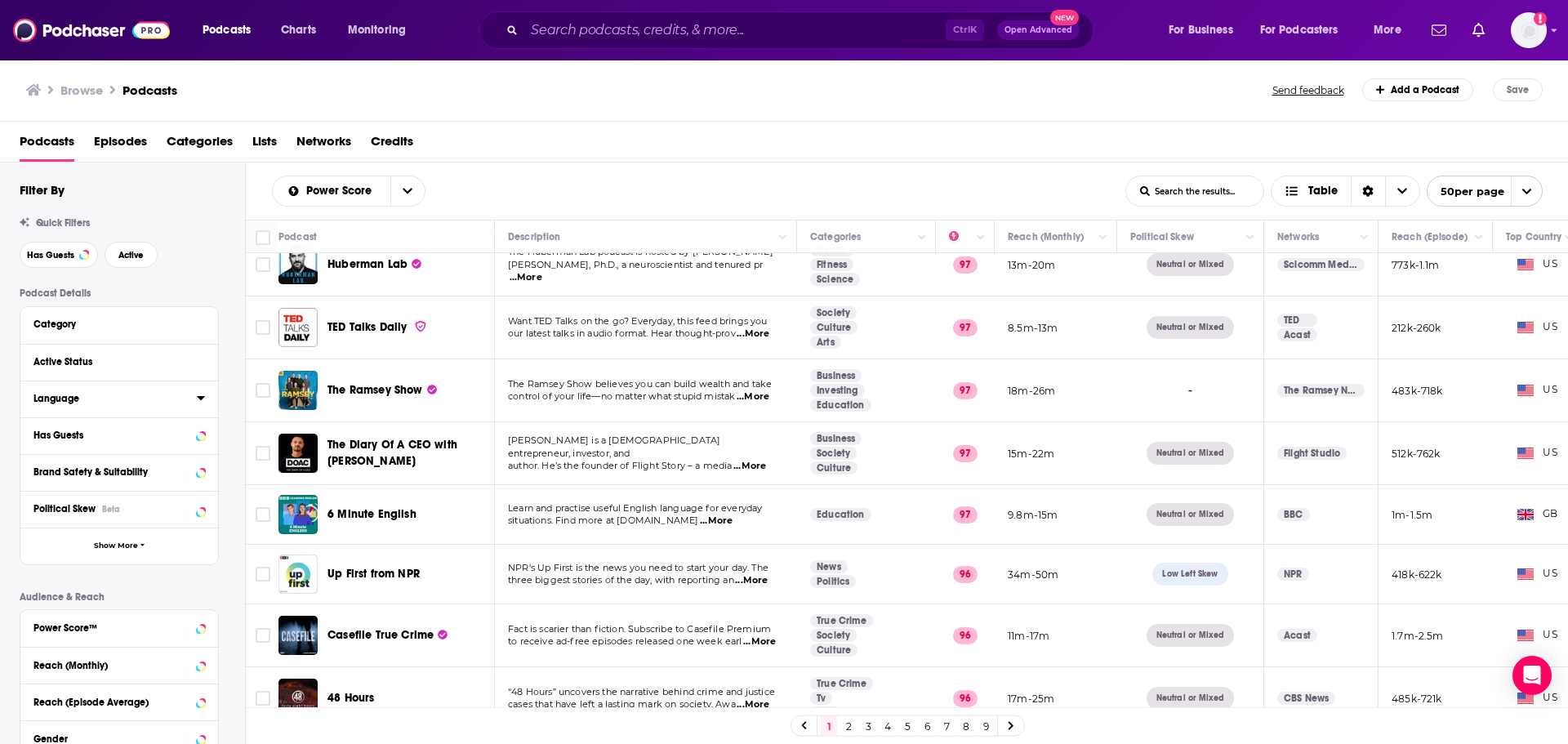
click at [103, 394] on div "Language" at bounding box center [110, 399] width 153 height 12
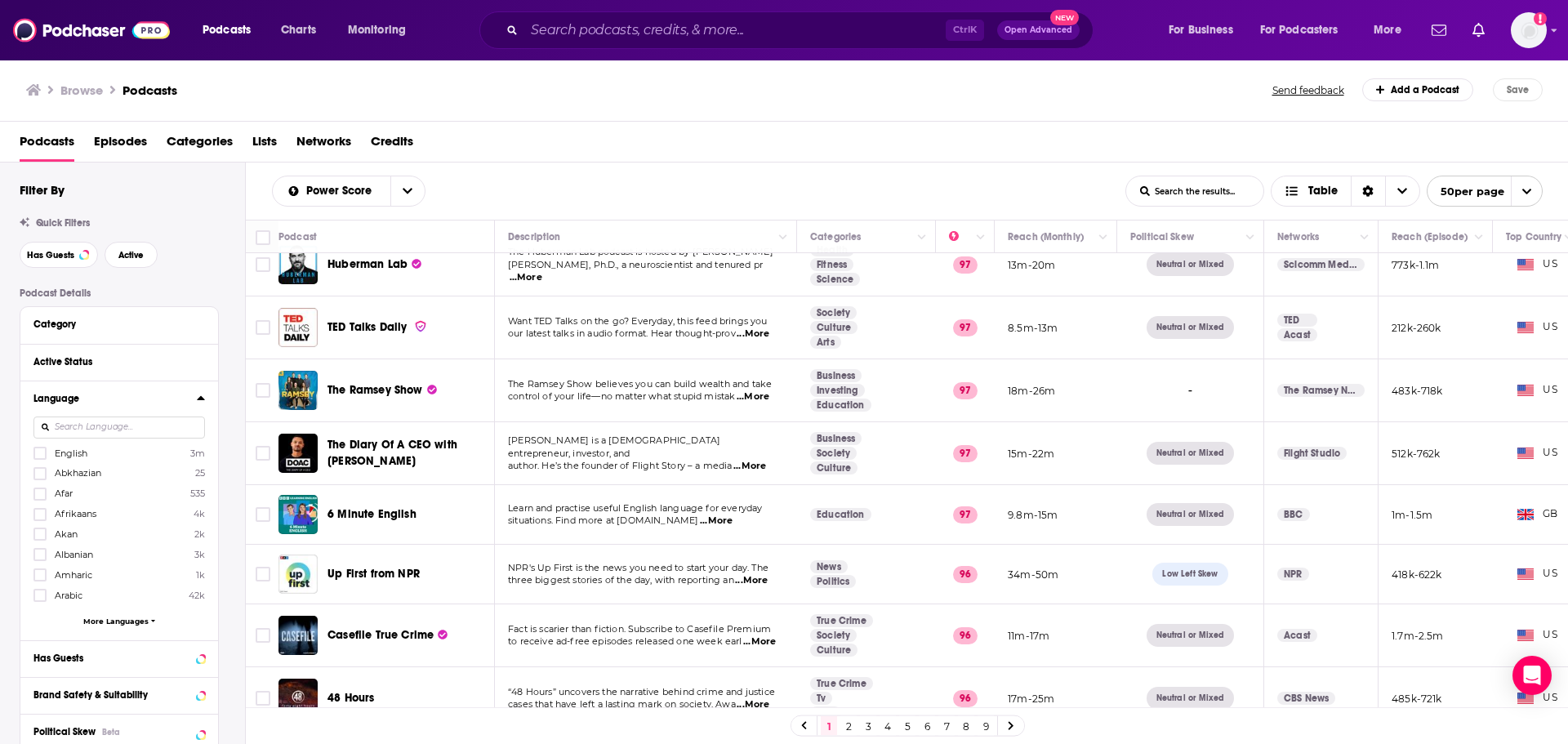
click at [112, 422] on input at bounding box center [119, 427] width 171 height 22
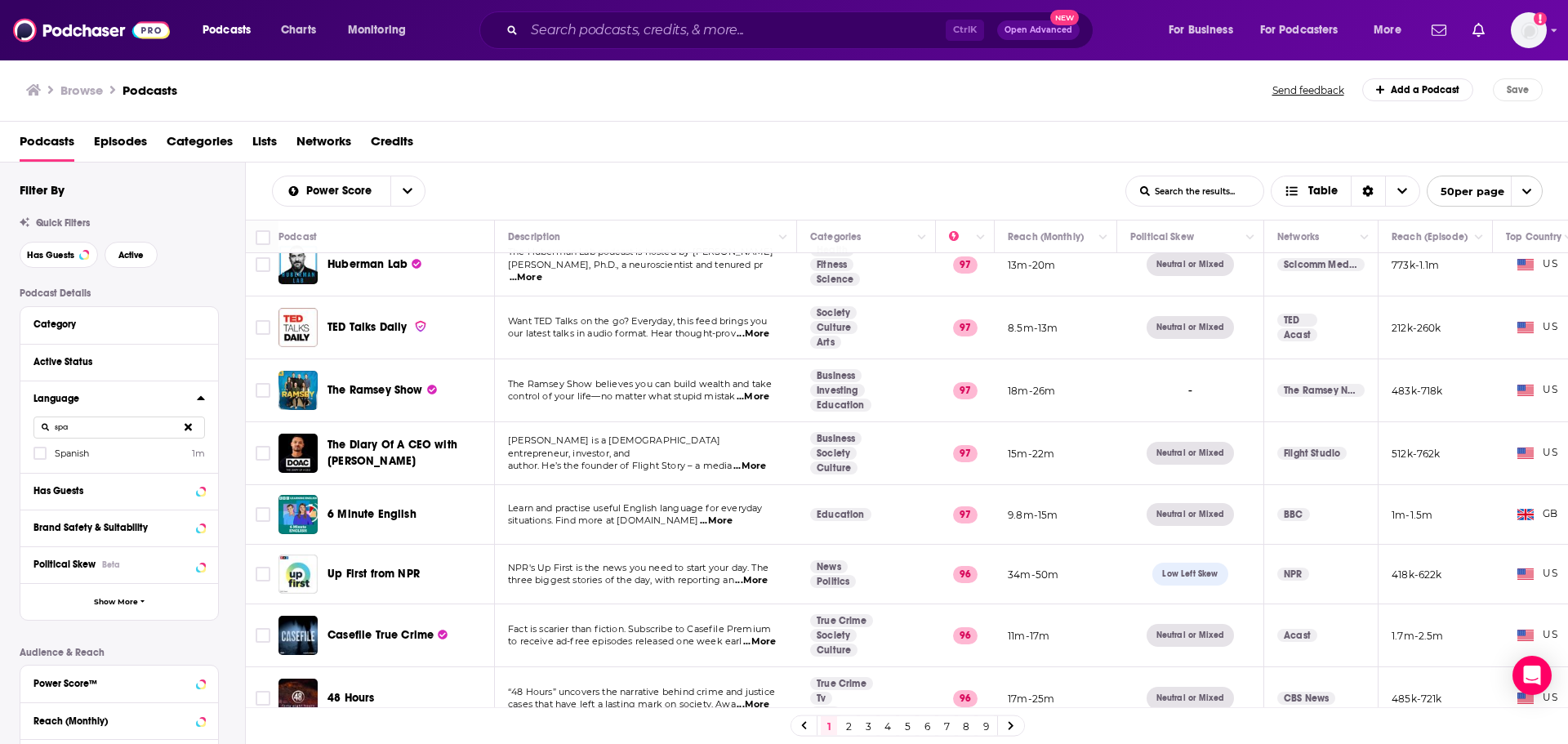
type input "spa"
click at [79, 464] on div "Language spa Spanish 1m" at bounding box center [118, 427] width 197 height 92
click at [81, 453] on span "Spanish" at bounding box center [71, 453] width 34 height 12
click at [40, 458] on input "multiSelectOption-es-0" at bounding box center [40, 458] width 0 height 0
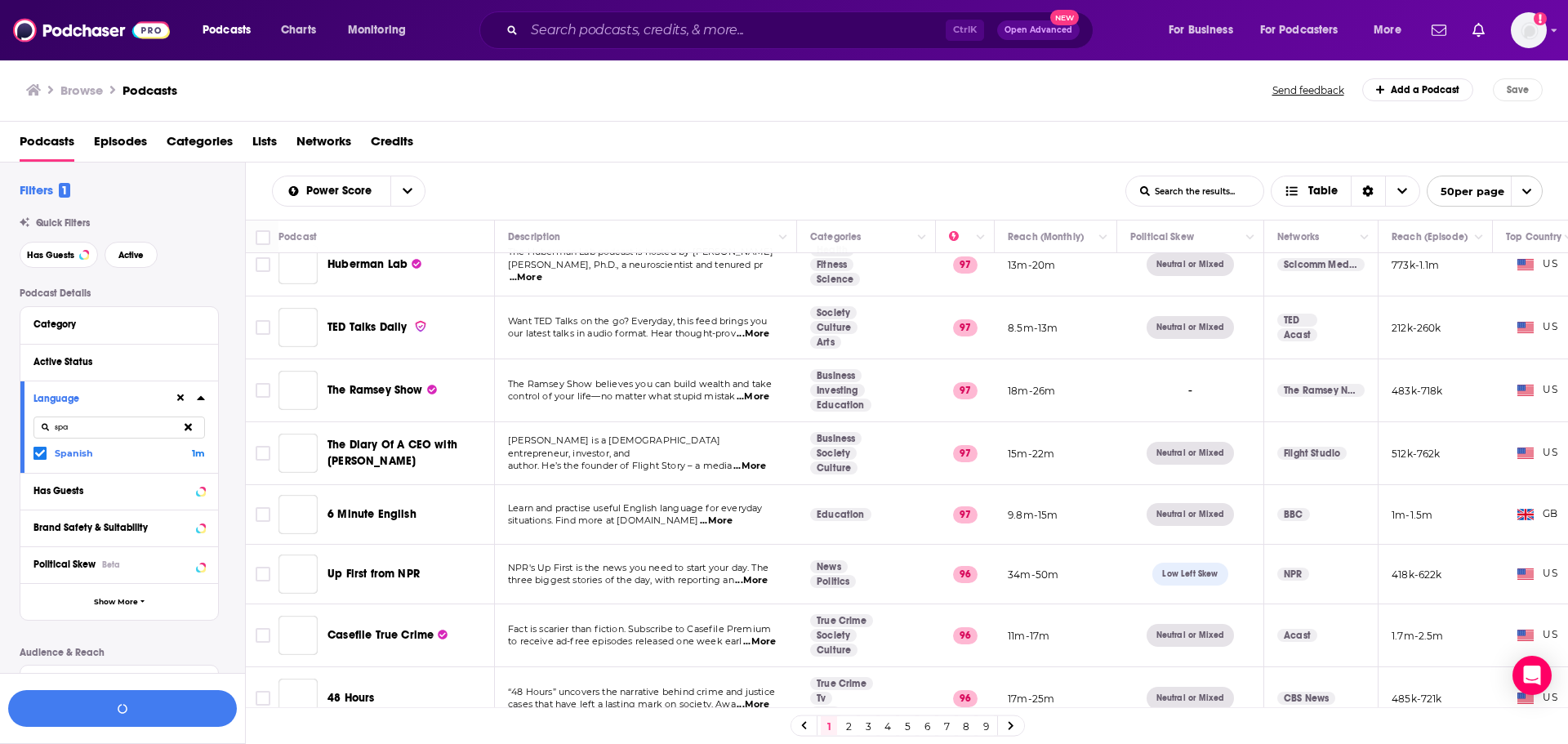
click at [35, 453] on icon at bounding box center [40, 453] width 10 height 10
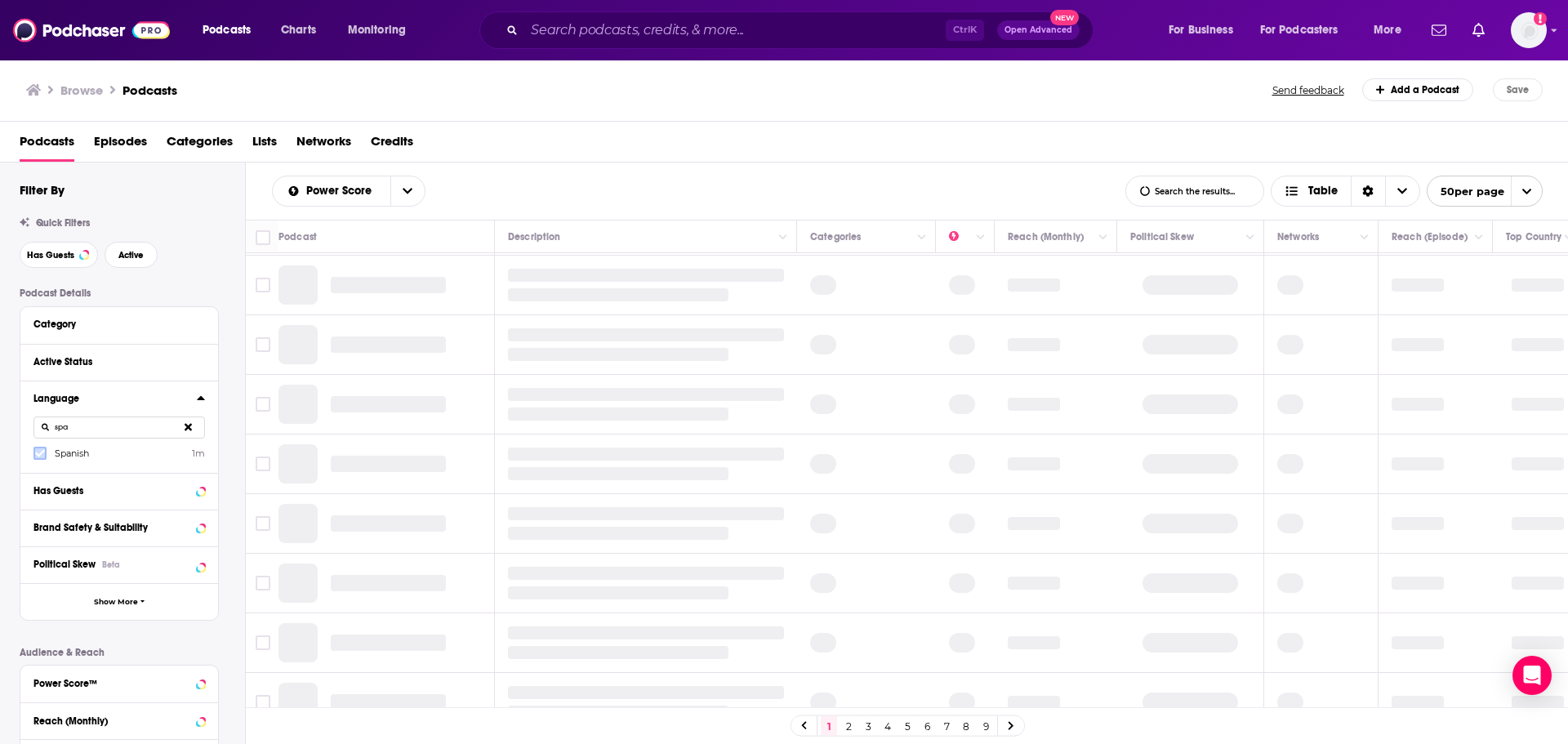
click at [42, 454] on icon at bounding box center [40, 453] width 10 height 8
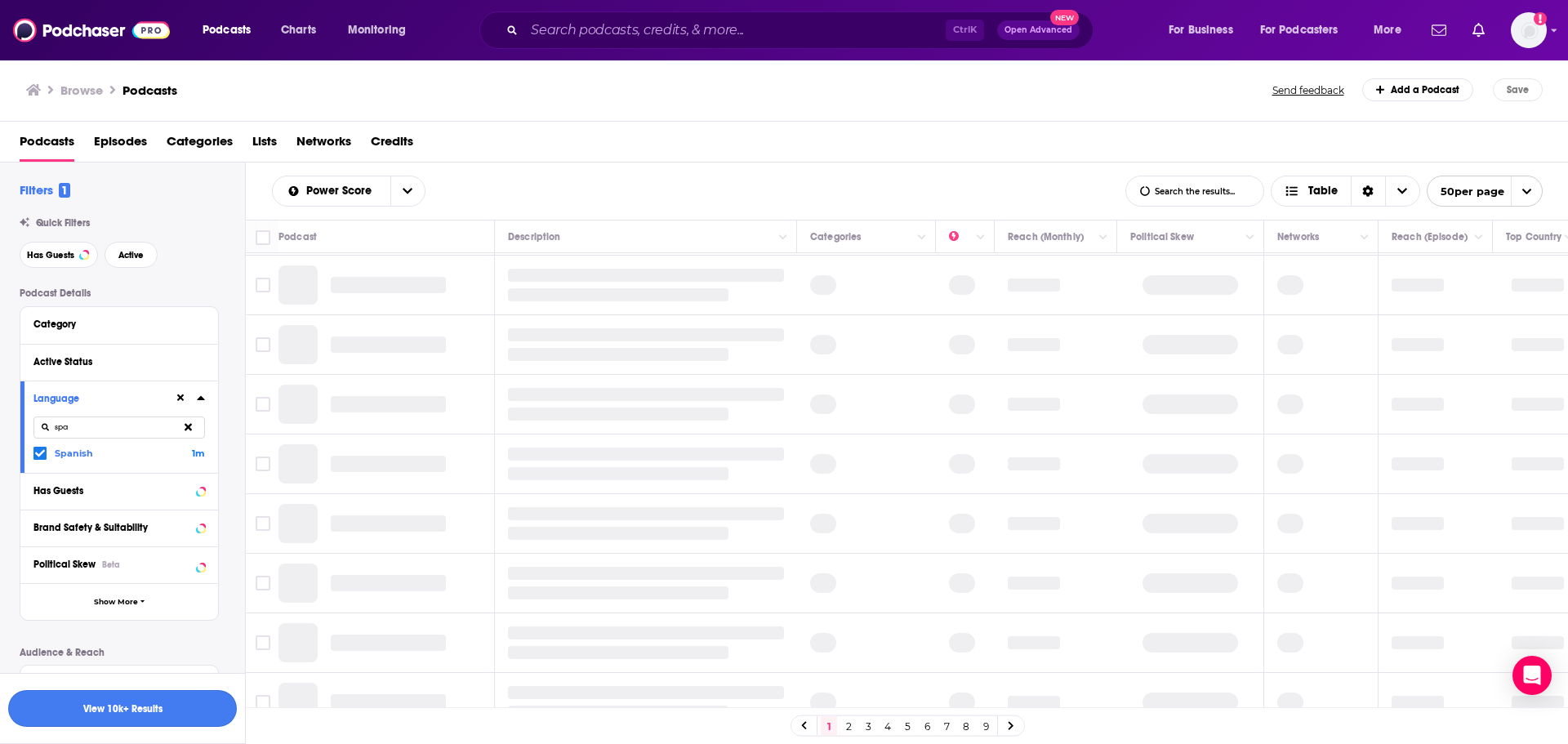
click at [149, 710] on button "View 10k+ Results" at bounding box center [123, 709] width 228 height 37
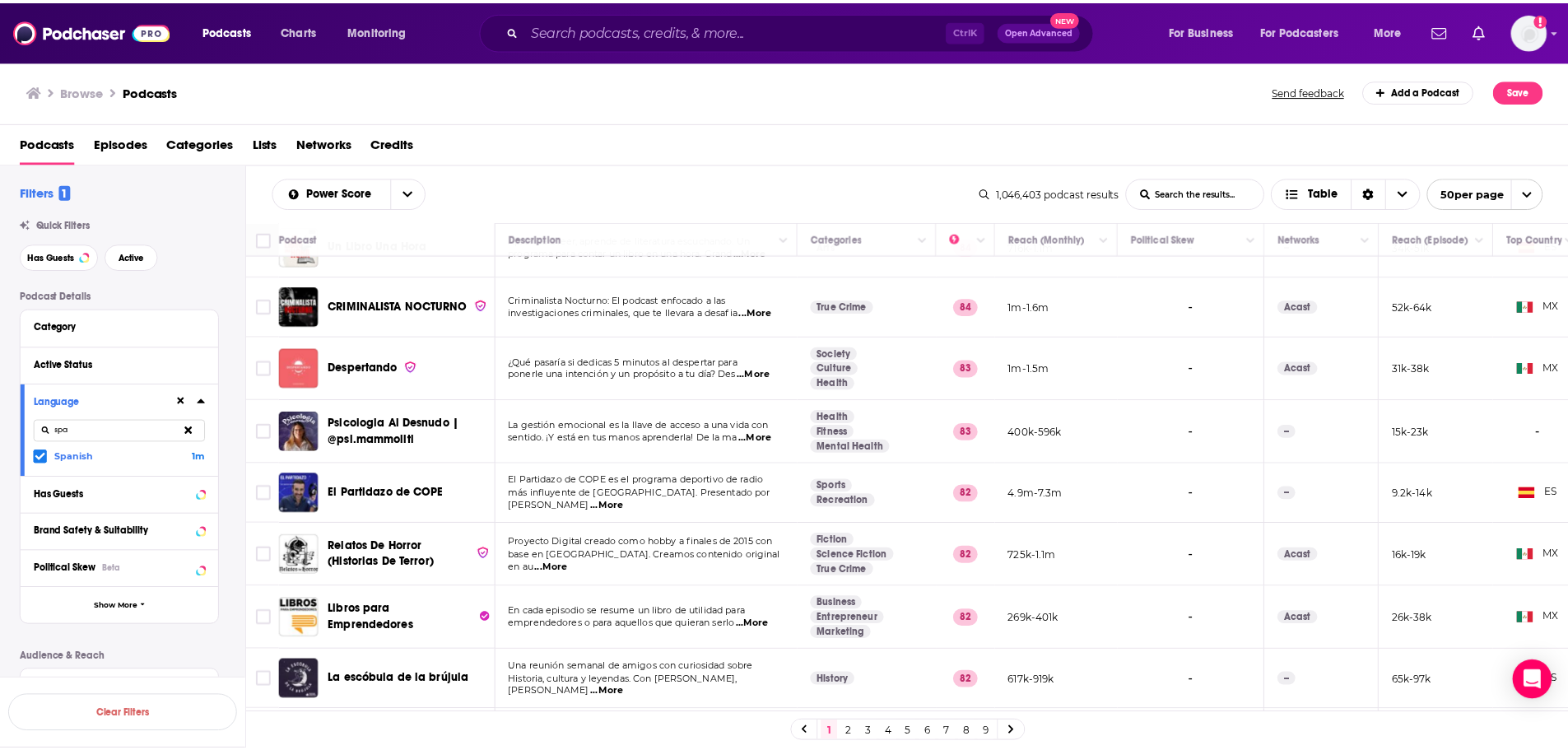
scroll to position [659, 121]
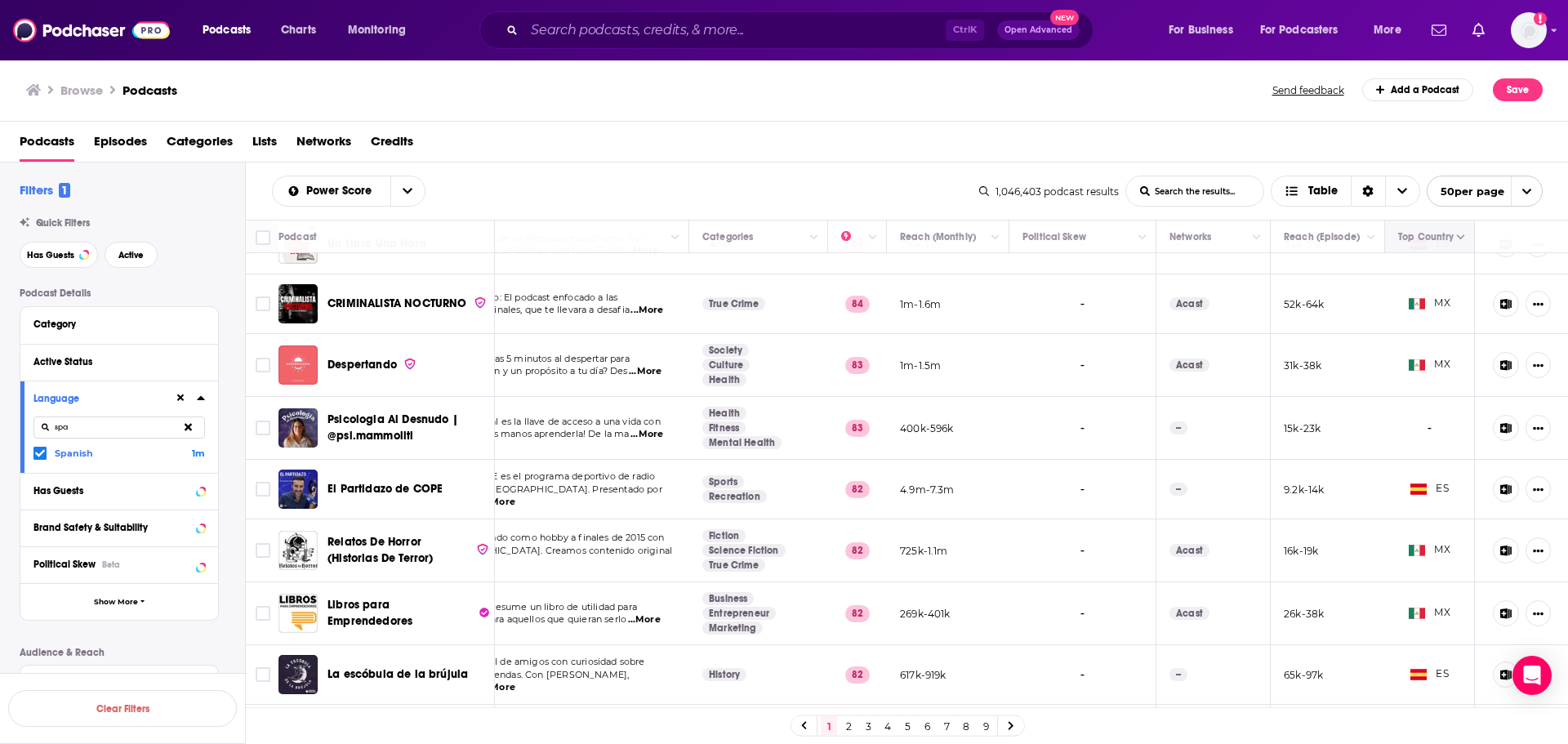
click at [1457, 239] on icon "Column Actions" at bounding box center [1461, 238] width 8 height 5
click at [1448, 239] on div at bounding box center [784, 372] width 1568 height 744
click at [1457, 239] on icon "Column Actions" at bounding box center [1461, 238] width 8 height 5
click at [1448, 239] on div at bounding box center [784, 372] width 1568 height 744
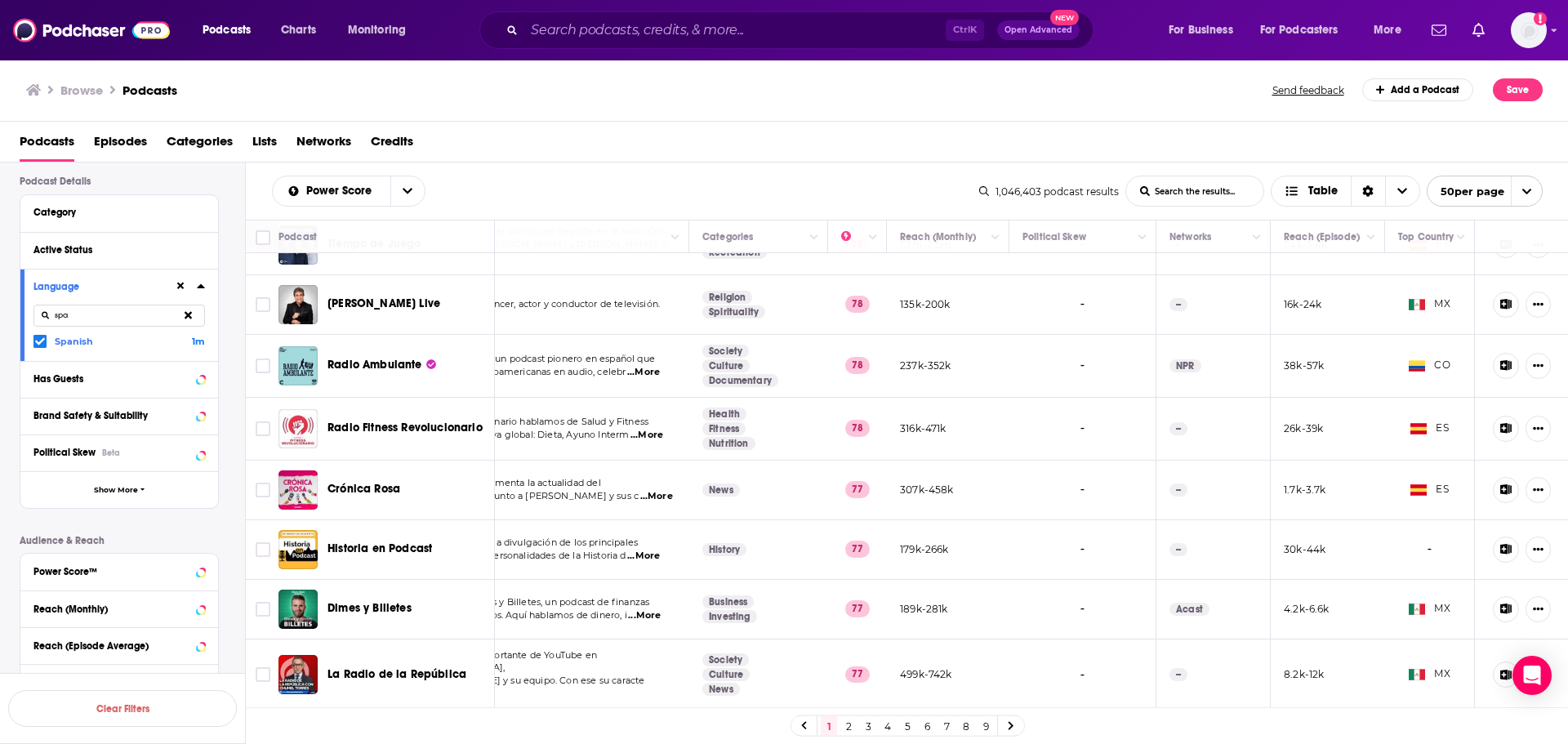
scroll to position [245, 0]
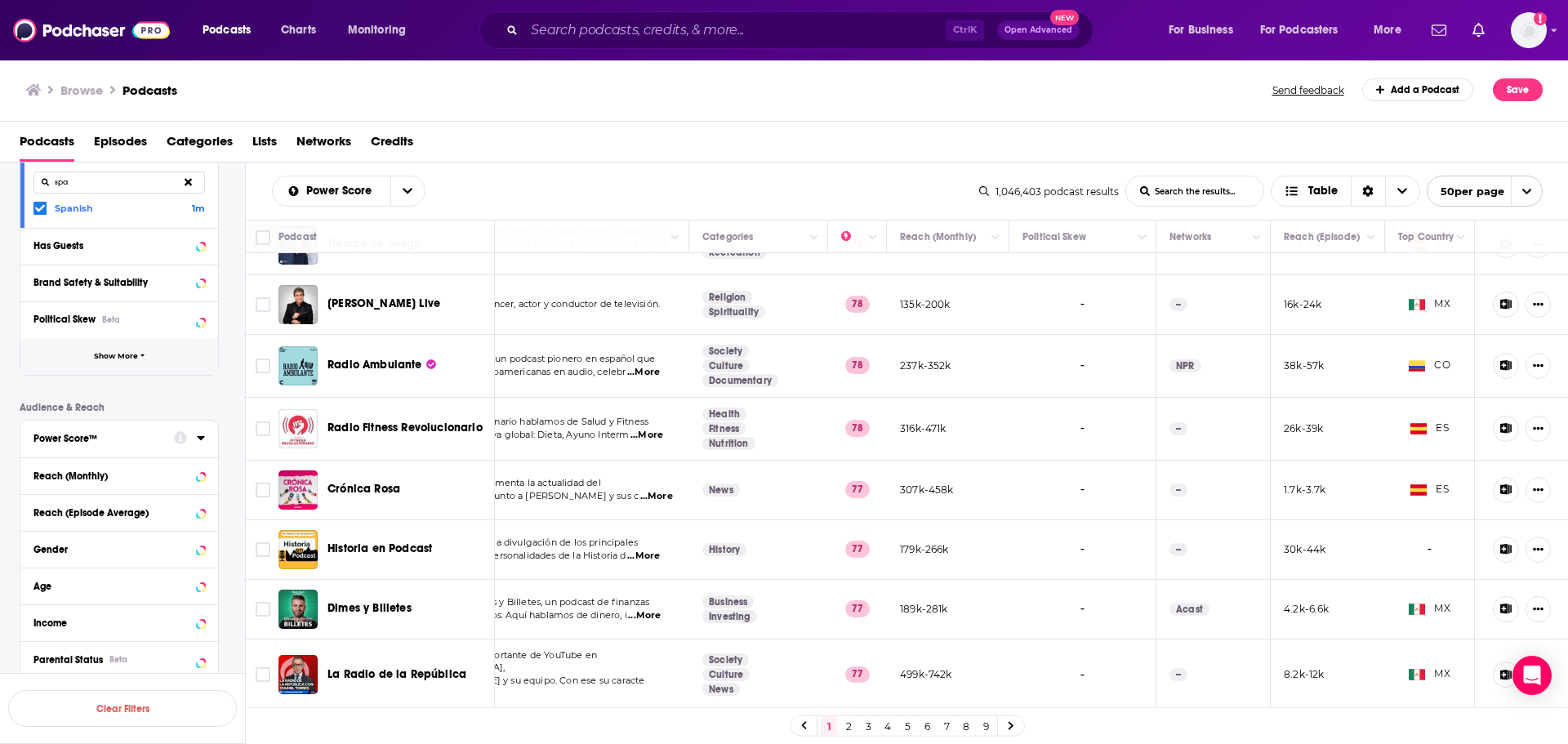
click at [107, 360] on span "Show More" at bounding box center [116, 356] width 44 height 9
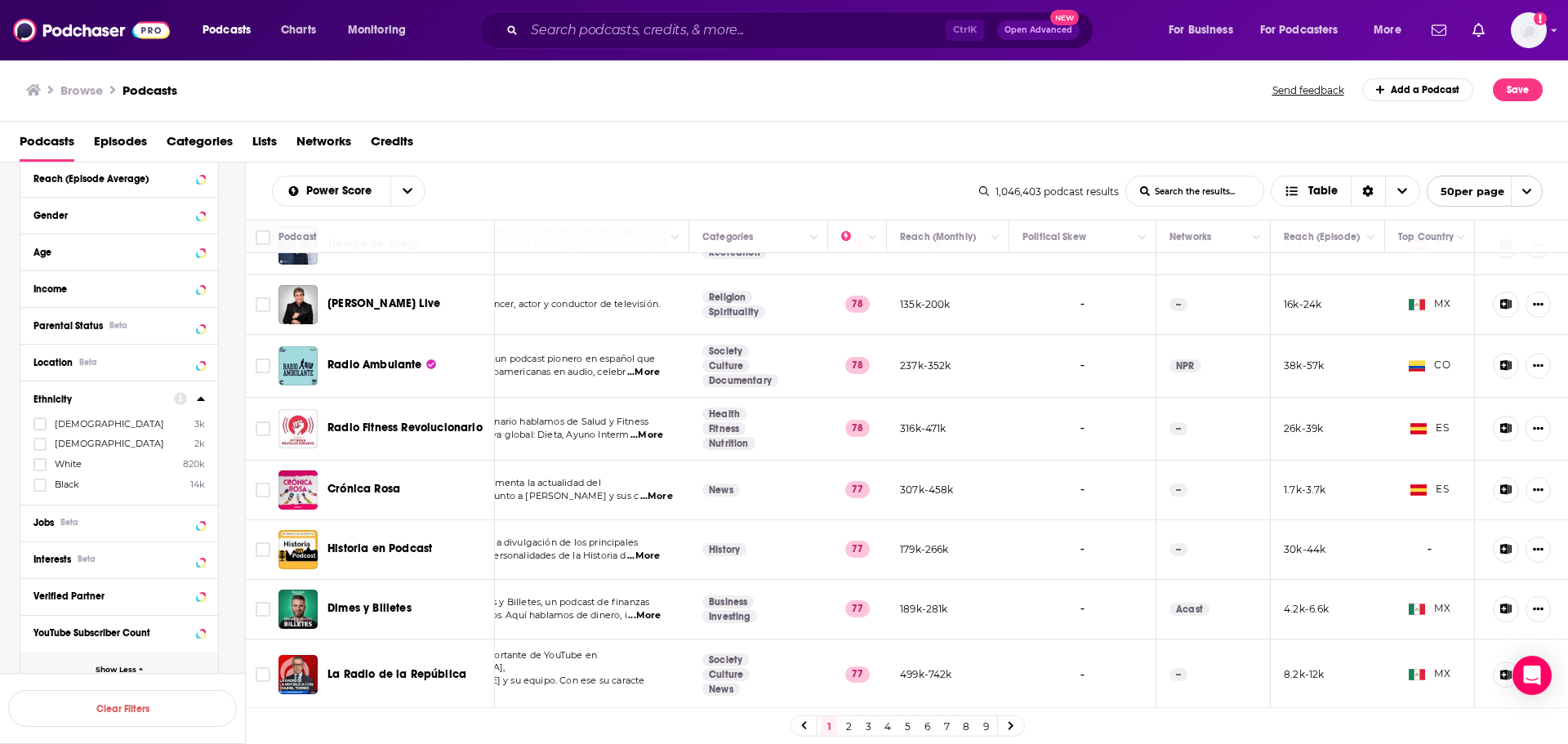
scroll to position [893, 0]
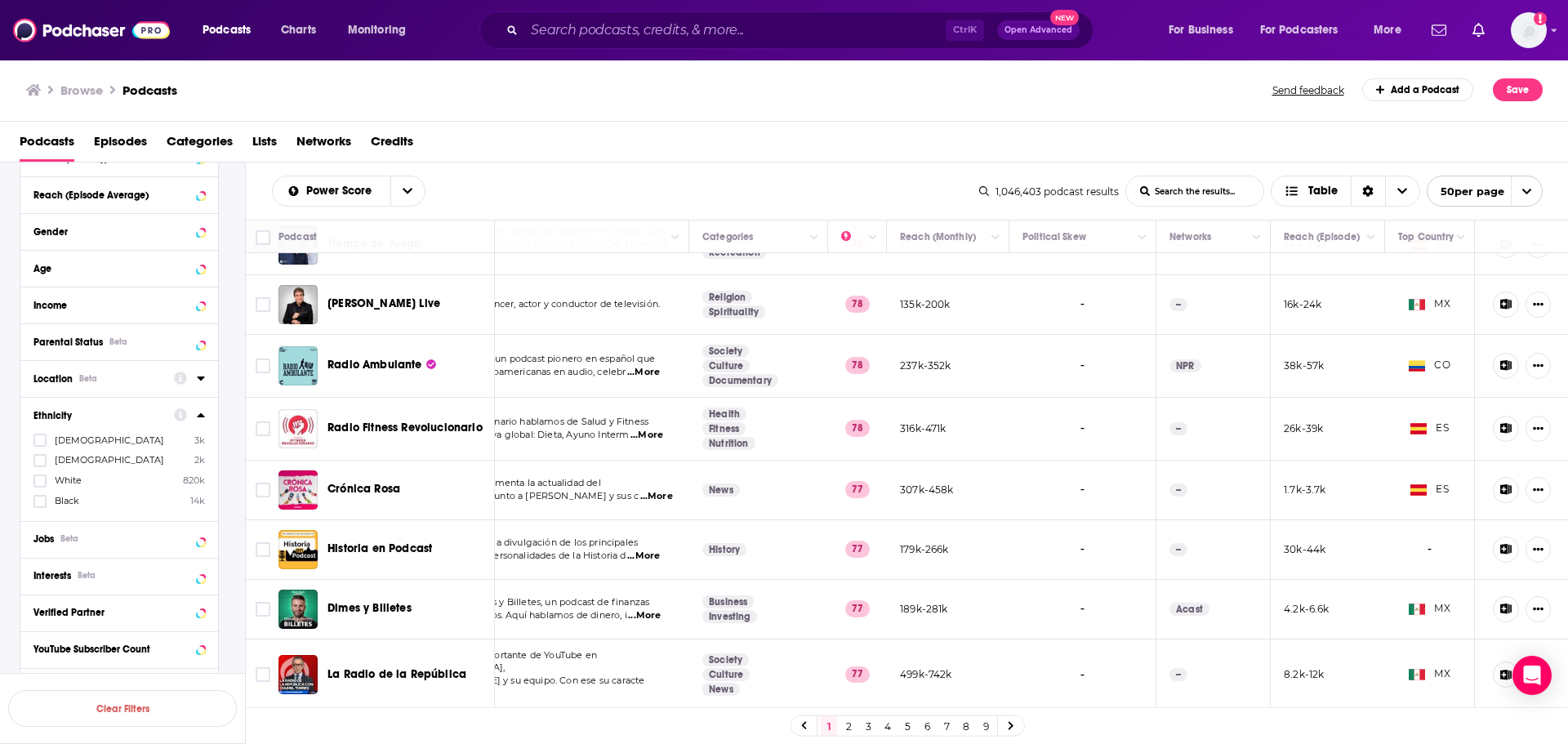
click at [170, 377] on button "Location Beta" at bounding box center [103, 378] width 140 height 20
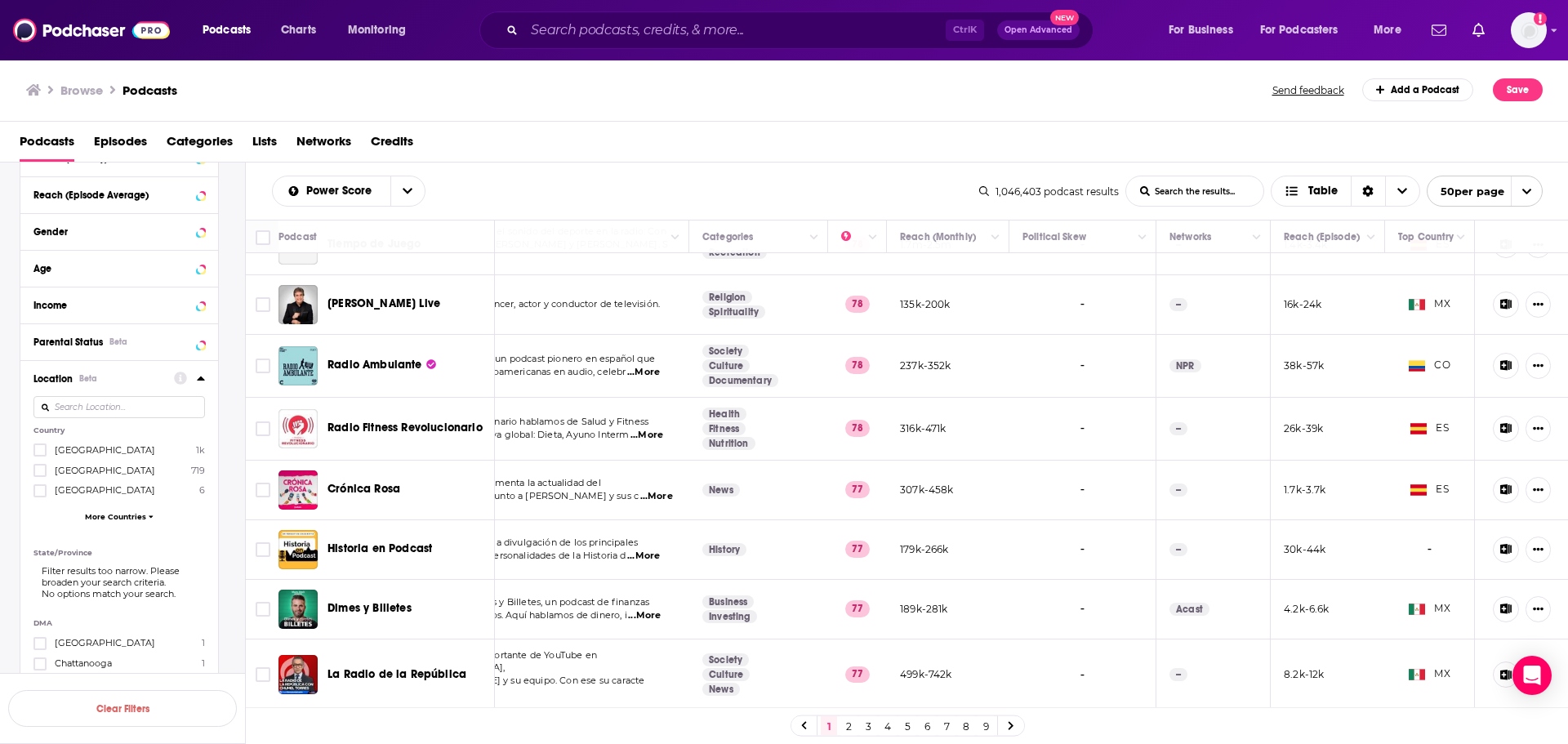
click at [92, 447] on span "[GEOGRAPHIC_DATA]" at bounding box center [105, 450] width 101 height 12
click at [40, 455] on input "multiSelectOption-unitedstates-0" at bounding box center [40, 455] width 0 height 0
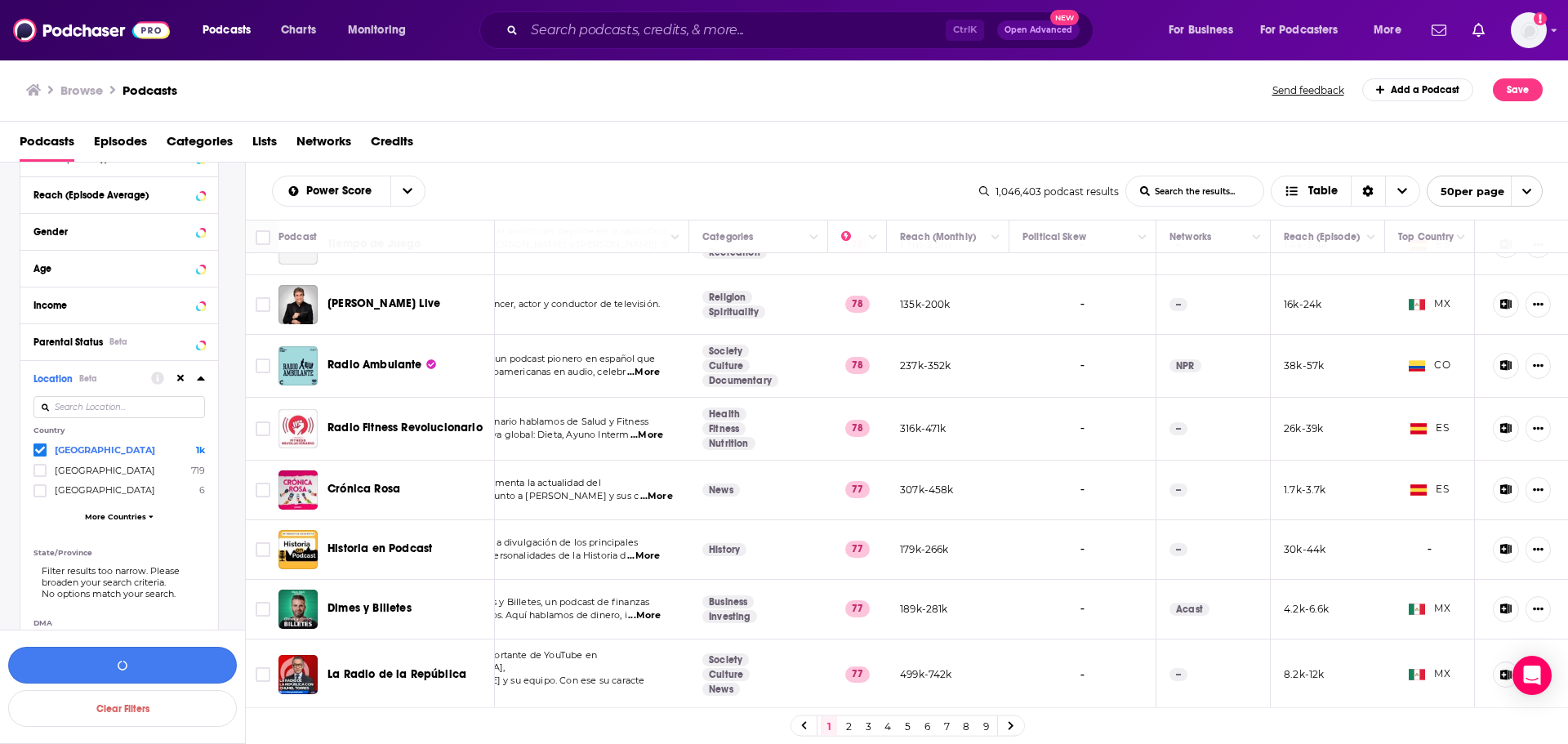
click at [164, 666] on button "button" at bounding box center [123, 665] width 228 height 37
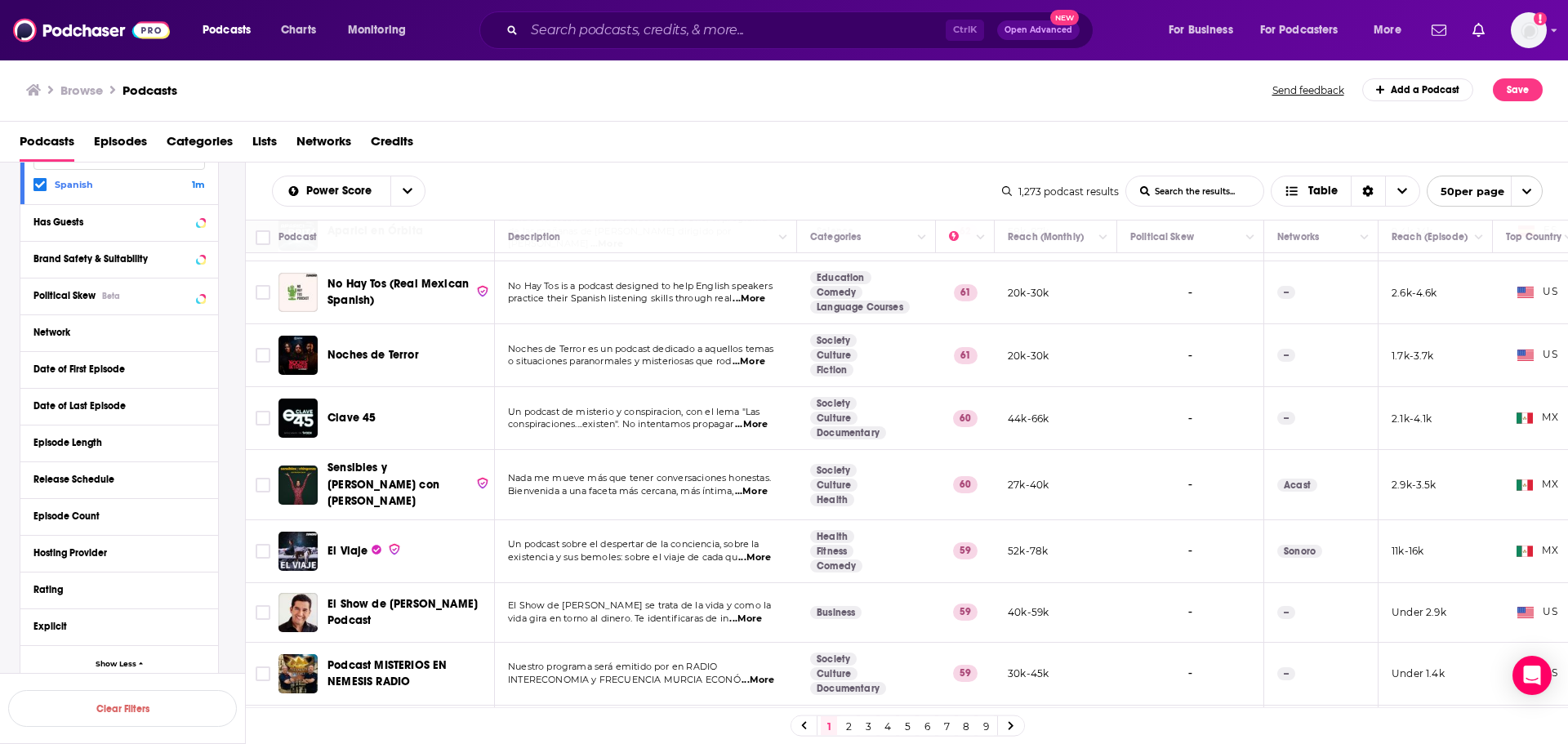
scroll to position [240, 0]
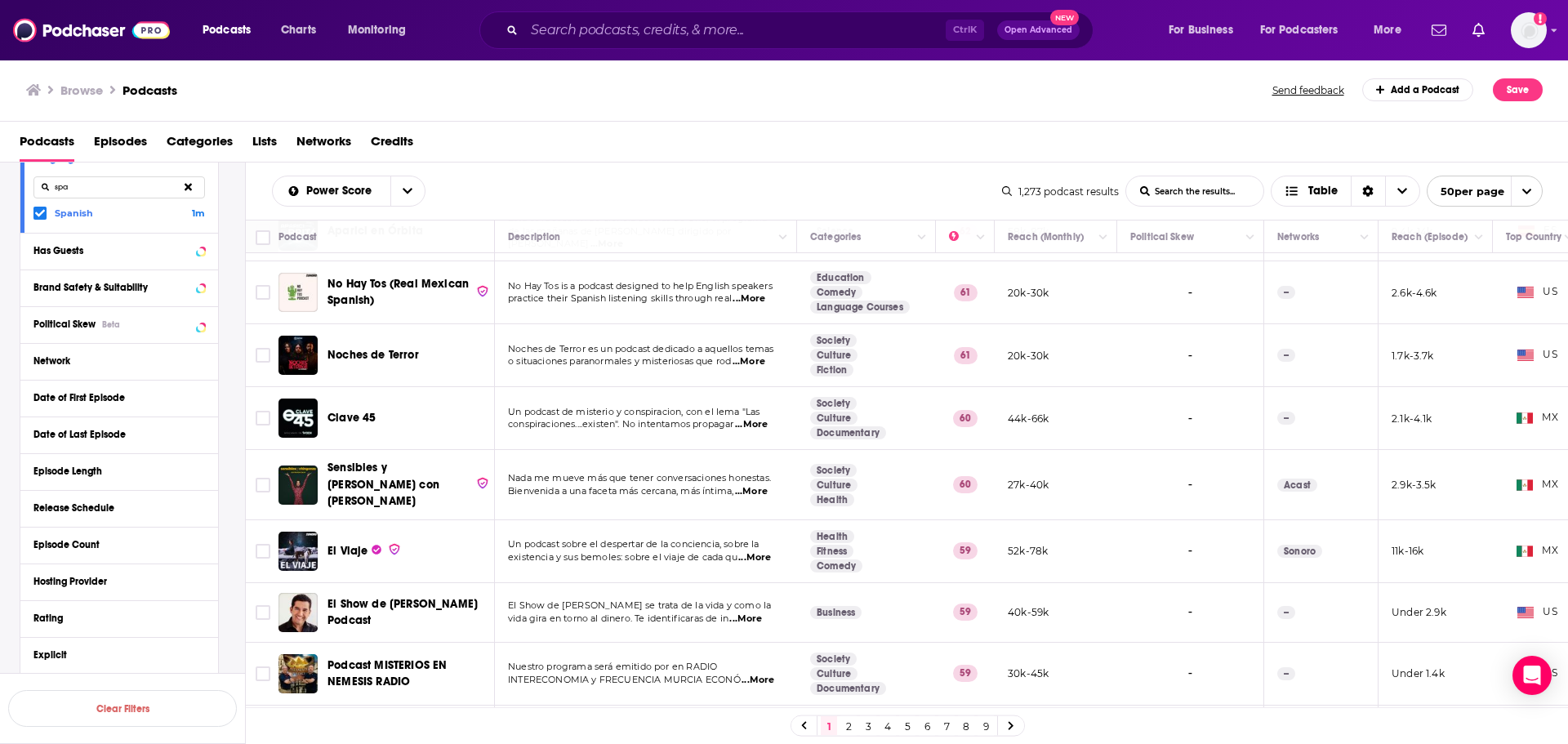
click at [40, 207] on span at bounding box center [40, 213] width 13 height 13
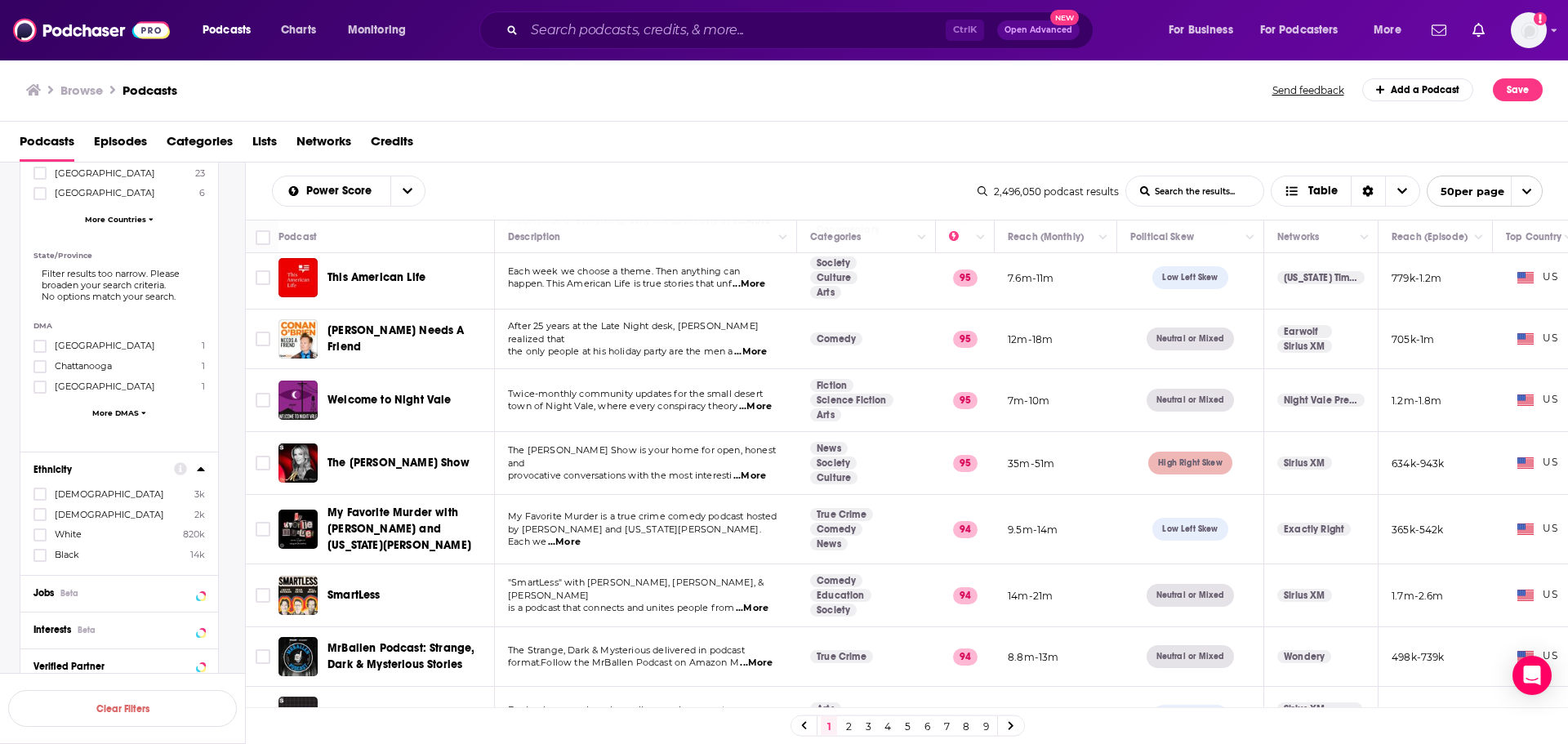
scroll to position [1220, 0]
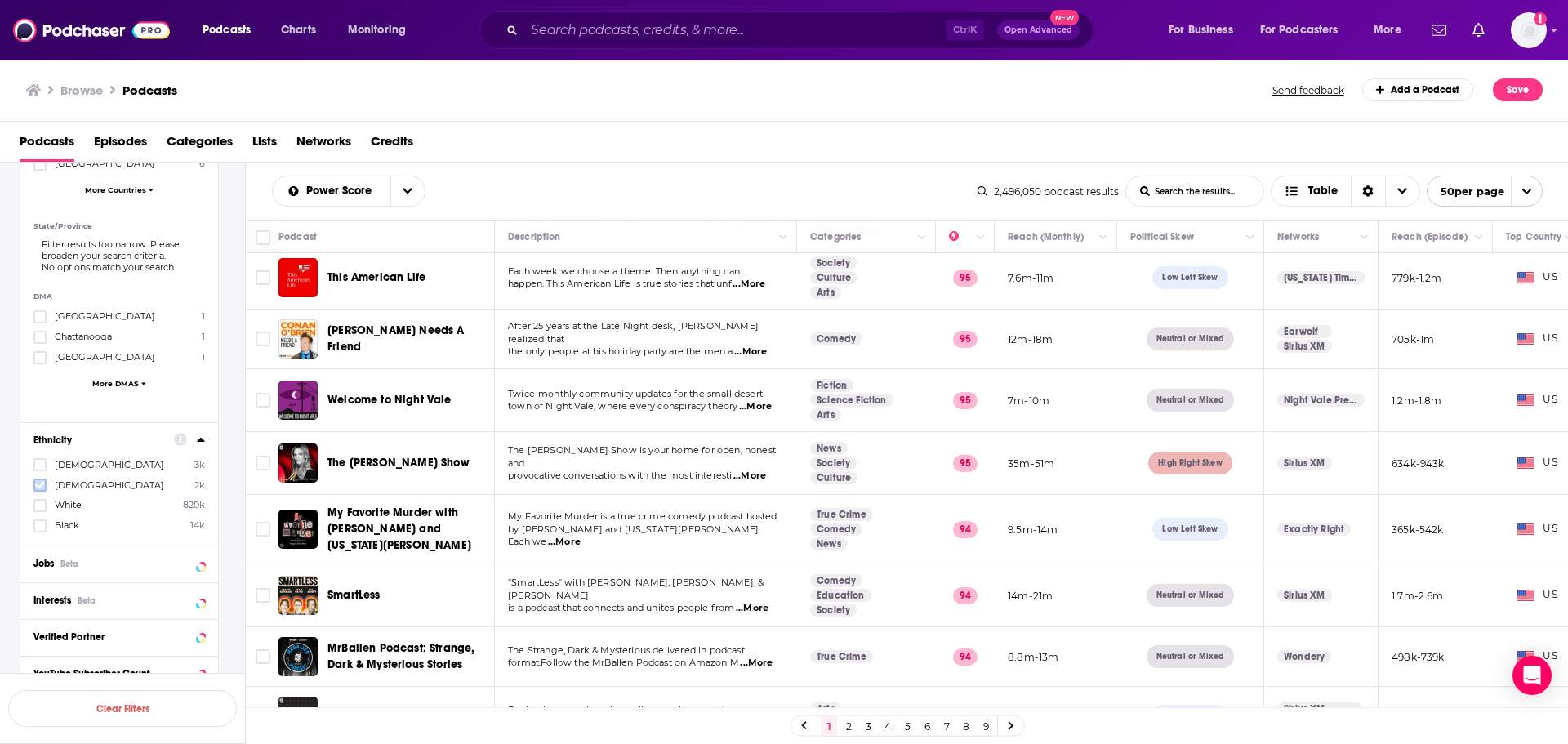
click at [43, 483] on icon at bounding box center [40, 485] width 10 height 8
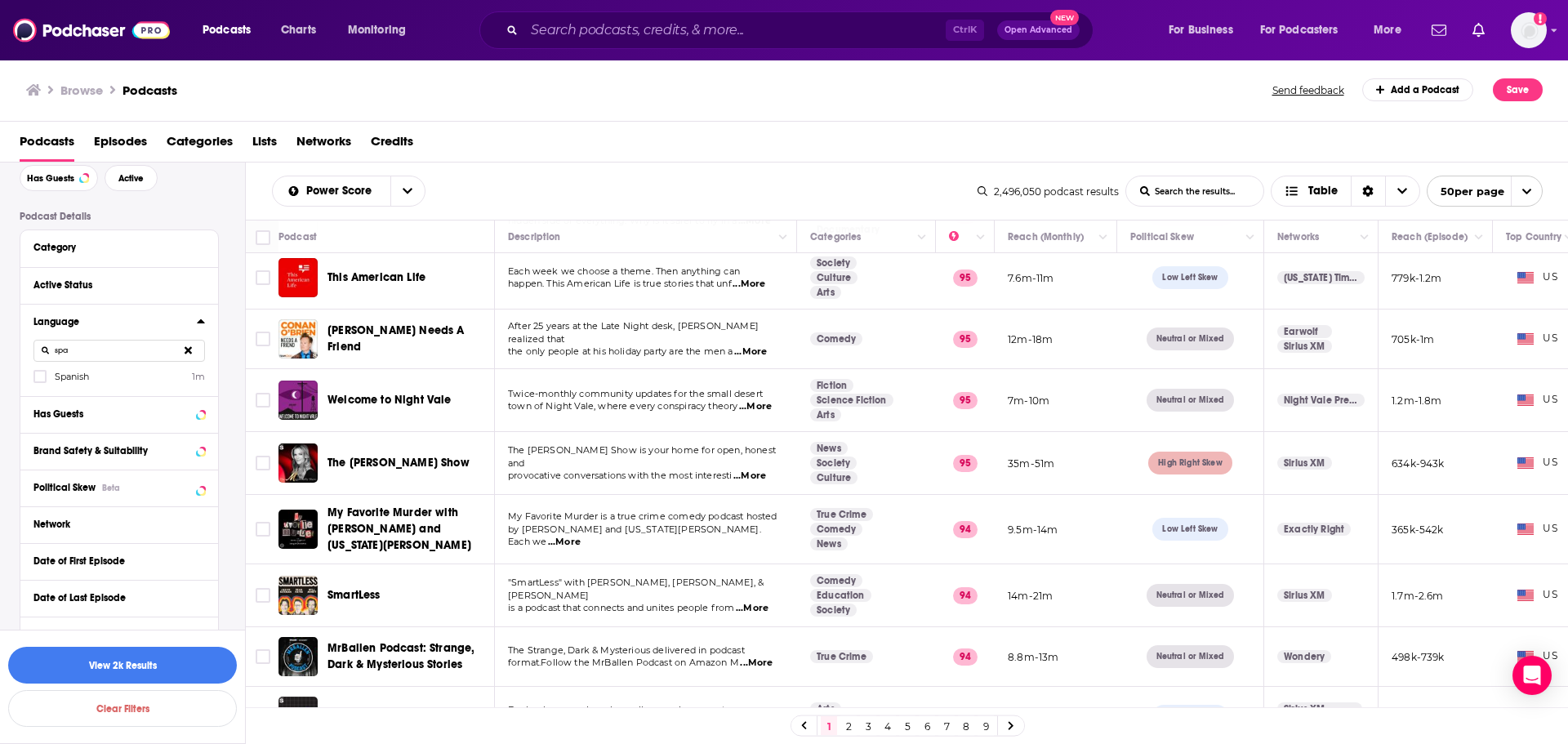
scroll to position [0, 0]
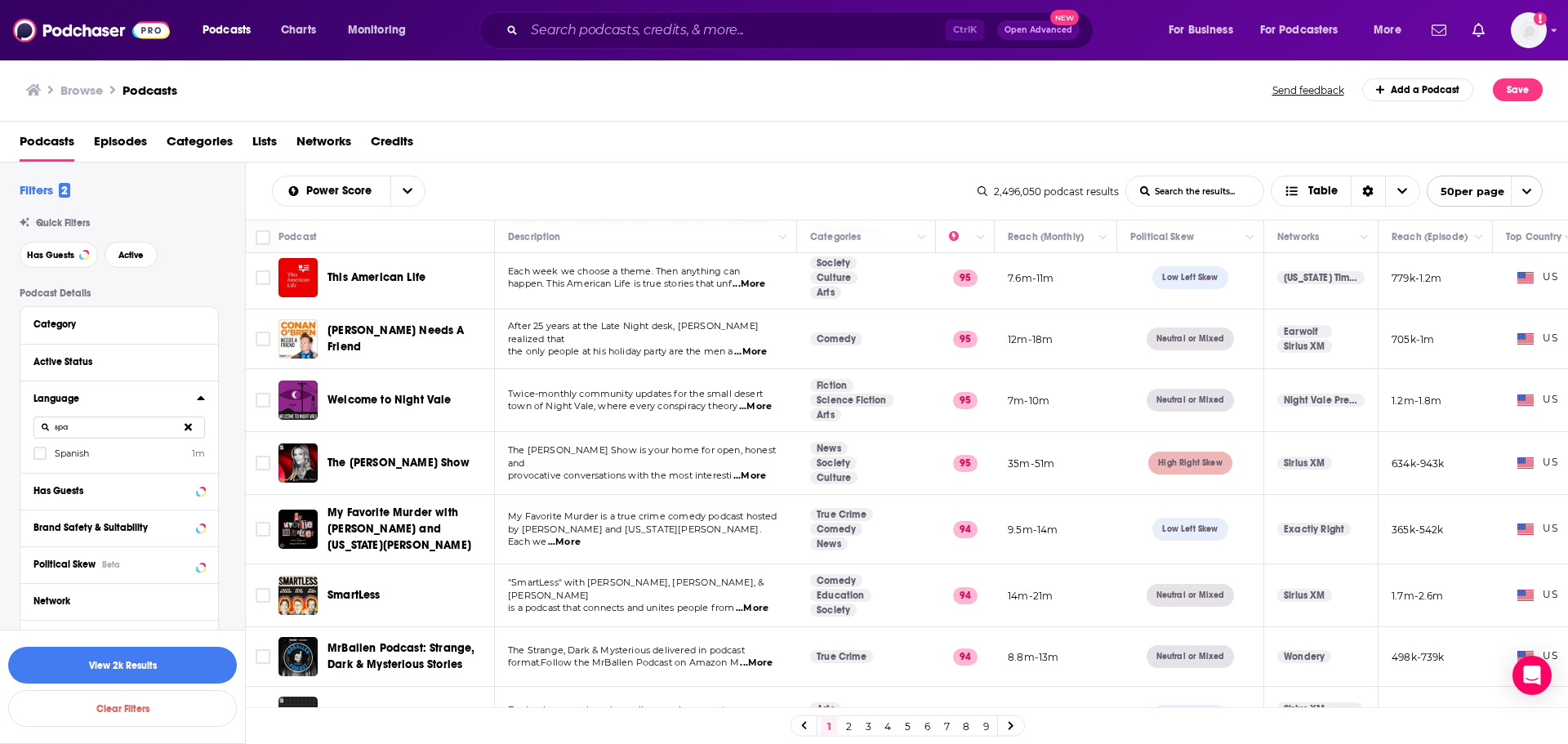
click at [187, 422] on icon at bounding box center [188, 427] width 8 height 11
click at [156, 667] on button "View 2k Results" at bounding box center [123, 665] width 228 height 37
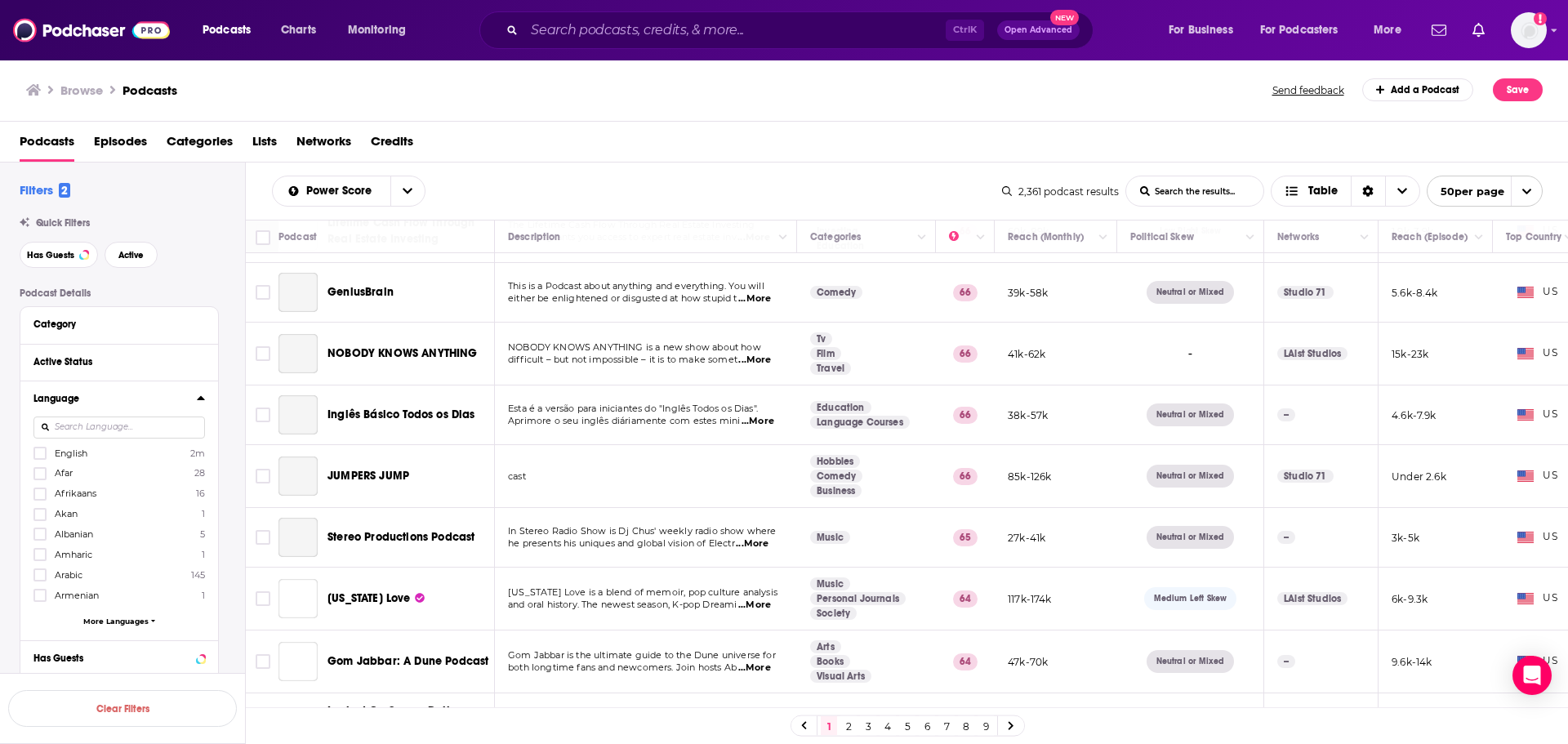
scroll to position [1389, 0]
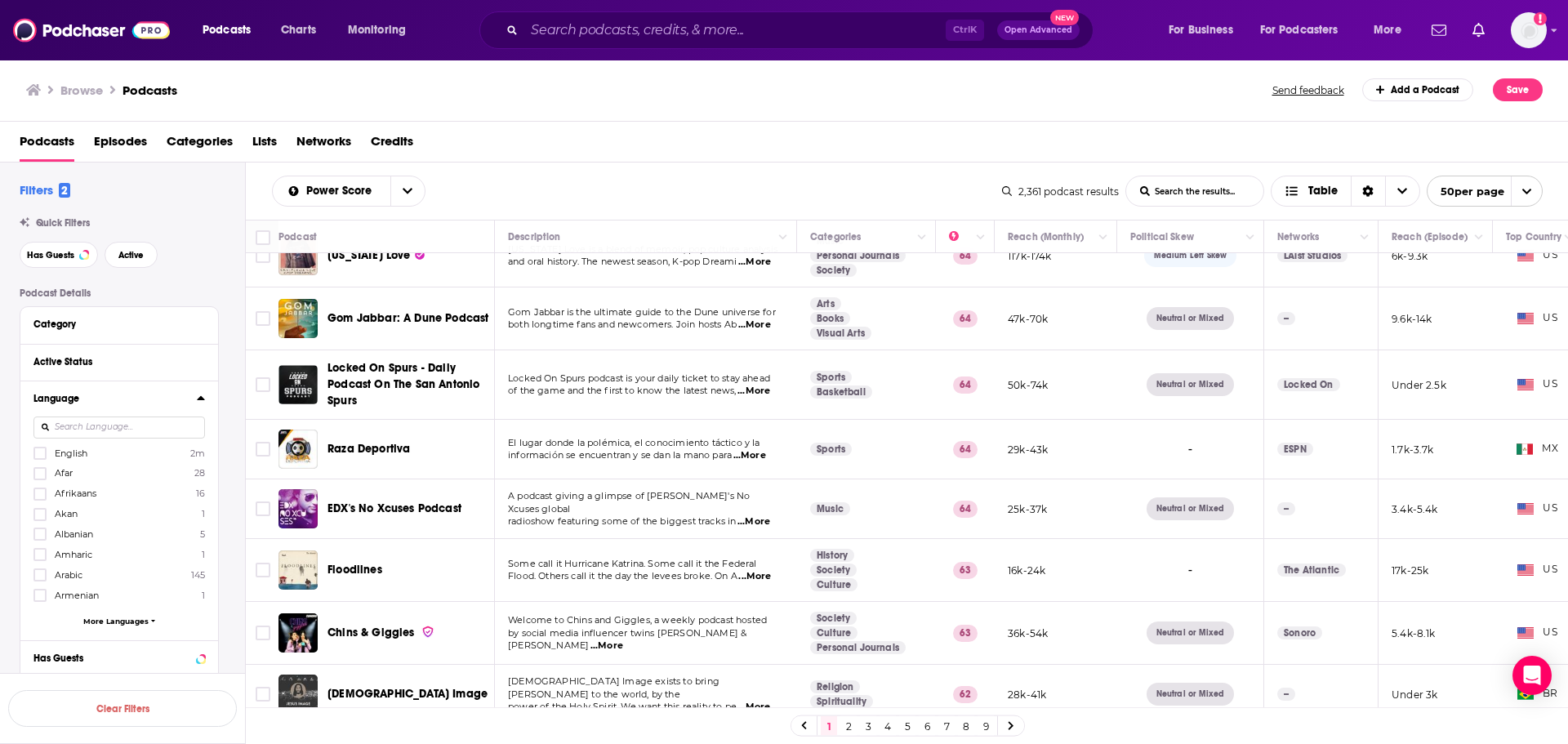
click at [201, 399] on icon at bounding box center [200, 398] width 8 height 4
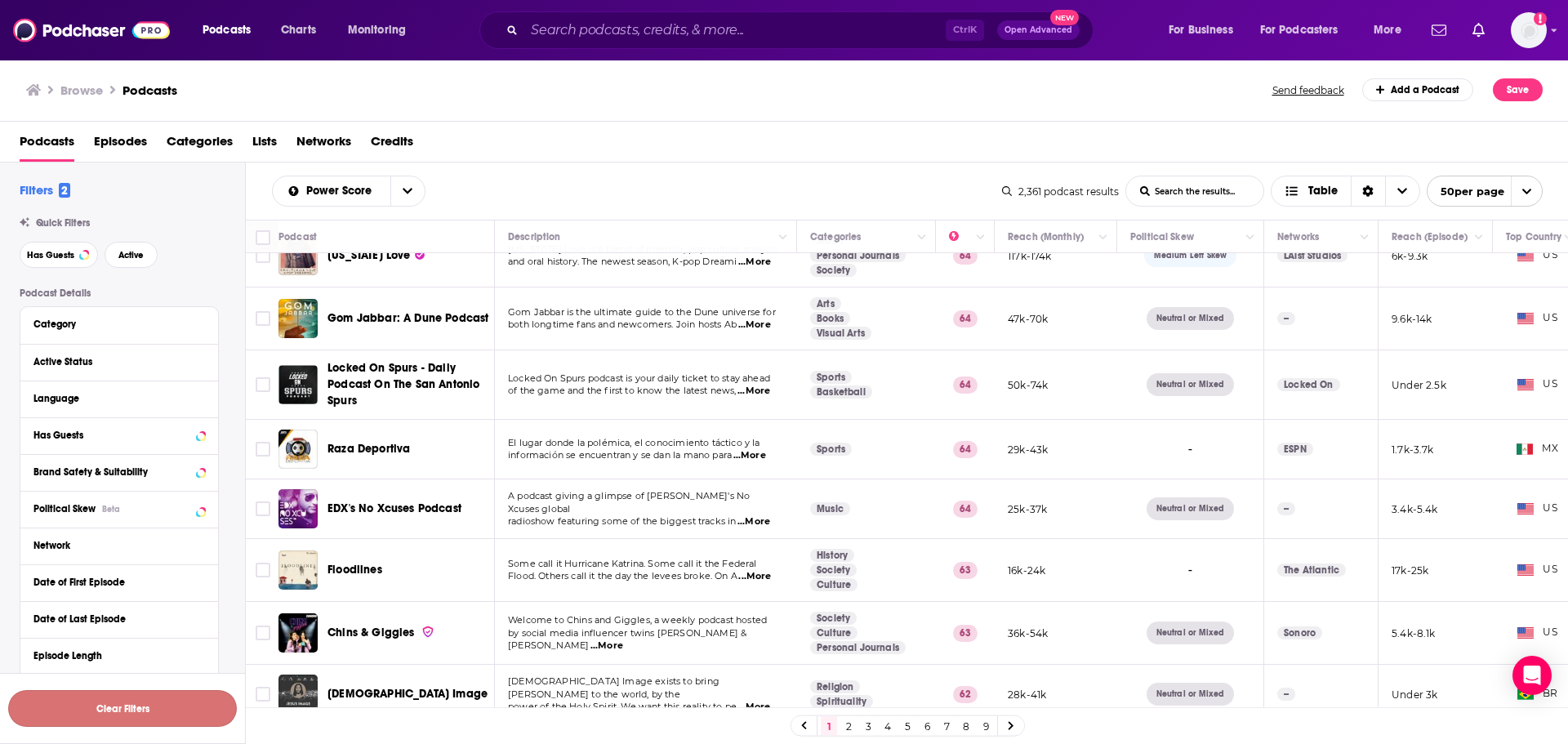
click at [182, 694] on button "Clear Filters" at bounding box center [123, 709] width 228 height 37
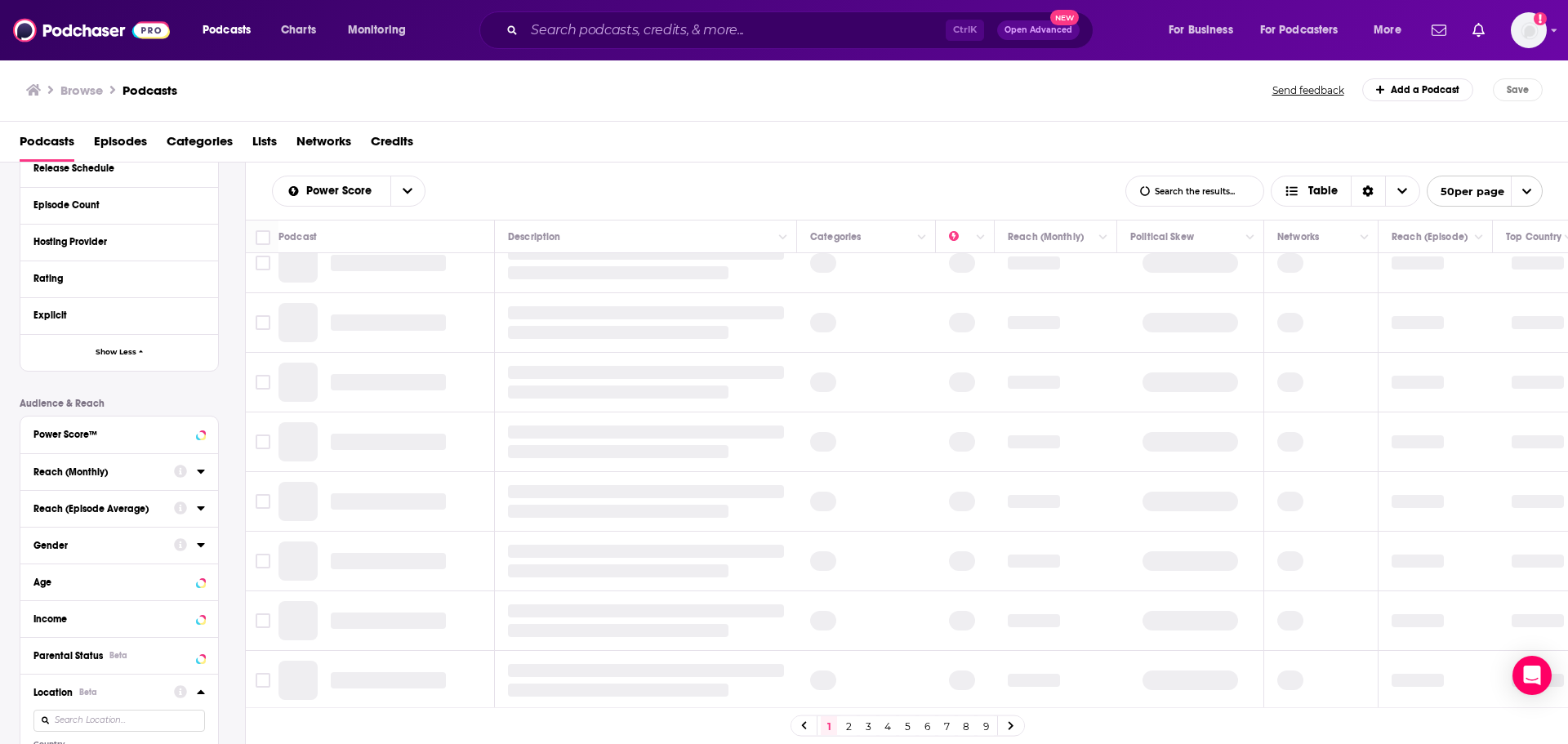
scroll to position [653, 0]
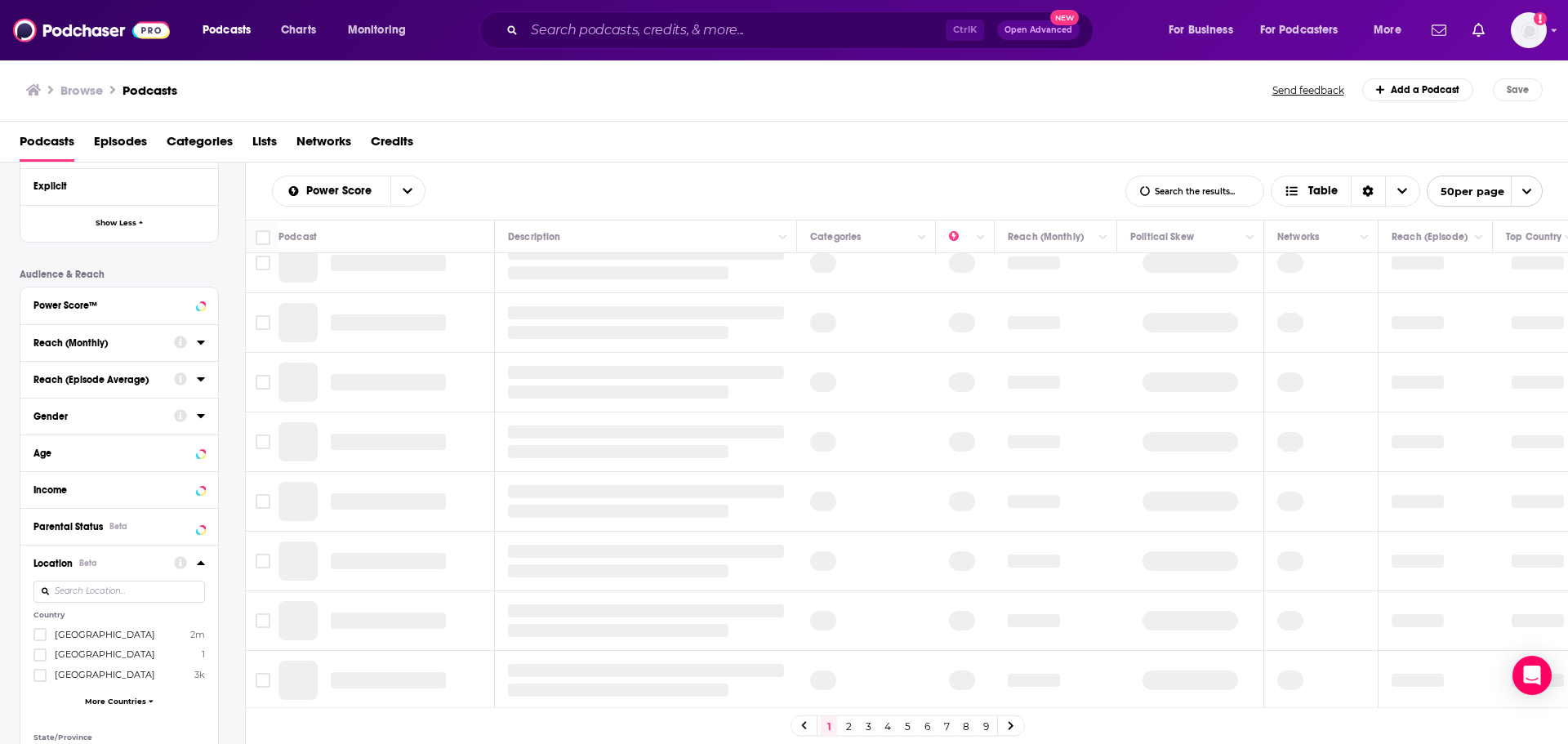
click at [102, 638] on span "[GEOGRAPHIC_DATA]" at bounding box center [105, 635] width 101 height 12
click at [40, 640] on input "multiSelectOption-unitedstates-0" at bounding box center [40, 640] width 0 height 0
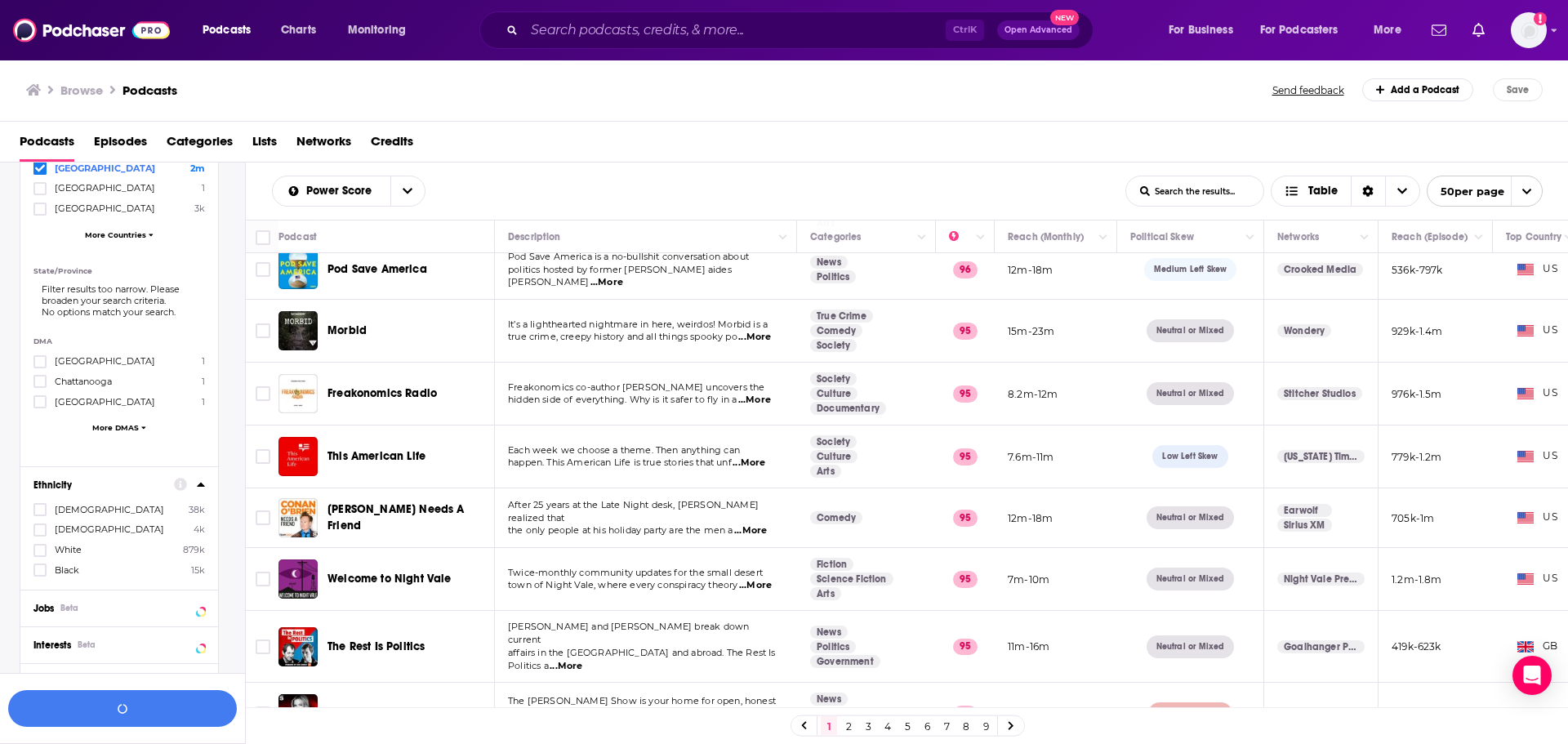
scroll to position [1144, 0]
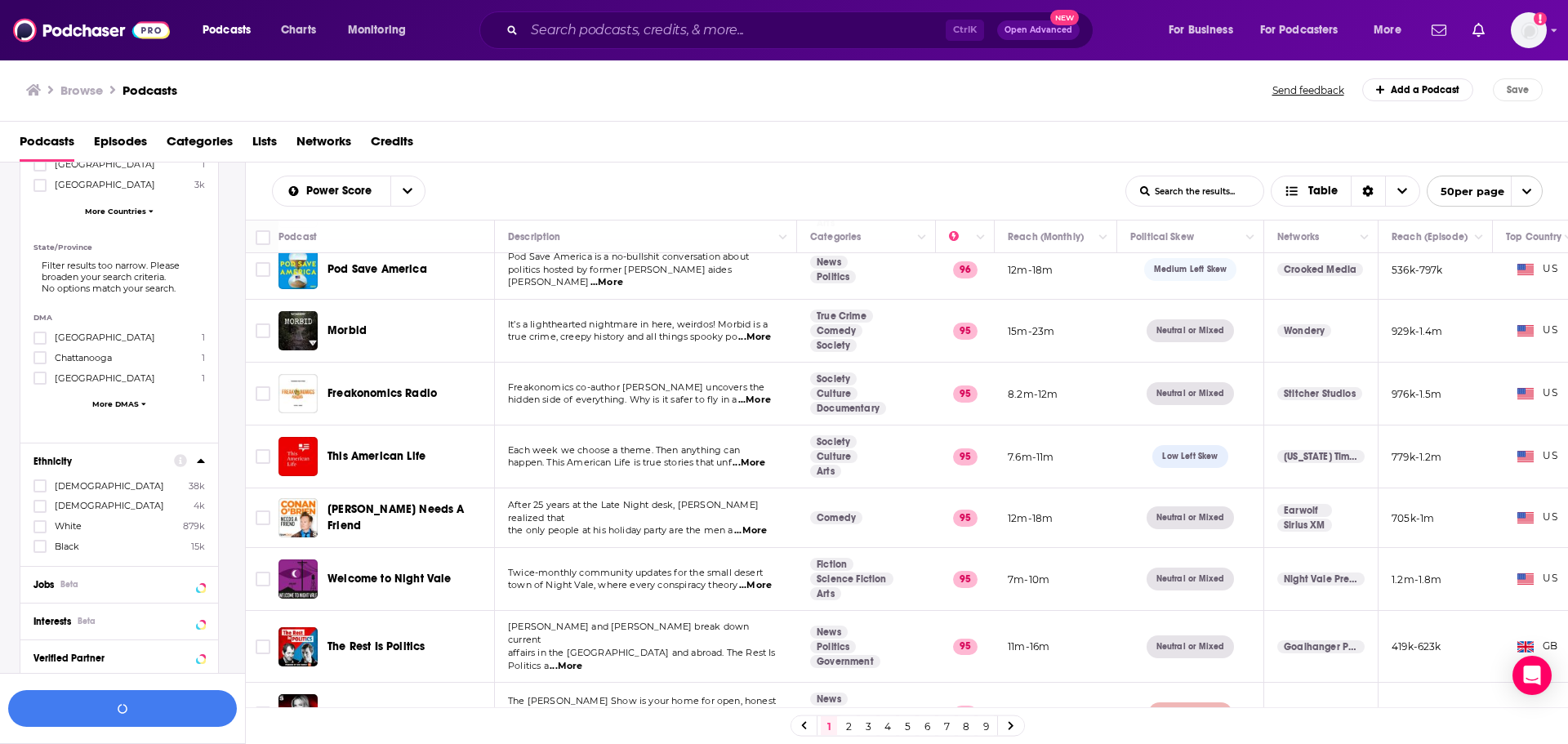
click at [78, 488] on span "[DEMOGRAPHIC_DATA]" at bounding box center [109, 486] width 109 height 12
click at [40, 491] on input "multiSelectOption-hispanic-0" at bounding box center [40, 491] width 0 height 0
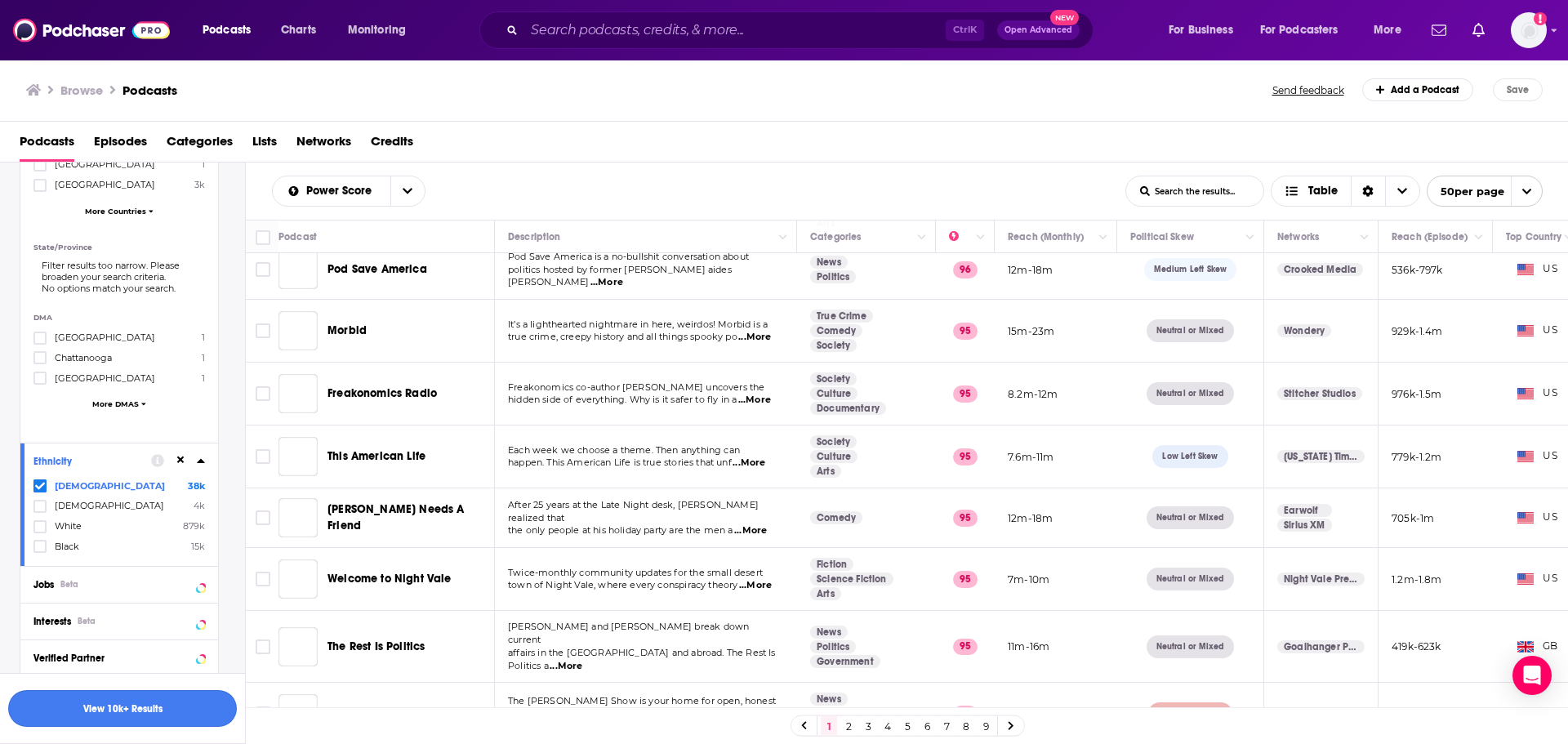
click at [149, 717] on button "View 10k+ Results" at bounding box center [123, 709] width 228 height 37
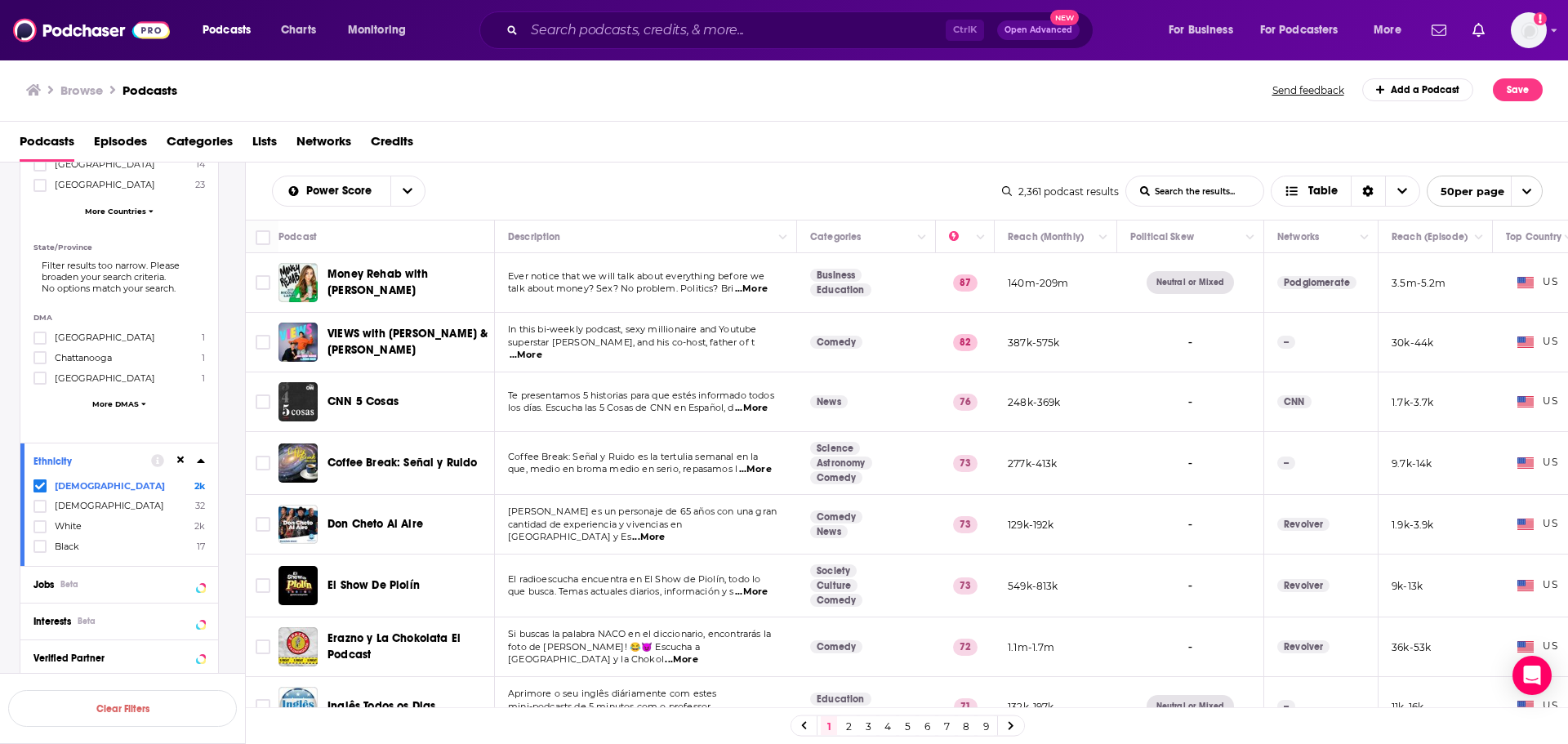
click at [542, 348] on span "...More" at bounding box center [525, 355] width 33 height 13
click at [839, 133] on div "Podcasts Episodes Categories Lists Networks Credits" at bounding box center [787, 145] width 1536 height 34
click at [102, 713] on button "Clear Filters" at bounding box center [123, 709] width 228 height 37
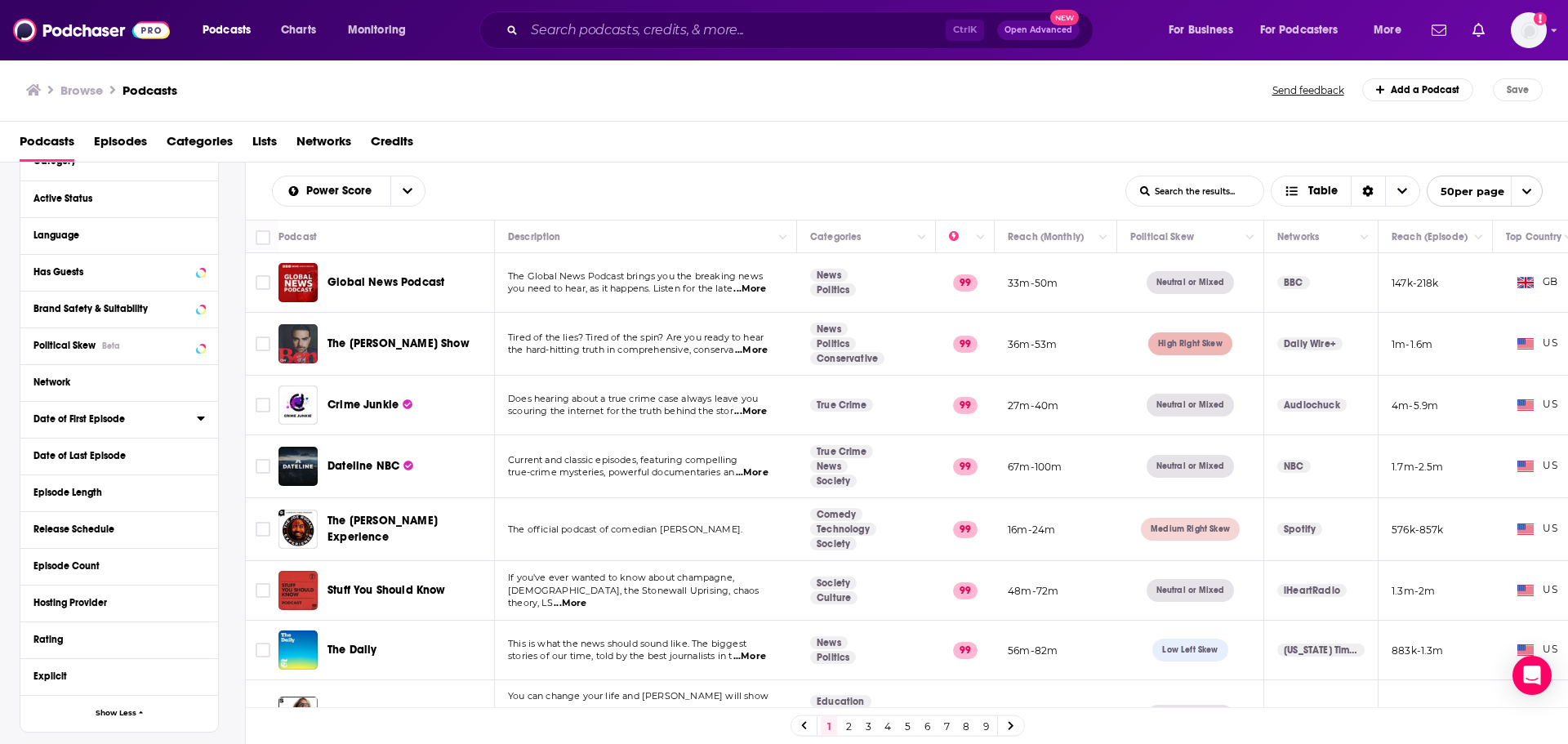
scroll to position [81, 0]
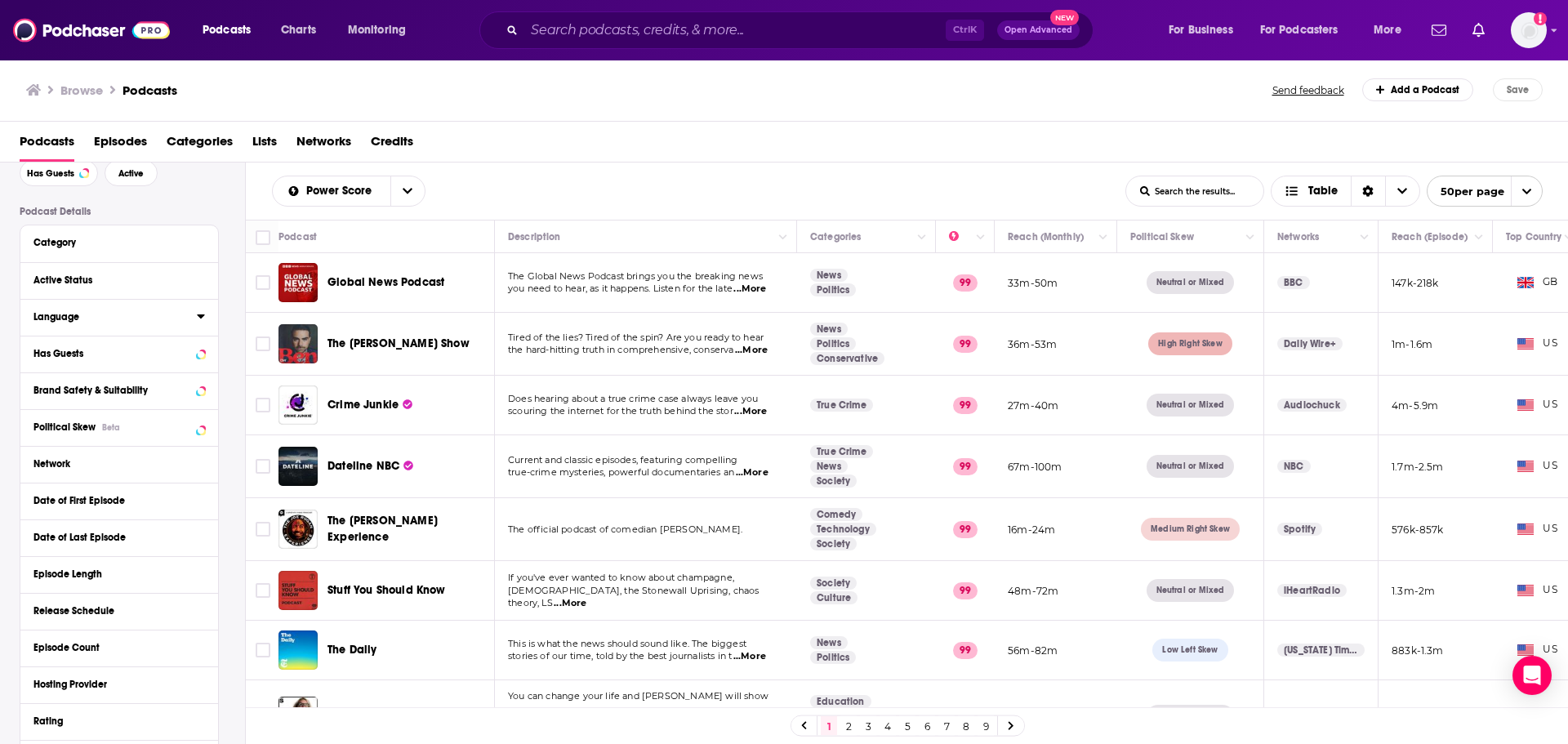
click at [201, 314] on icon at bounding box center [201, 317] width 8 height 13
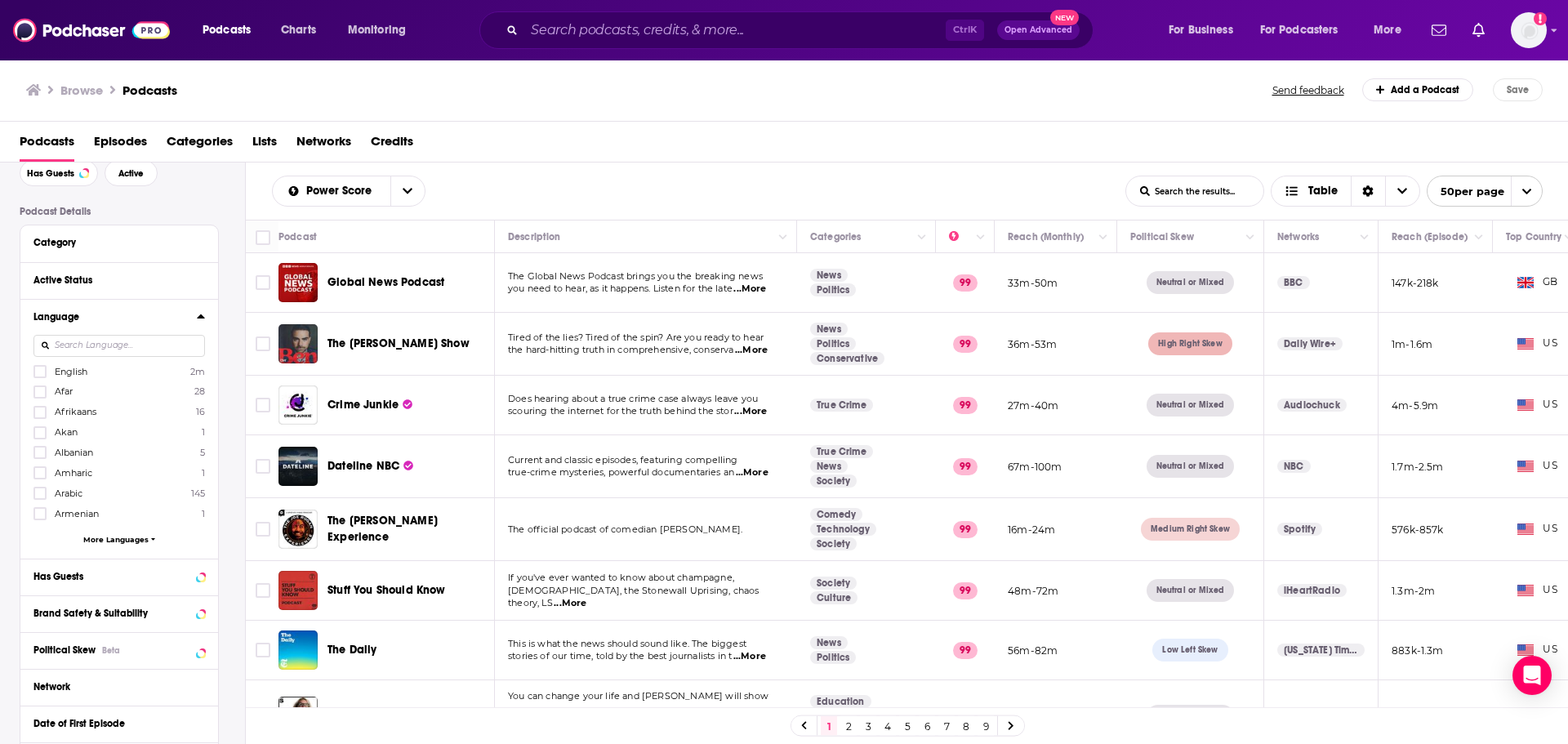
click at [201, 318] on icon at bounding box center [200, 317] width 8 height 4
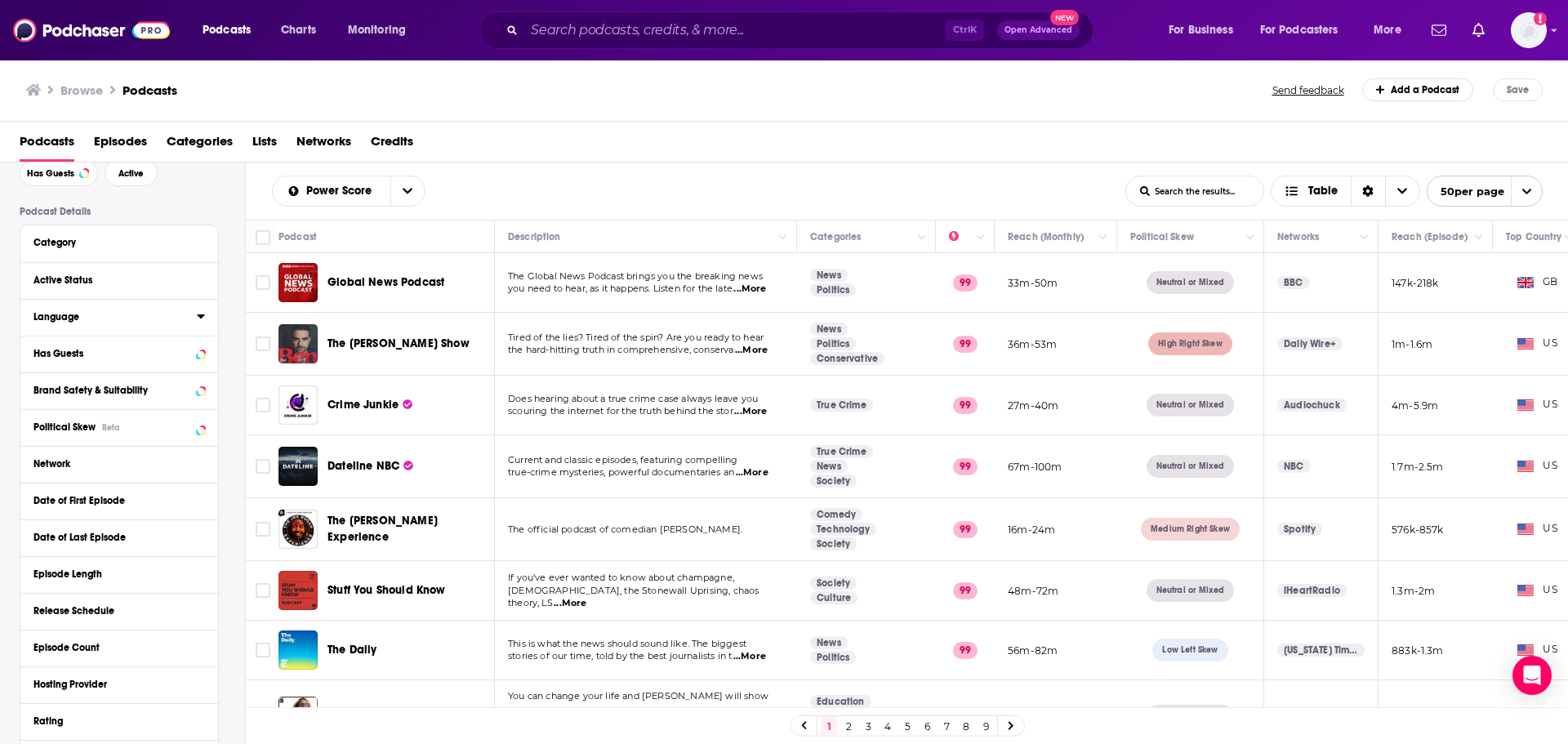
click at [201, 318] on icon at bounding box center [200, 317] width 8 height 4
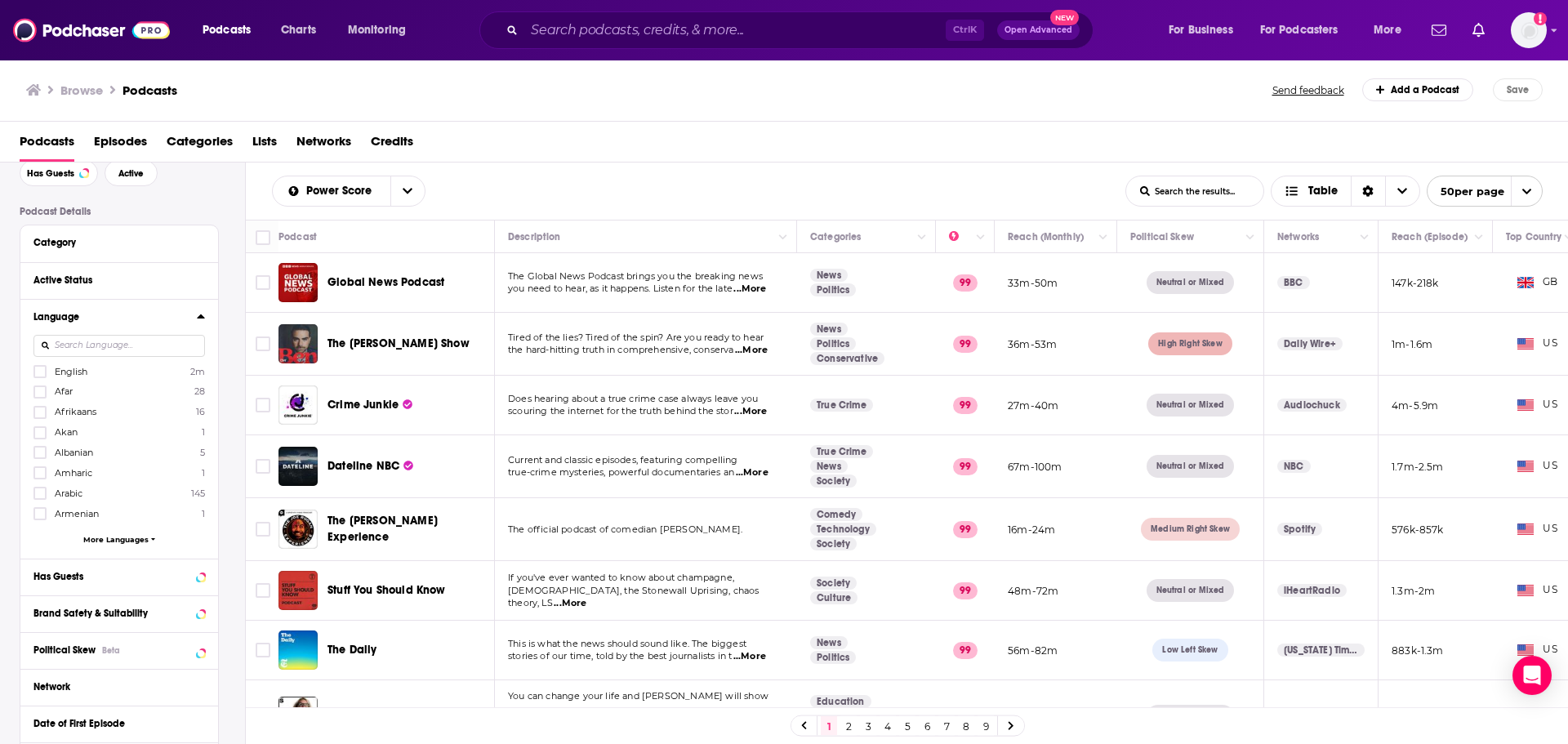
scroll to position [682, 0]
